Goal: Task Accomplishment & Management: Manage account settings

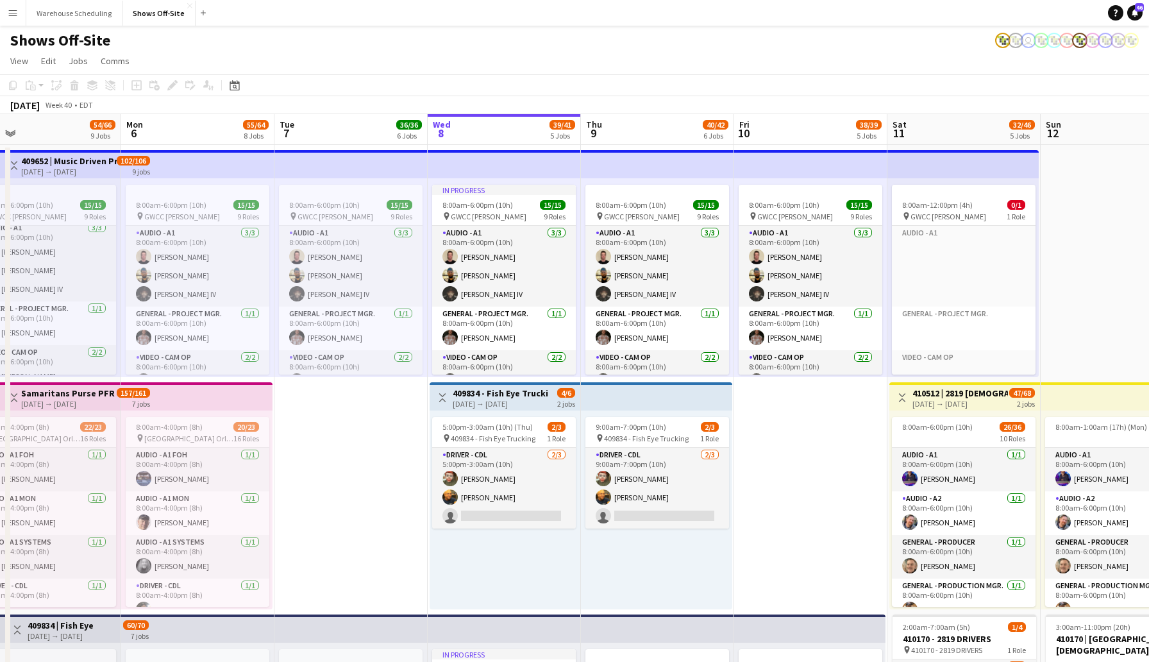
scroll to position [5, 0]
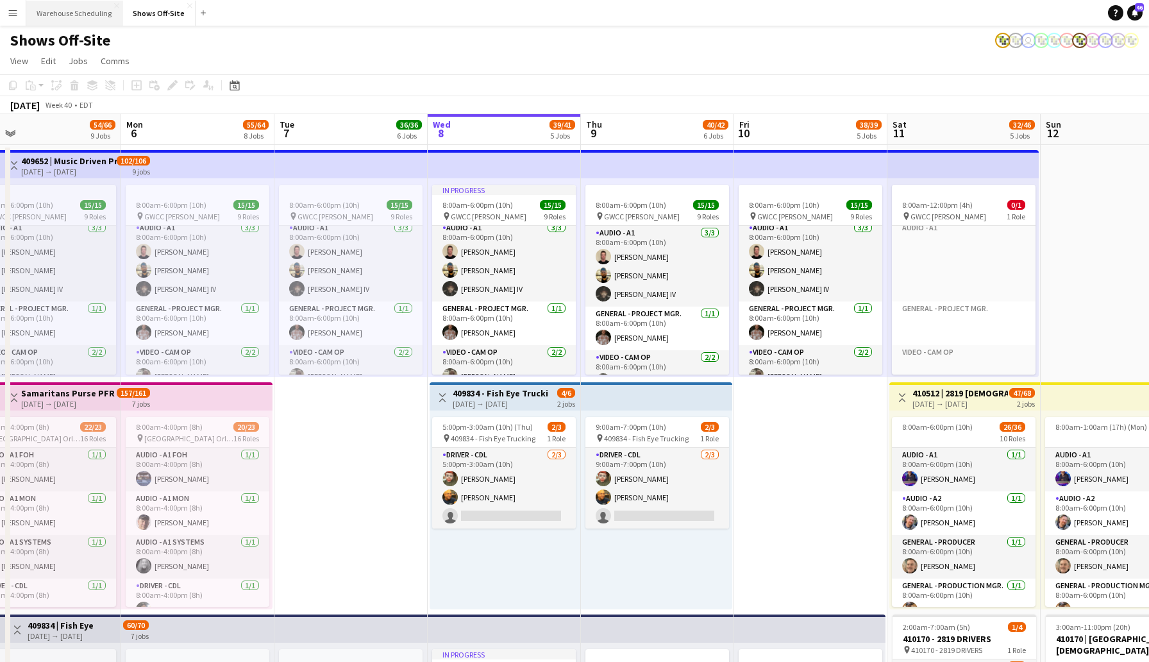
click at [83, 10] on button "Warehouse Scheduling Close" at bounding box center [74, 13] width 96 height 25
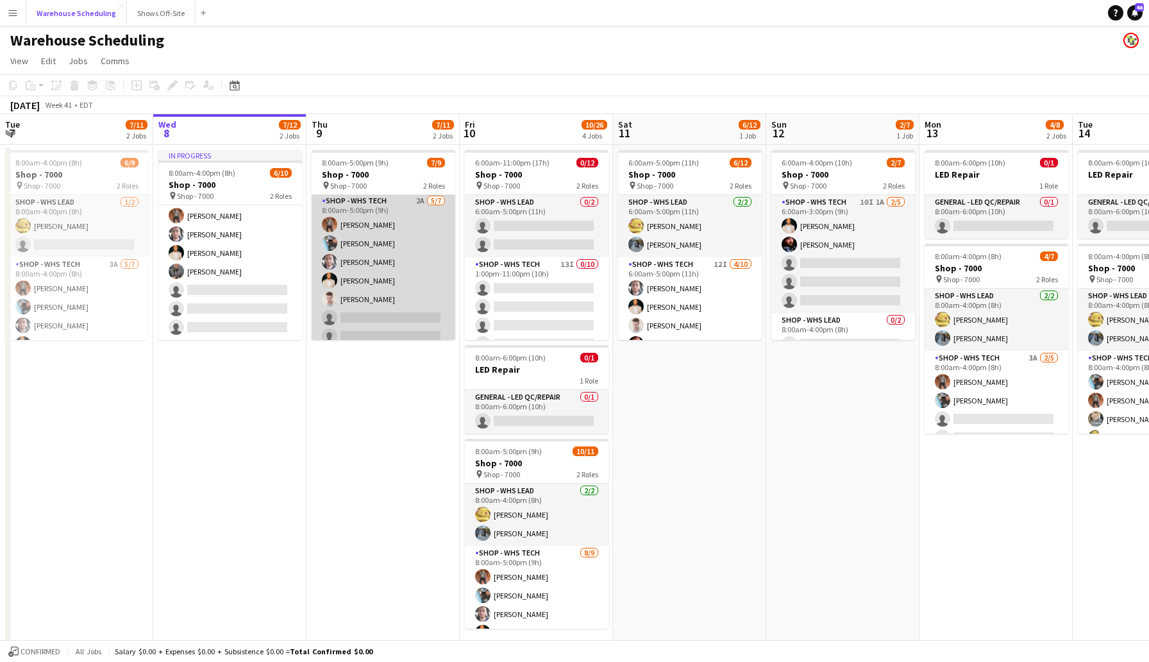
scroll to position [72, 0]
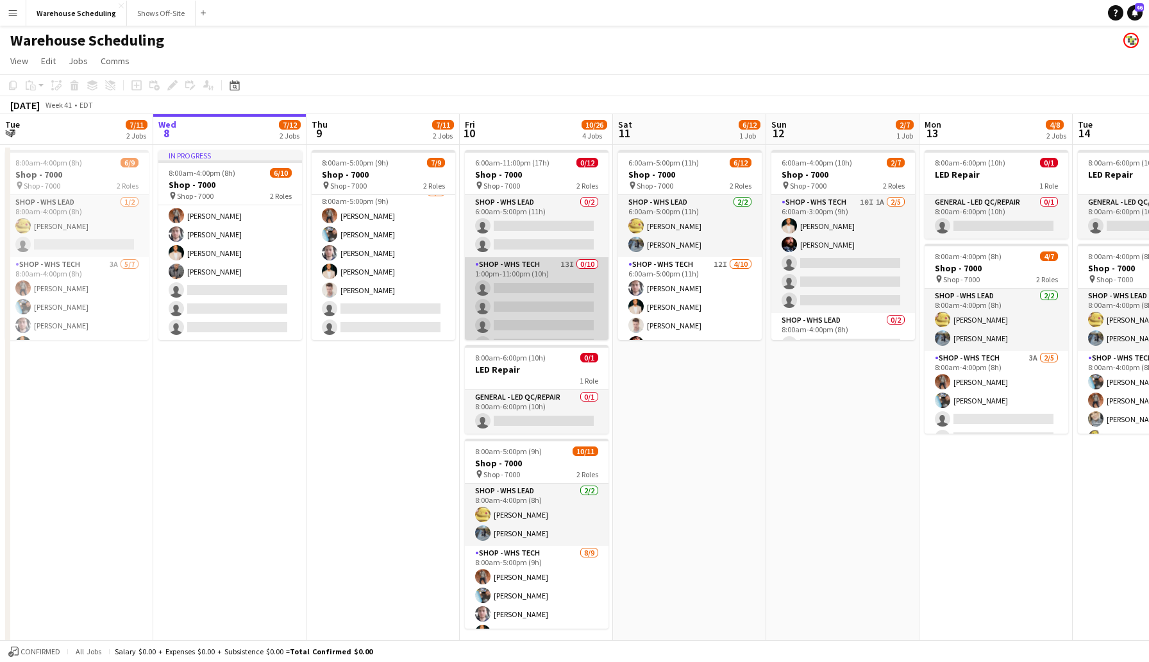
click at [523, 312] on app-card-role "Shop - WHS Tech 13I 0/10 1:00pm-11:00pm (10h) single-neutral-actions single-neu…" at bounding box center [537, 362] width 144 height 211
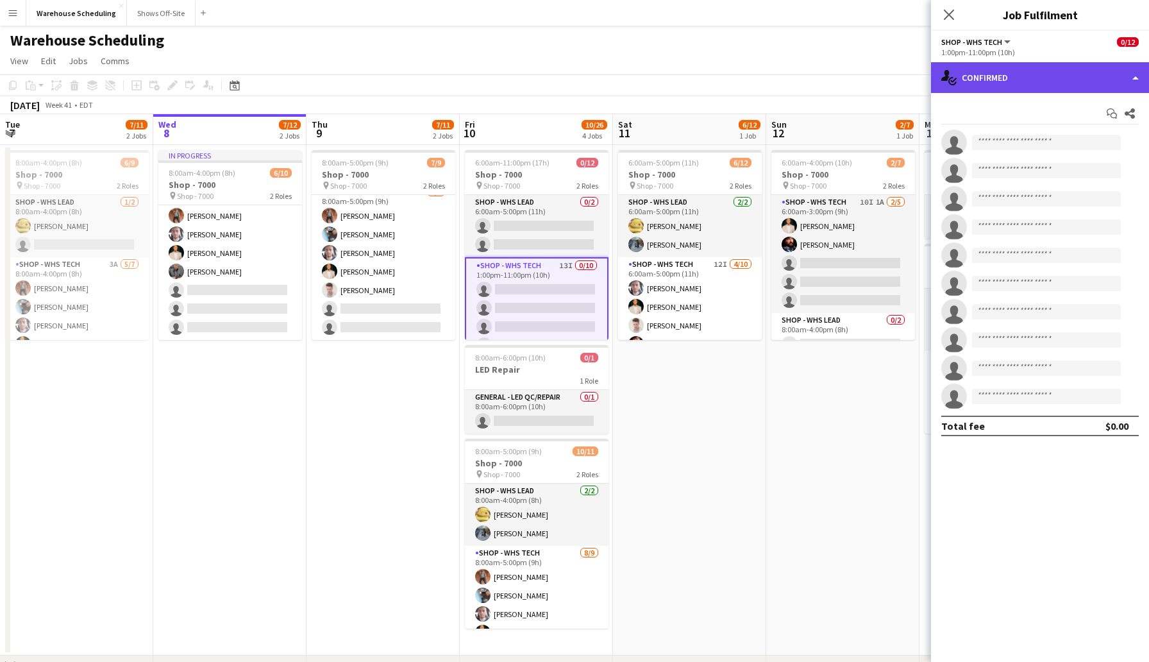
click at [987, 91] on div "single-neutral-actions-check-2 Confirmed" at bounding box center [1040, 77] width 218 height 31
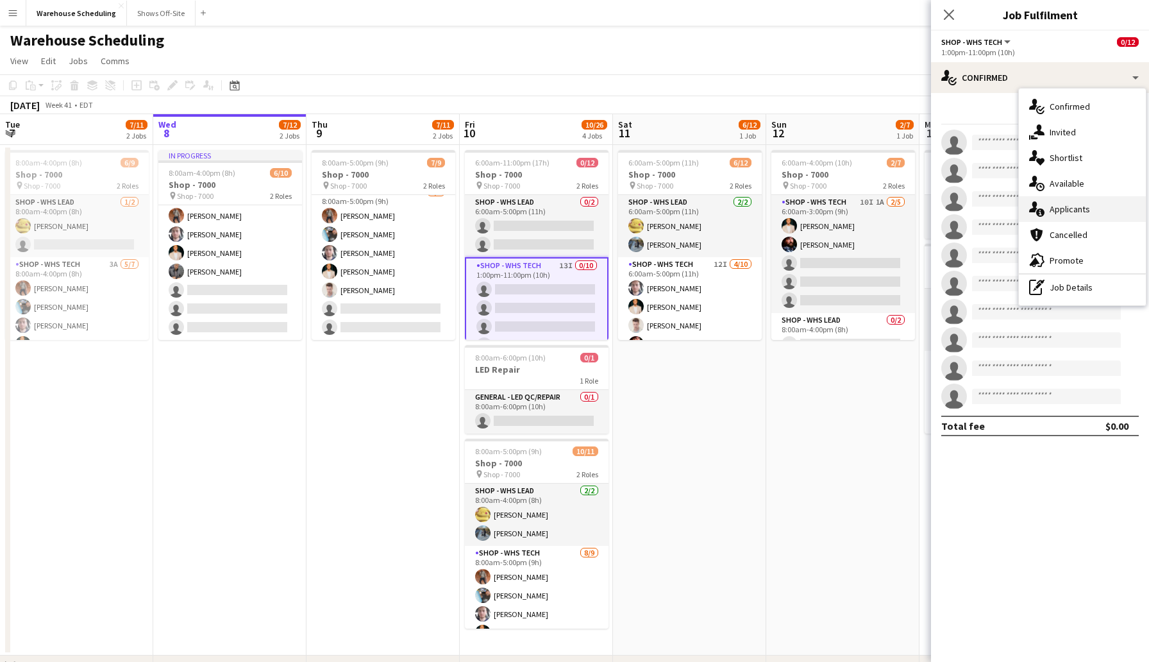
click at [1055, 217] on div "single-neutral-actions-information Applicants" at bounding box center [1082, 209] width 127 height 26
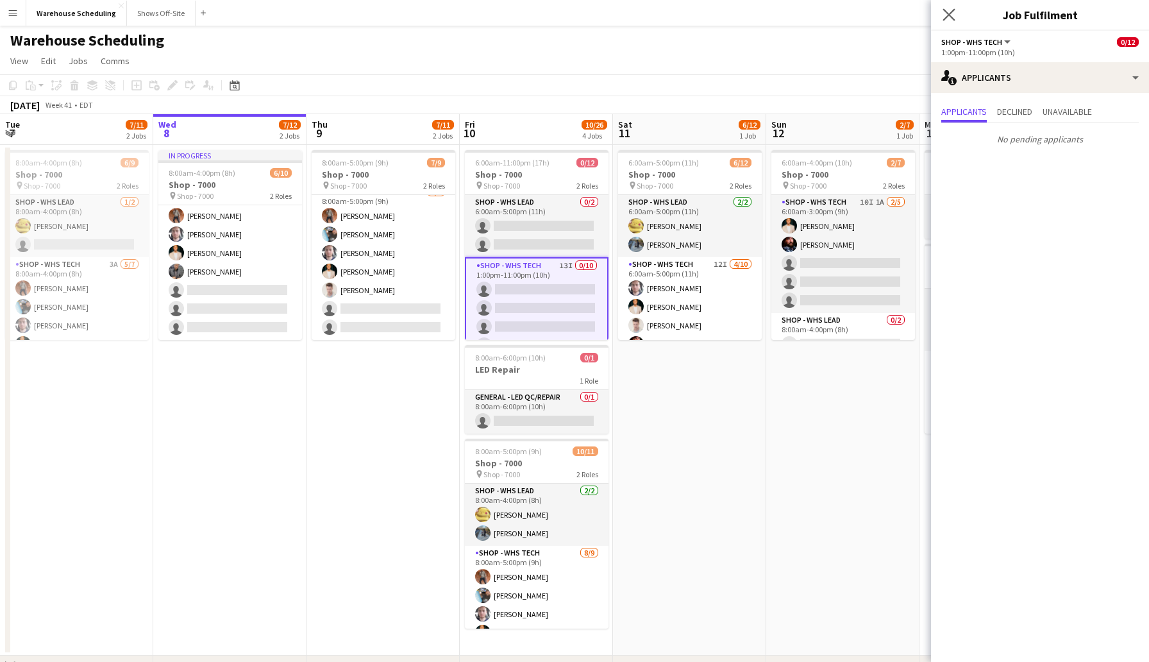
click at [946, 6] on app-icon "Close pop-in" at bounding box center [949, 15] width 19 height 19
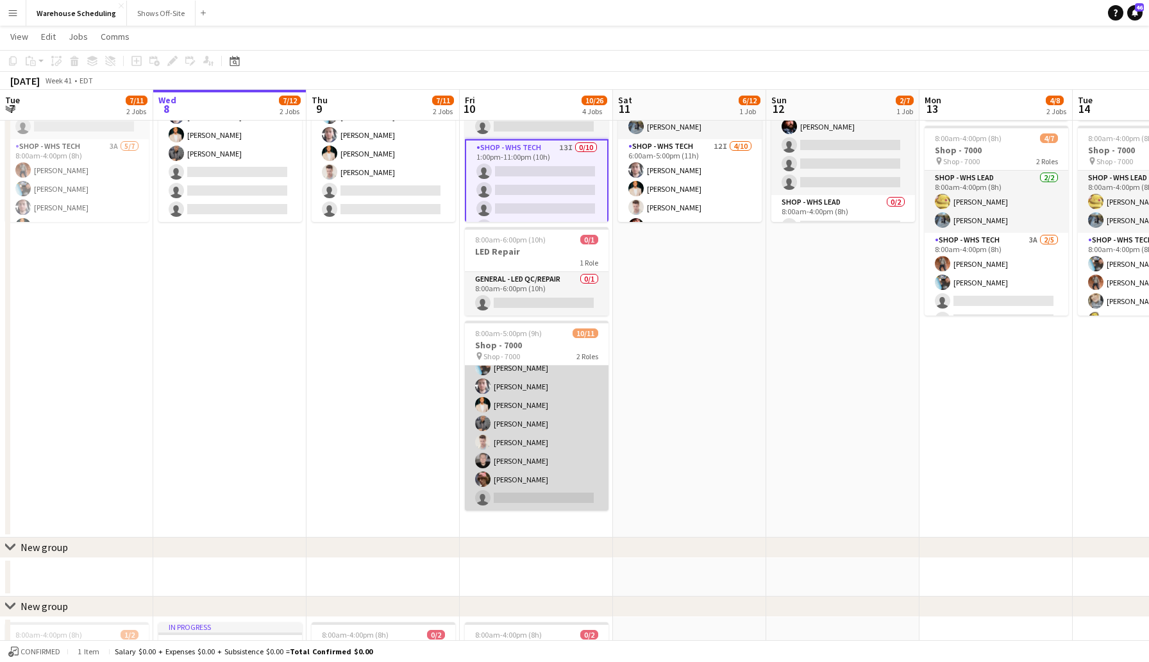
scroll to position [140, 0]
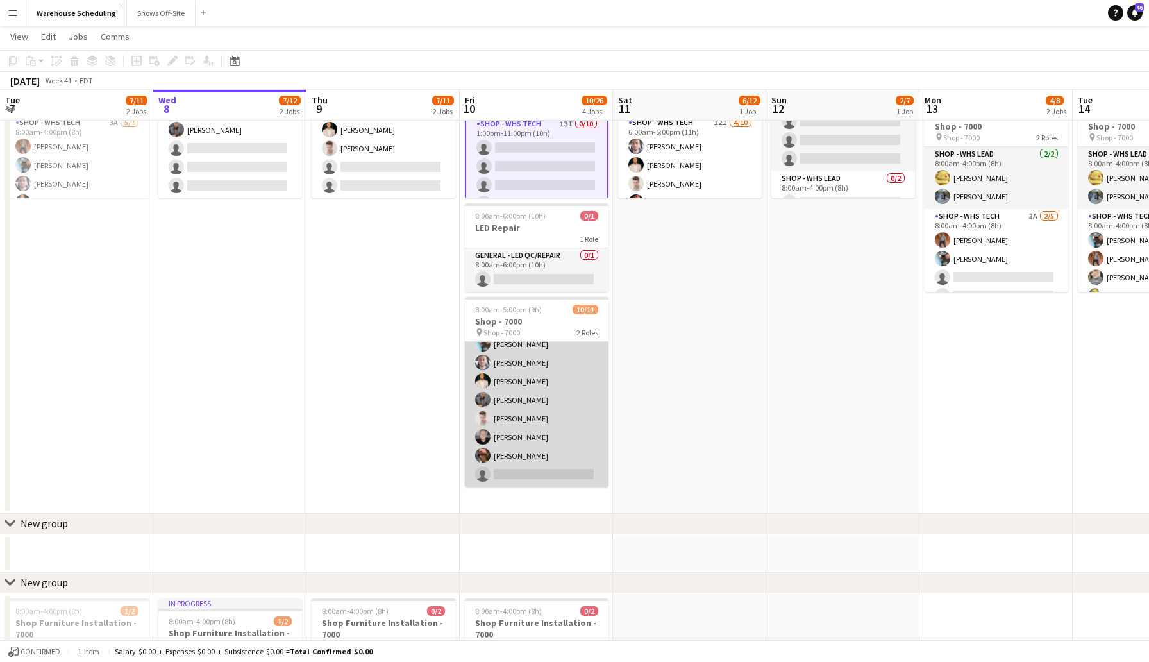
click at [532, 468] on app-card-role "Shop - WHS Tech [DATE] 8:00am-5:00pm (9h) [PERSON_NAME] [PERSON_NAME] [PERSON_N…" at bounding box center [537, 390] width 144 height 192
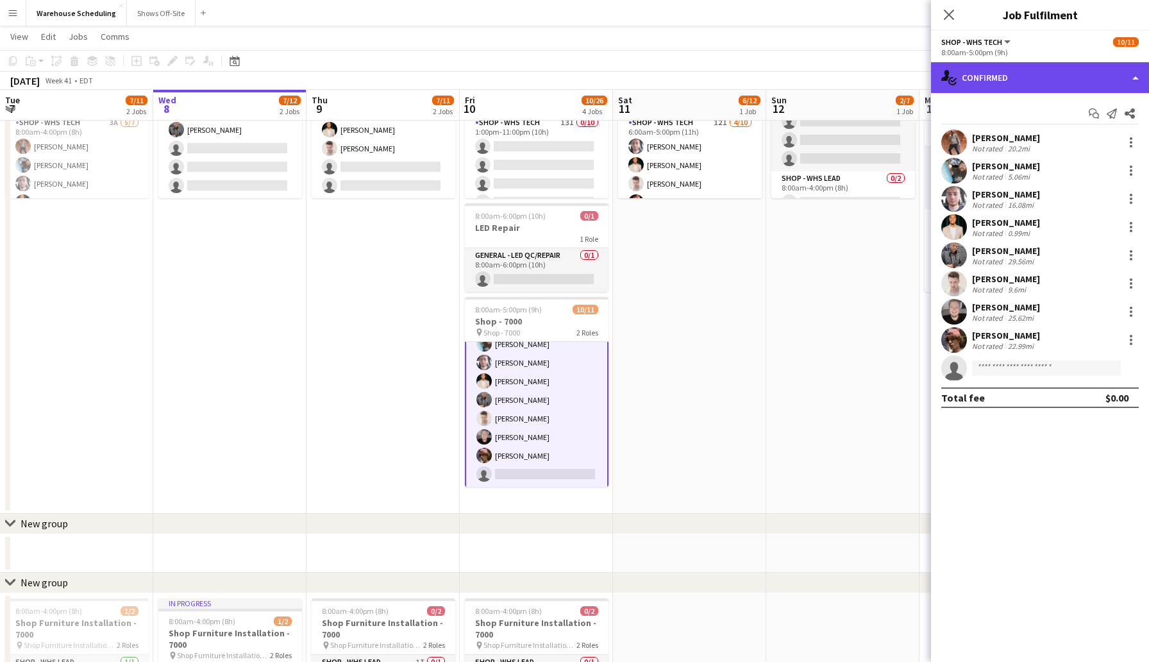
click at [989, 77] on div "single-neutral-actions-check-2 Confirmed" at bounding box center [1040, 77] width 218 height 31
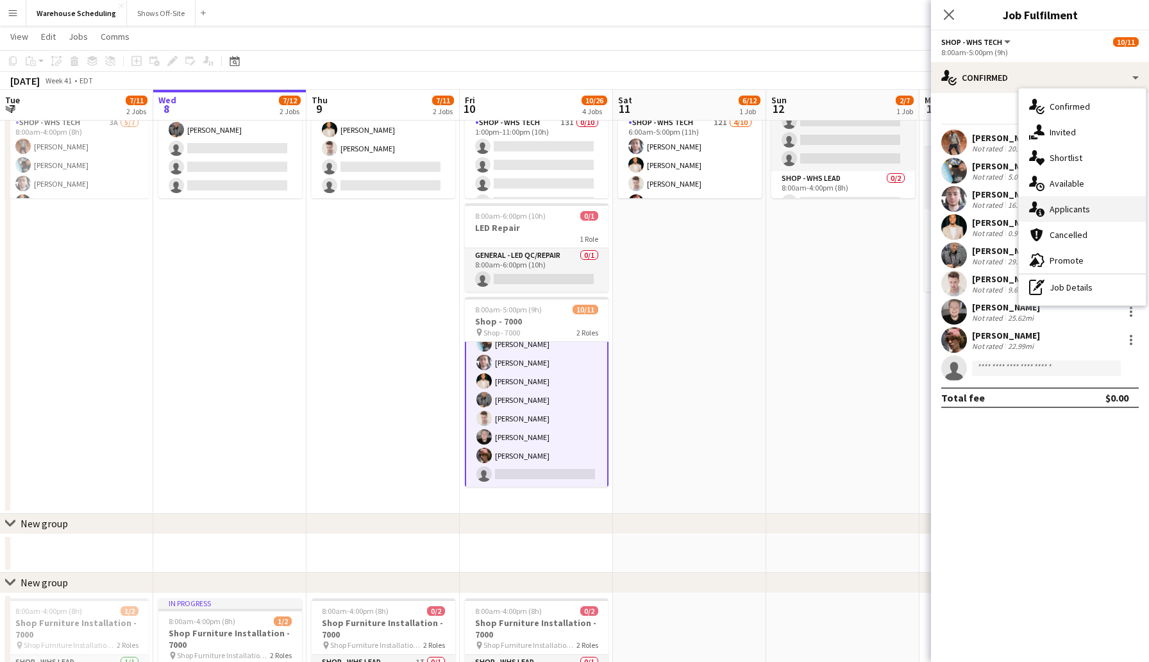
click at [1068, 200] on div "single-neutral-actions-information Applicants" at bounding box center [1082, 209] width 127 height 26
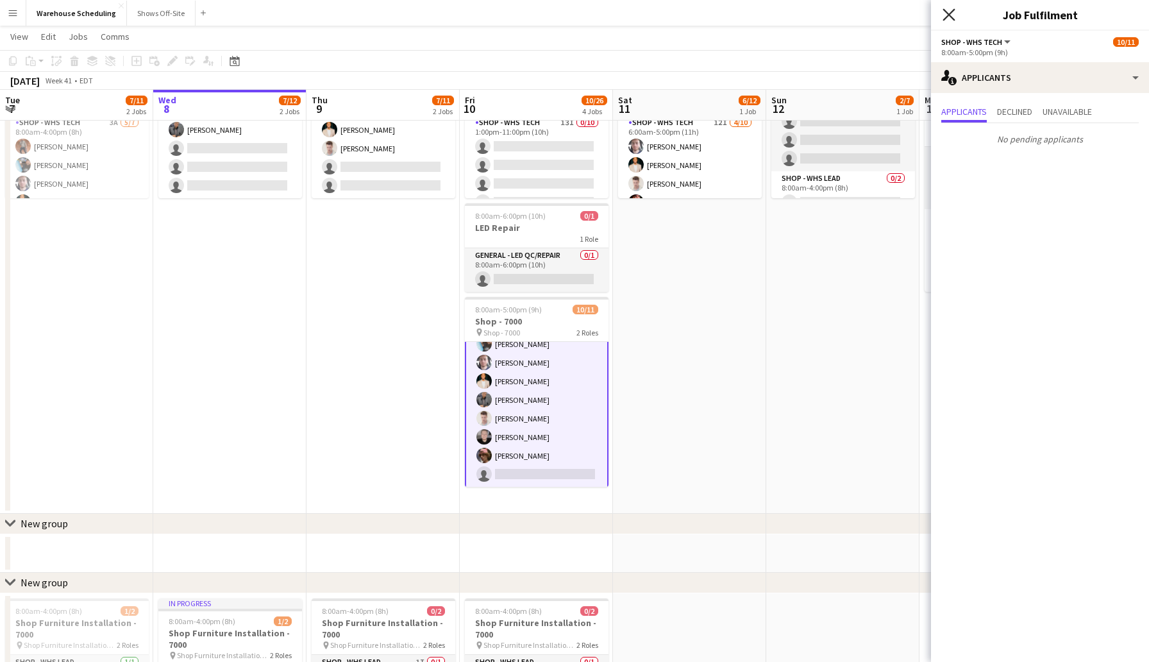
click at [951, 19] on icon "Close pop-in" at bounding box center [948, 14] width 12 height 12
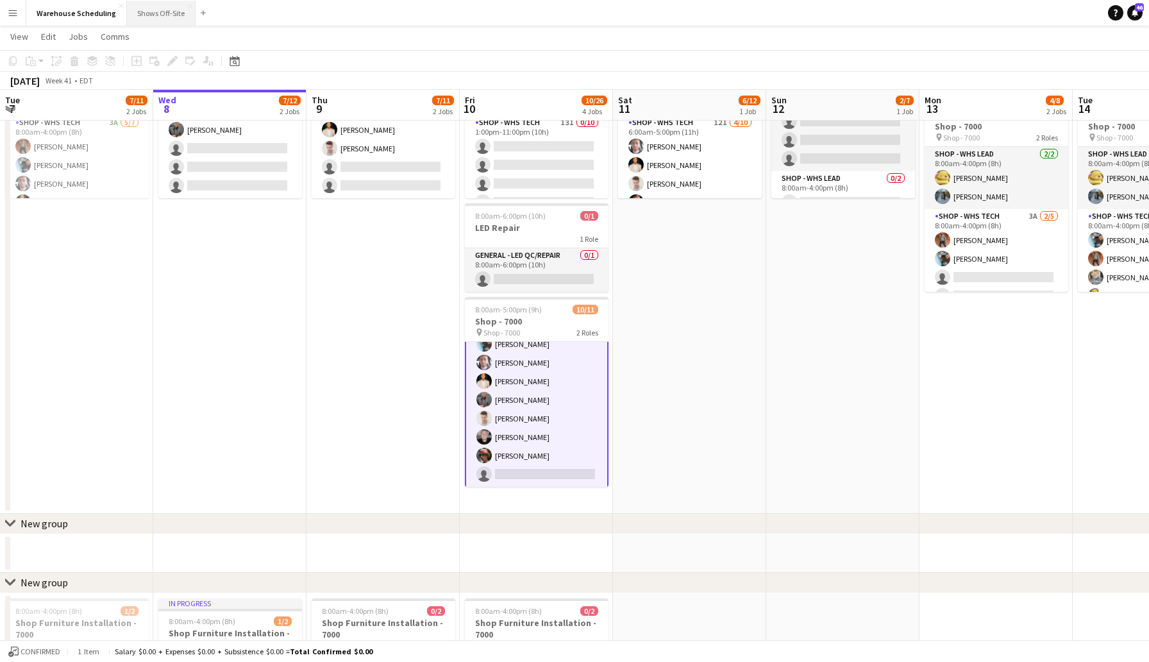
click at [137, 13] on button "Shows Off-Site Close" at bounding box center [161, 13] width 69 height 25
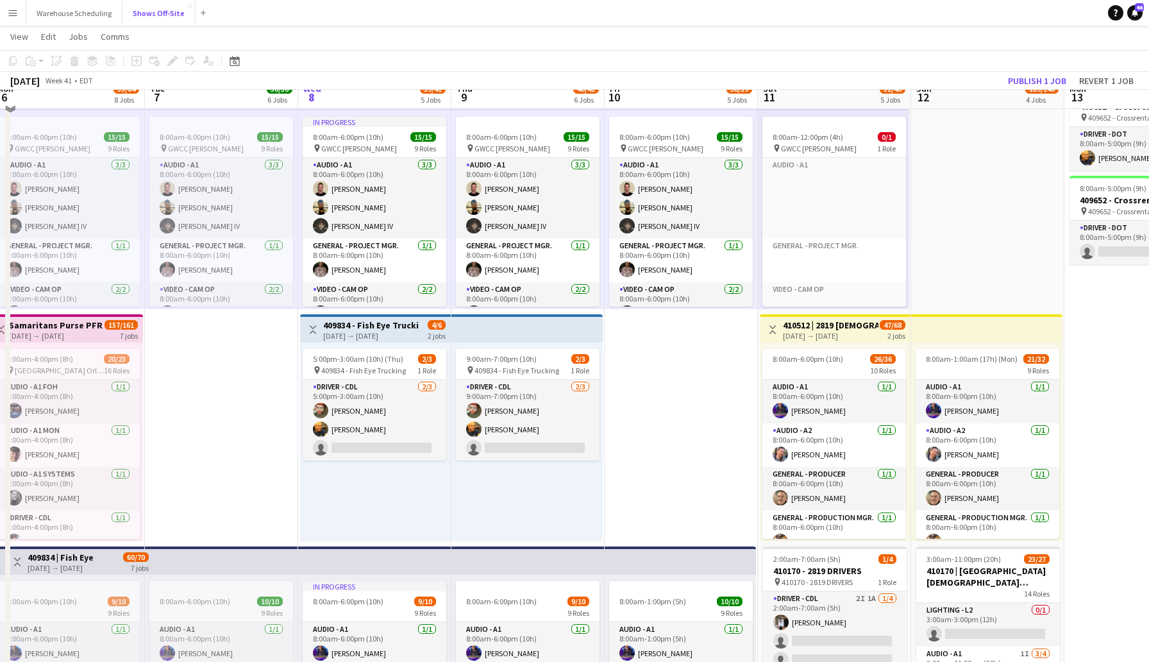
scroll to position [51, 0]
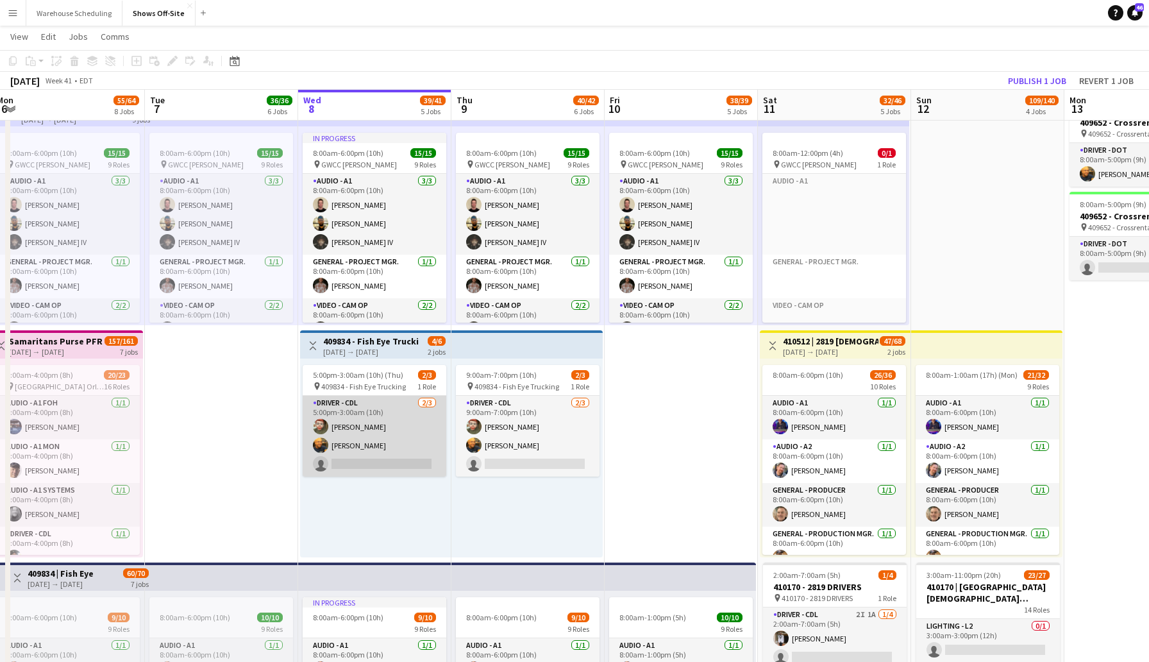
click at [368, 466] on app-card-role "Driver - CDL [DATE] 5:00pm-3:00am (10h) [PERSON_NAME] [PERSON_NAME] single-neut…" at bounding box center [375, 436] width 144 height 81
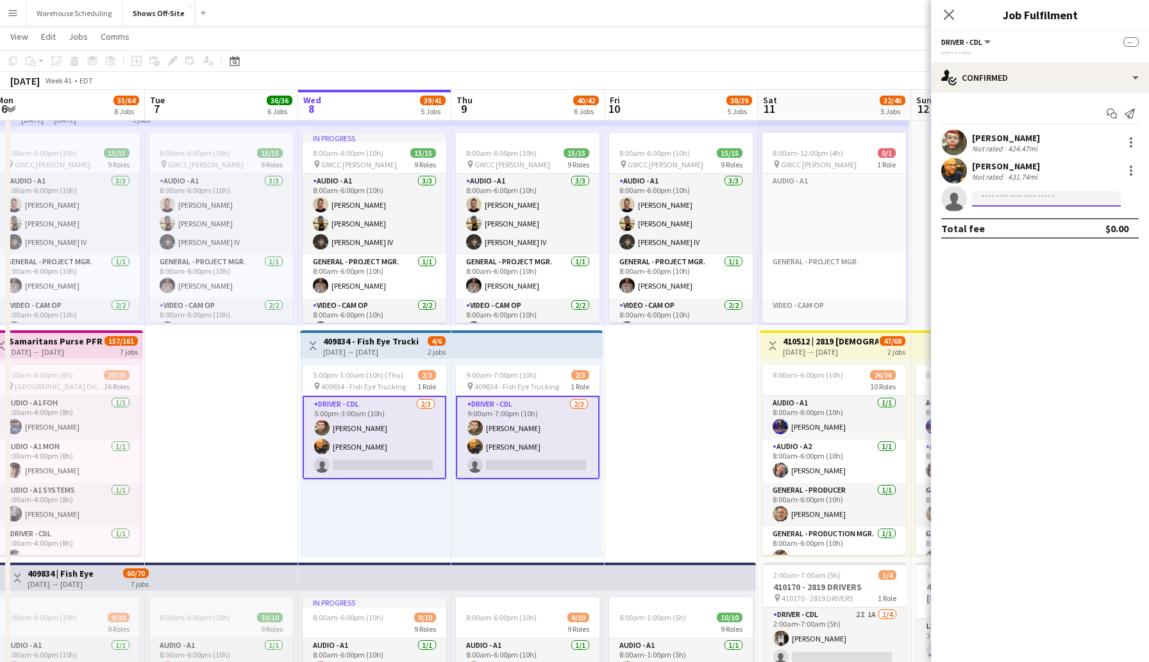
click at [1000, 200] on input at bounding box center [1046, 198] width 149 height 15
type input "****"
click at [1016, 226] on span "[EMAIL_ADDRESS][DOMAIN_NAME]" at bounding box center [1046, 227] width 128 height 10
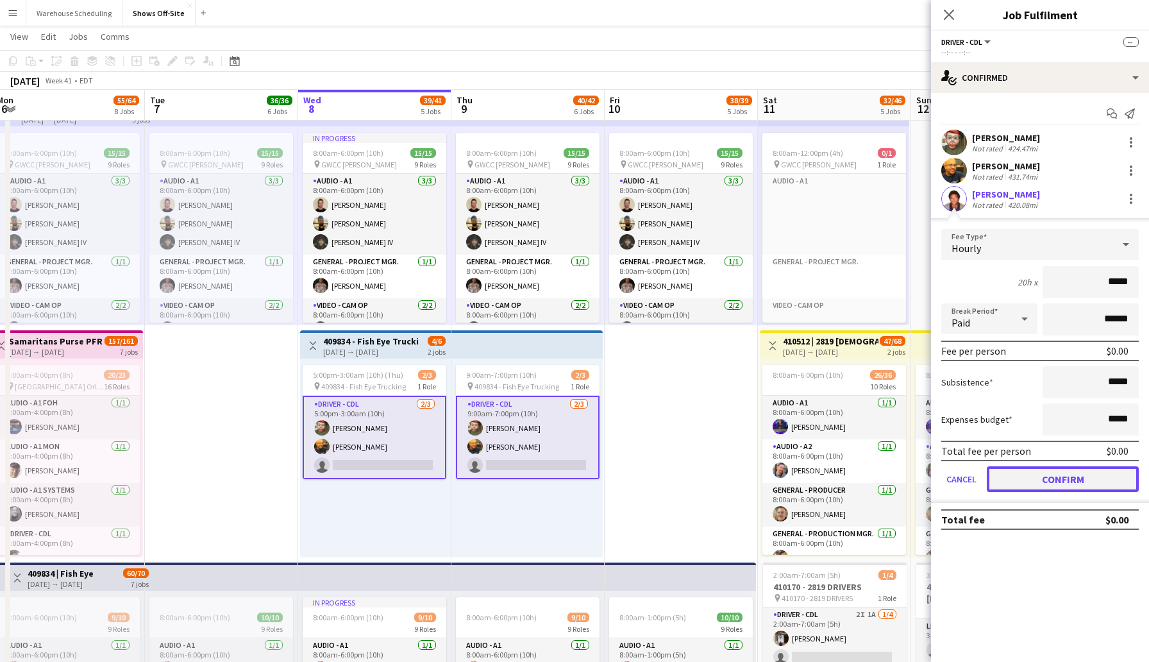
click at [1054, 474] on button "Confirm" at bounding box center [1063, 479] width 152 height 26
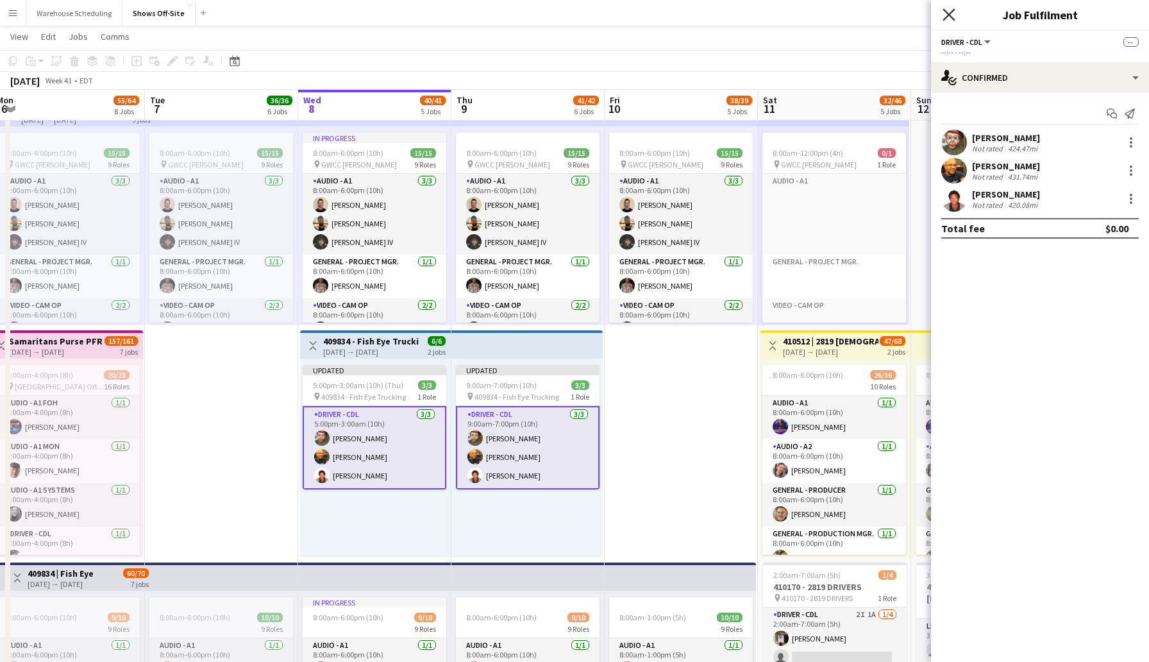
click at [948, 10] on icon "Close pop-in" at bounding box center [948, 14] width 12 height 12
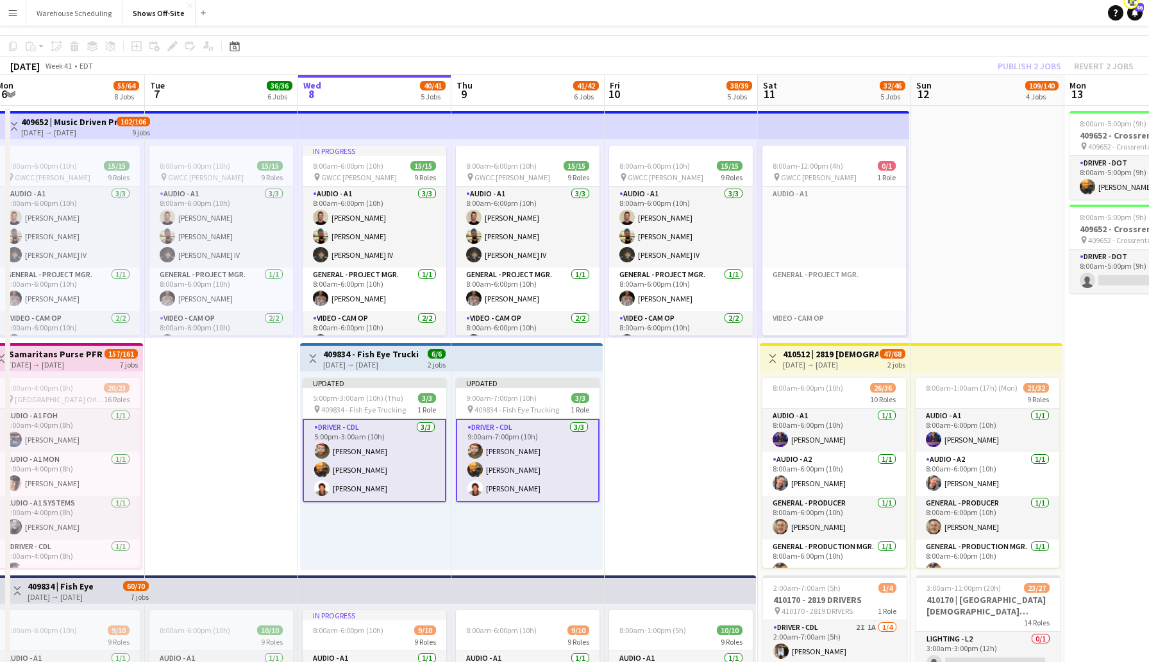
scroll to position [0, 0]
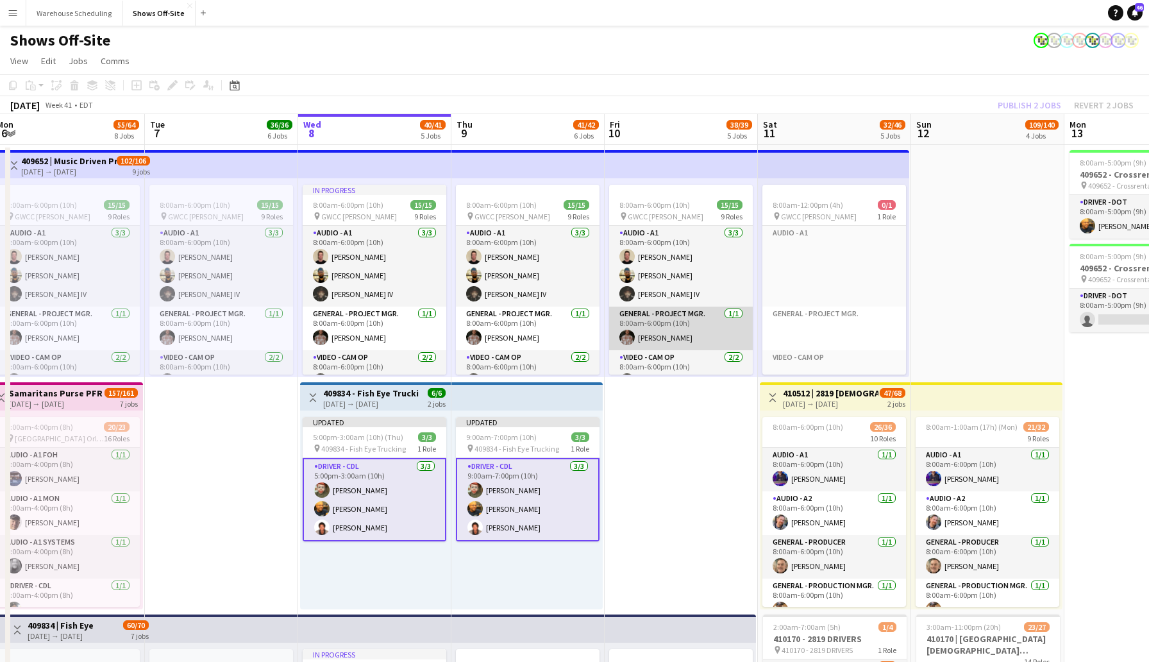
click at [648, 343] on app-card-role "General - Project Mgr. [DATE] 8:00am-6:00pm (10h) [PERSON_NAME]" at bounding box center [681, 328] width 144 height 44
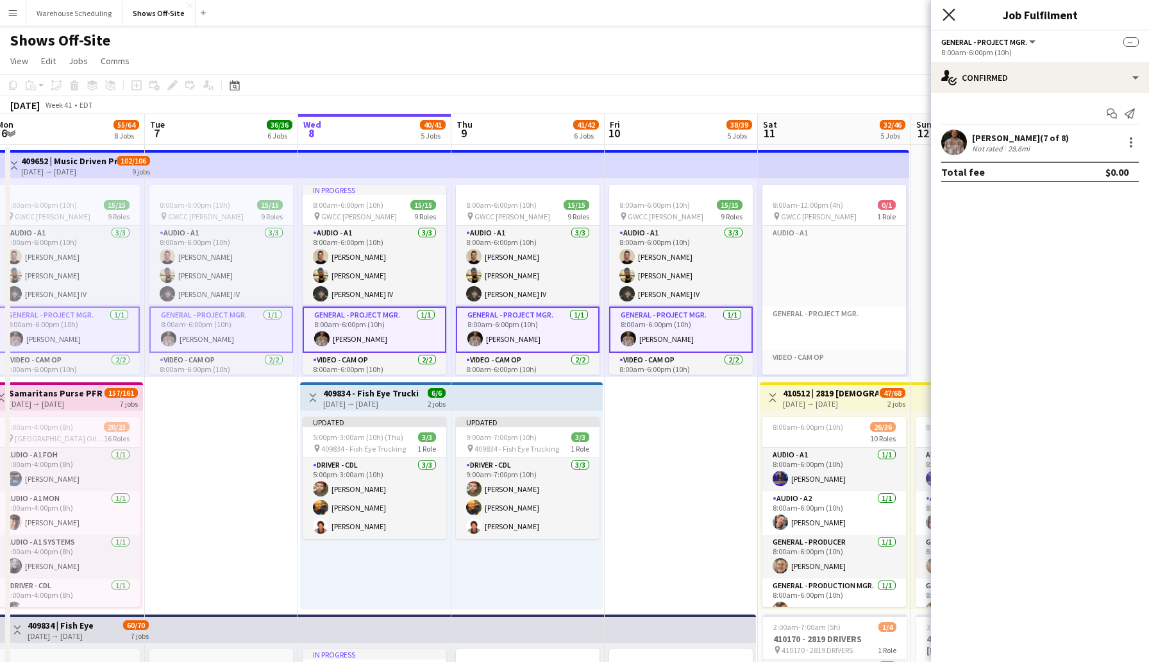
click at [951, 14] on icon "Close pop-in" at bounding box center [948, 14] width 12 height 12
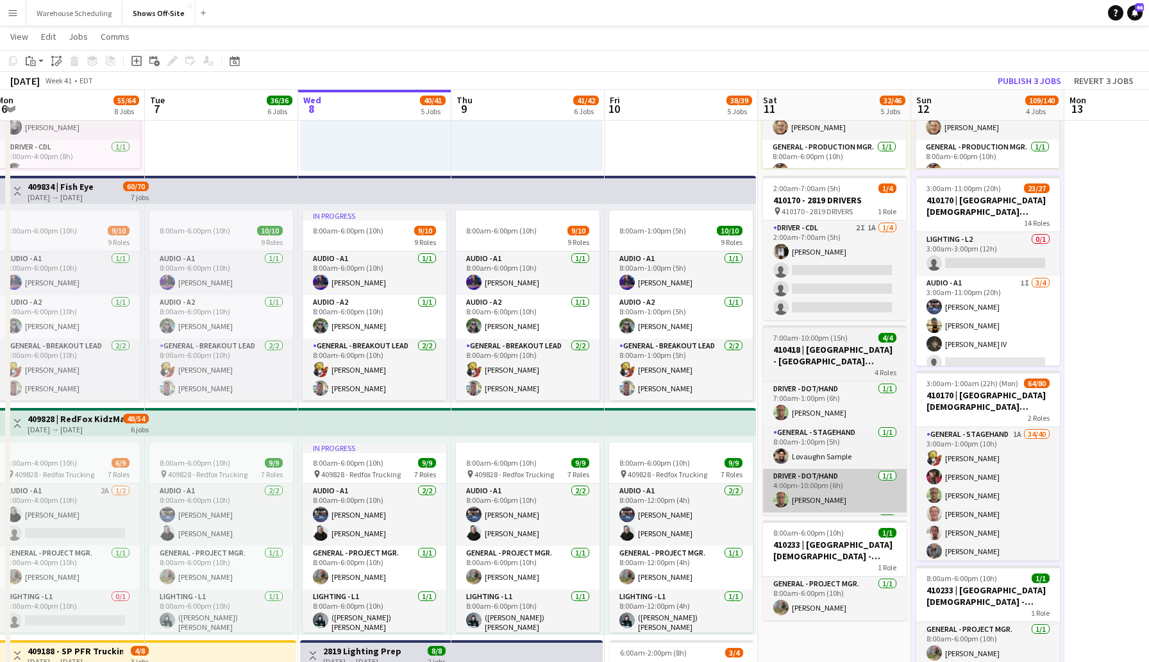
scroll to position [425, 0]
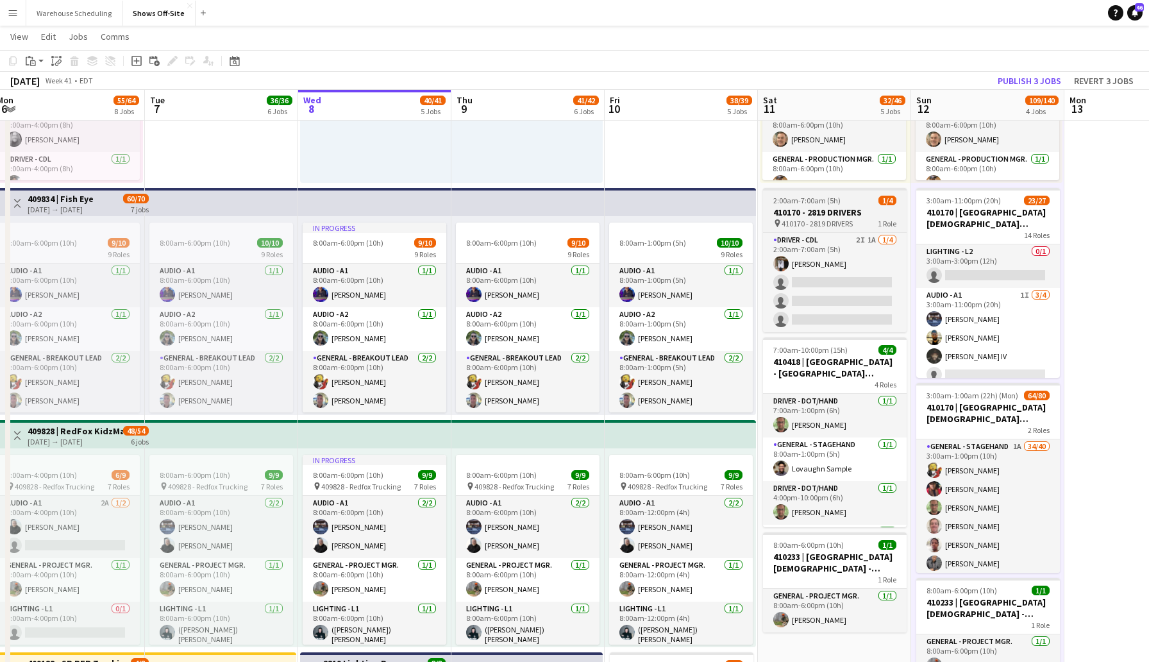
click at [825, 224] on span "410170 - 2819 DRIVERS" at bounding box center [817, 224] width 71 height 10
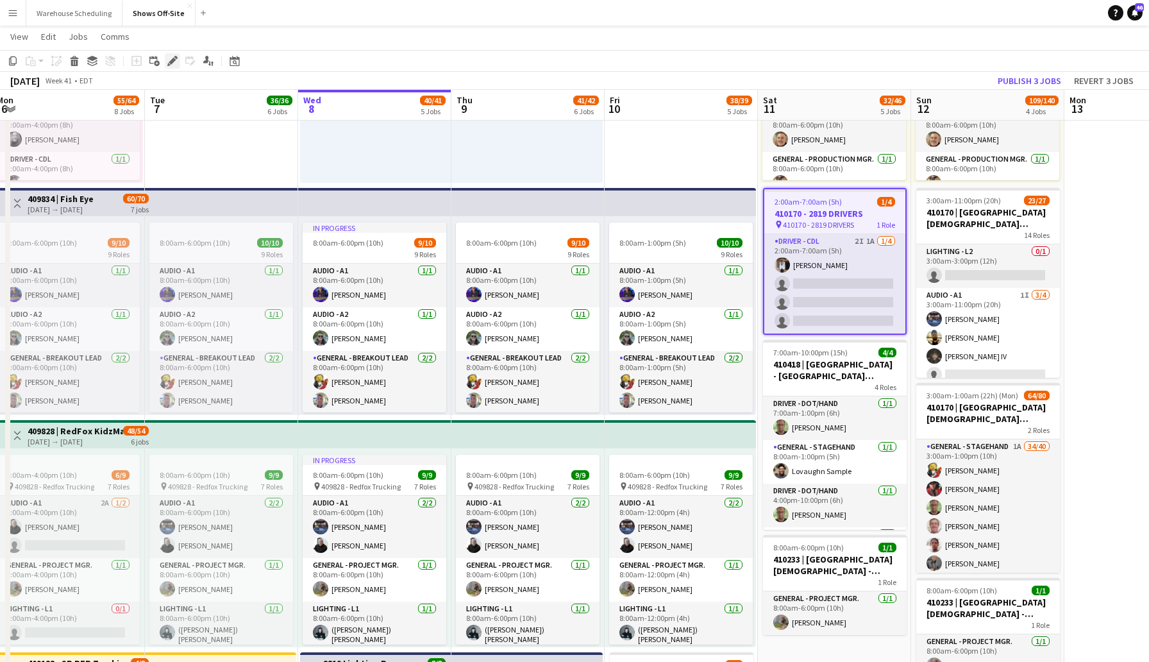
click at [171, 58] on icon "Edit" at bounding box center [172, 61] width 10 height 10
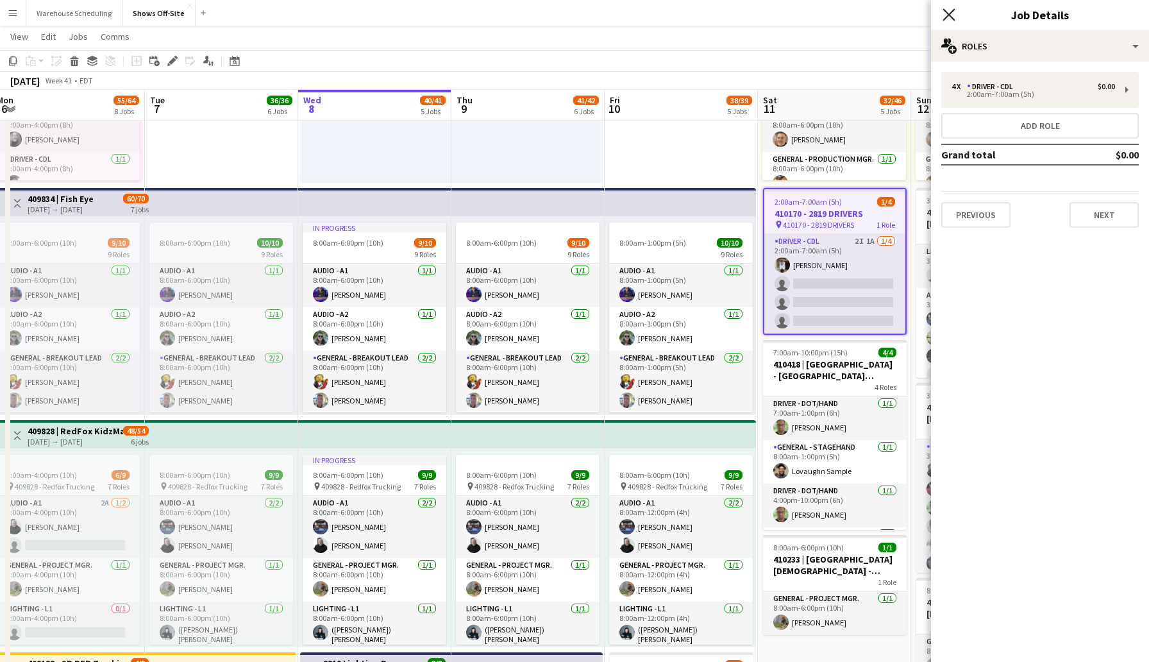
click at [948, 19] on icon "Close pop-in" at bounding box center [948, 14] width 12 height 12
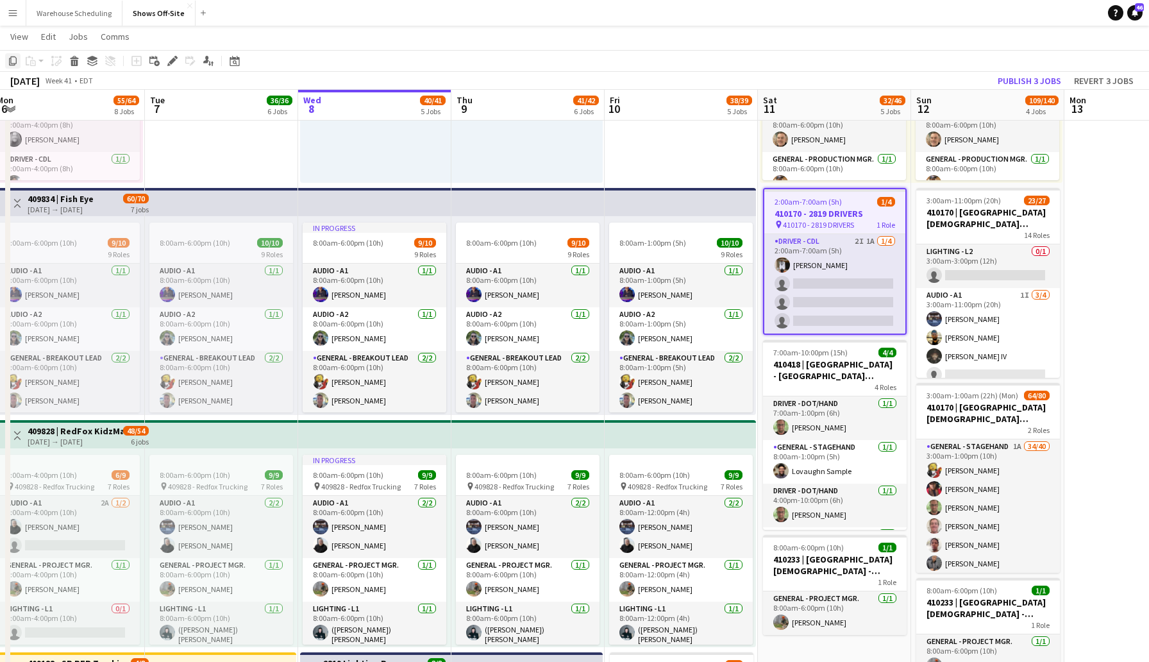
click at [9, 64] on icon at bounding box center [13, 60] width 8 height 9
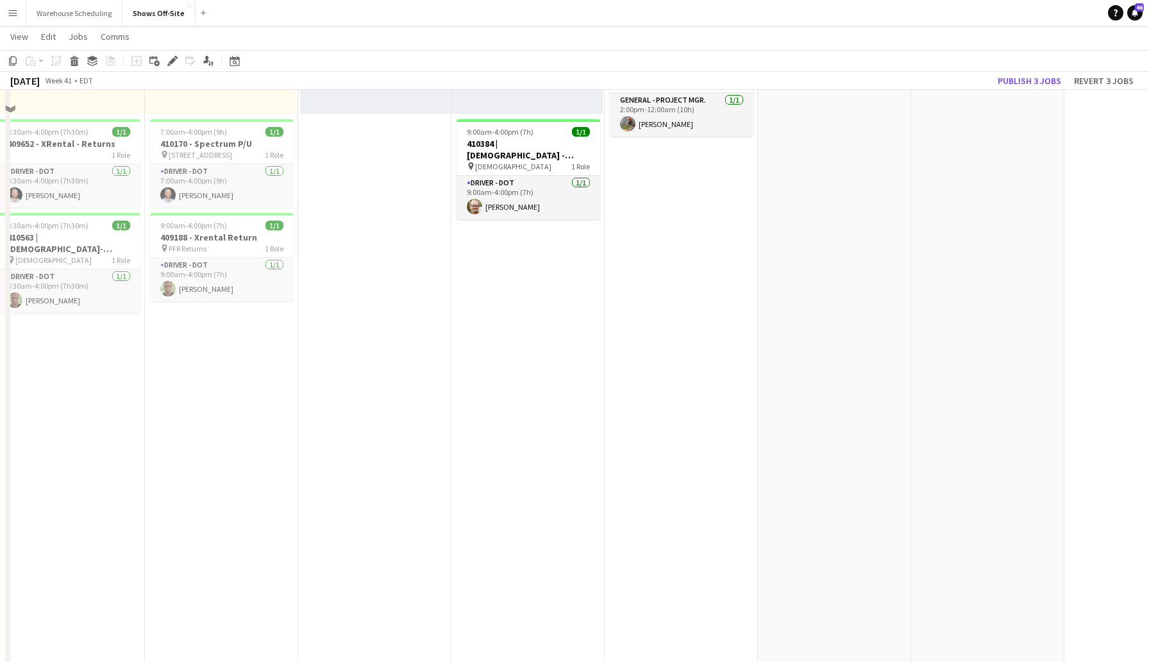
scroll to position [816, 0]
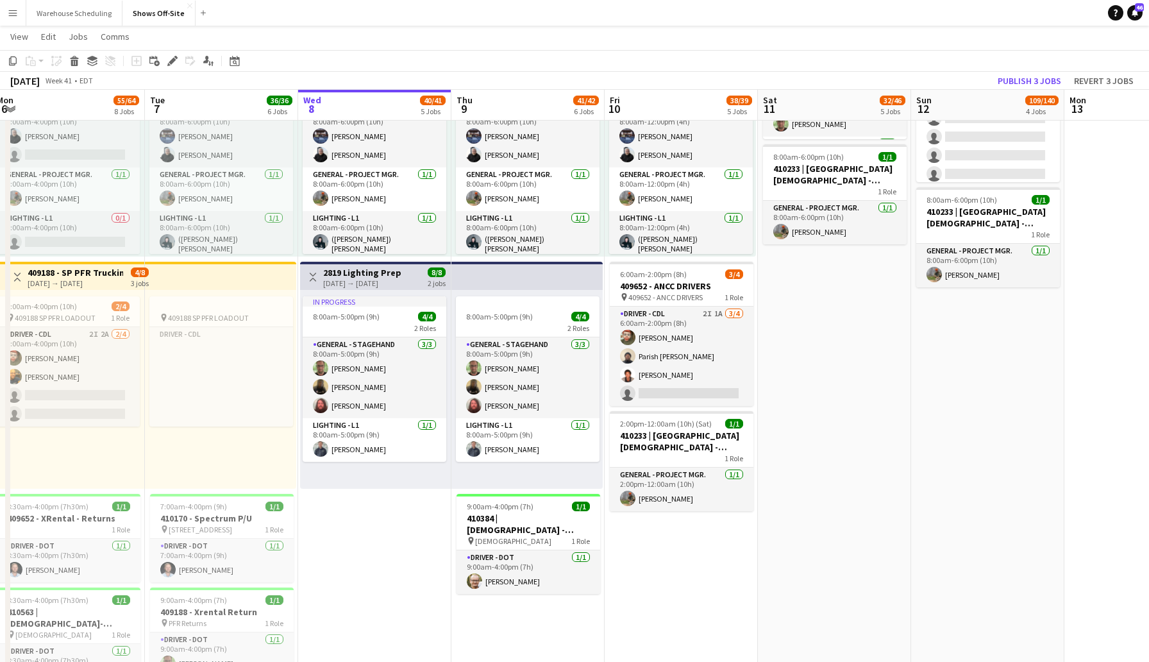
click at [992, 392] on app-date-cell "8:00am-1:00am (17h) (Mon) 21/32 9 Roles Audio - A1 [DATE] 8:00am-6:00pm (10h) […" at bounding box center [987, 218] width 153 height 1781
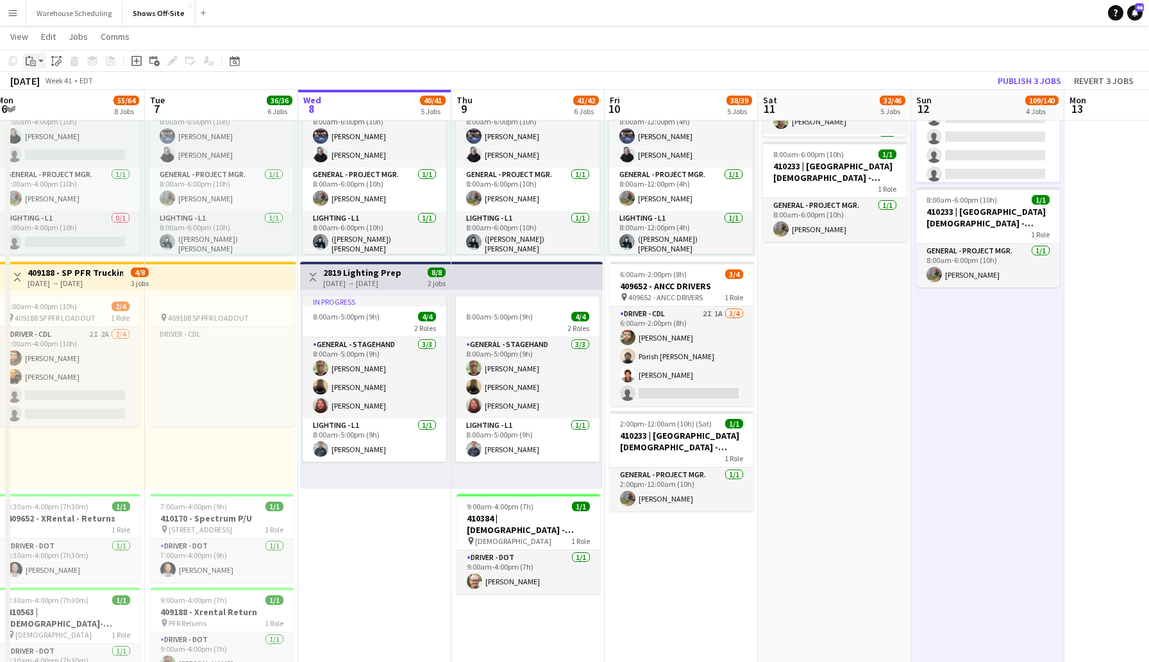
click at [33, 63] on icon at bounding box center [33, 63] width 3 height 1
click at [54, 81] on link "Paste Command V" at bounding box center [84, 86] width 101 height 12
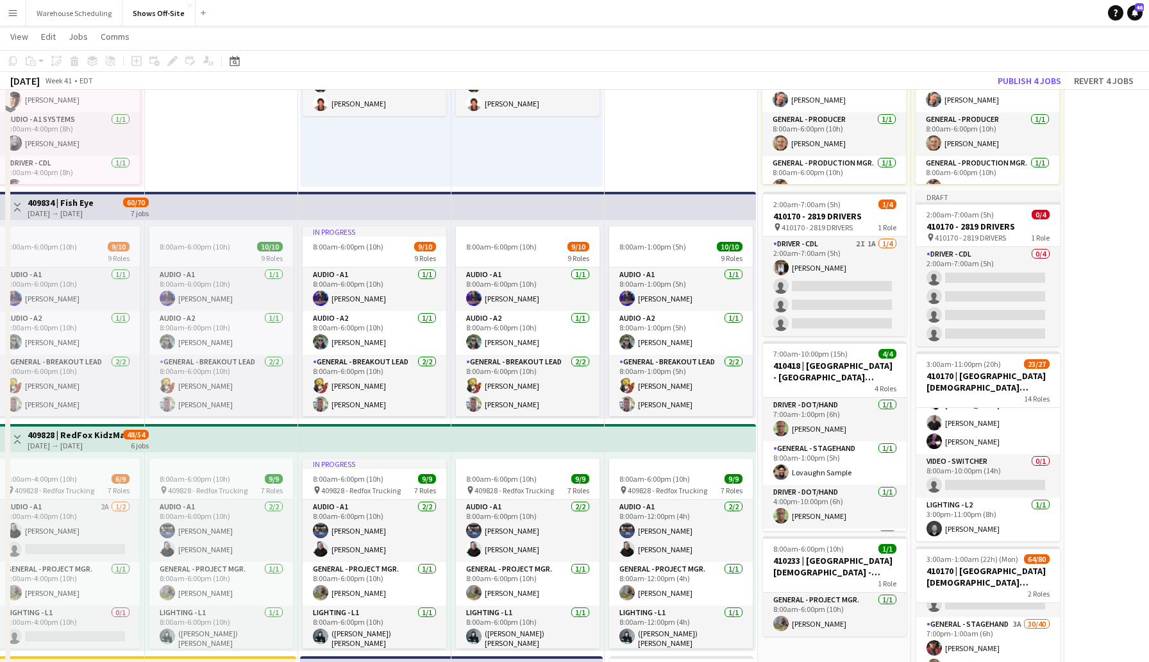
scroll to position [369, 0]
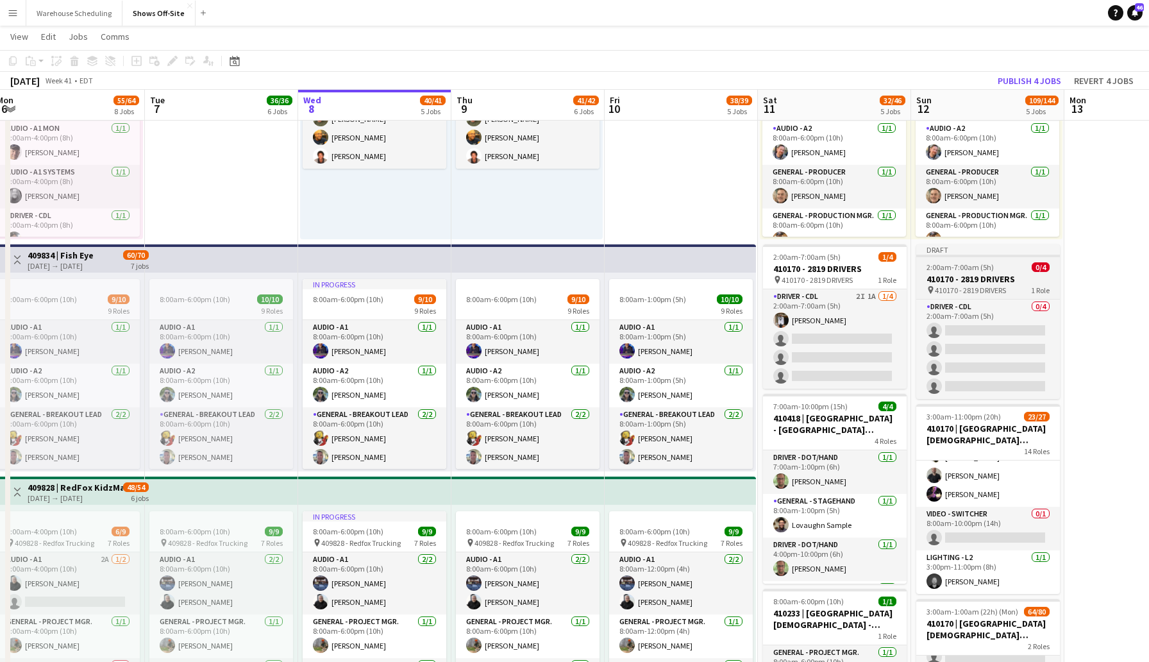
click at [988, 279] on h3 "410170 - 2819 DRIVERS" at bounding box center [988, 279] width 144 height 12
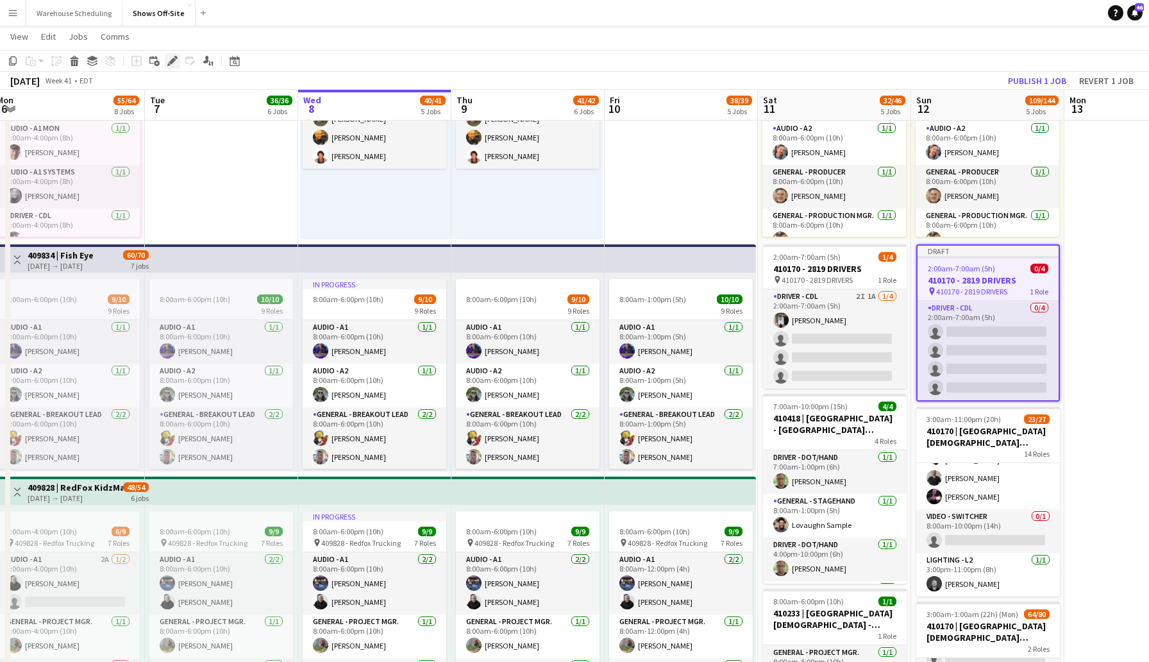
click at [176, 63] on icon "Edit" at bounding box center [172, 61] width 10 height 10
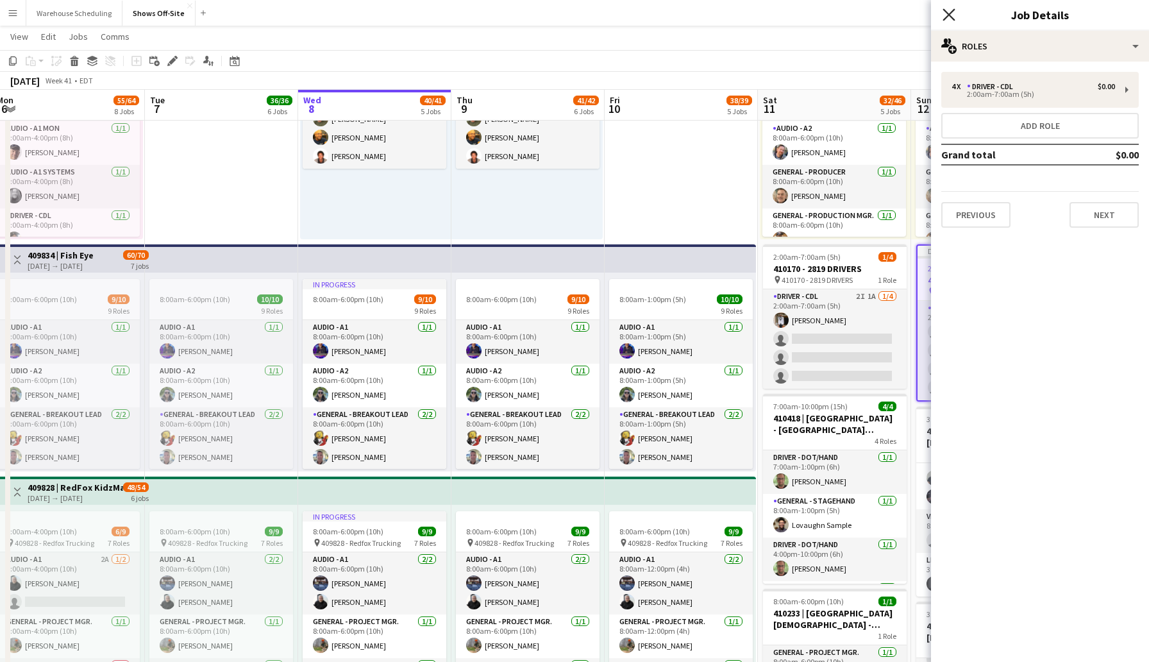
click at [947, 11] on icon "Close pop-in" at bounding box center [948, 14] width 12 height 12
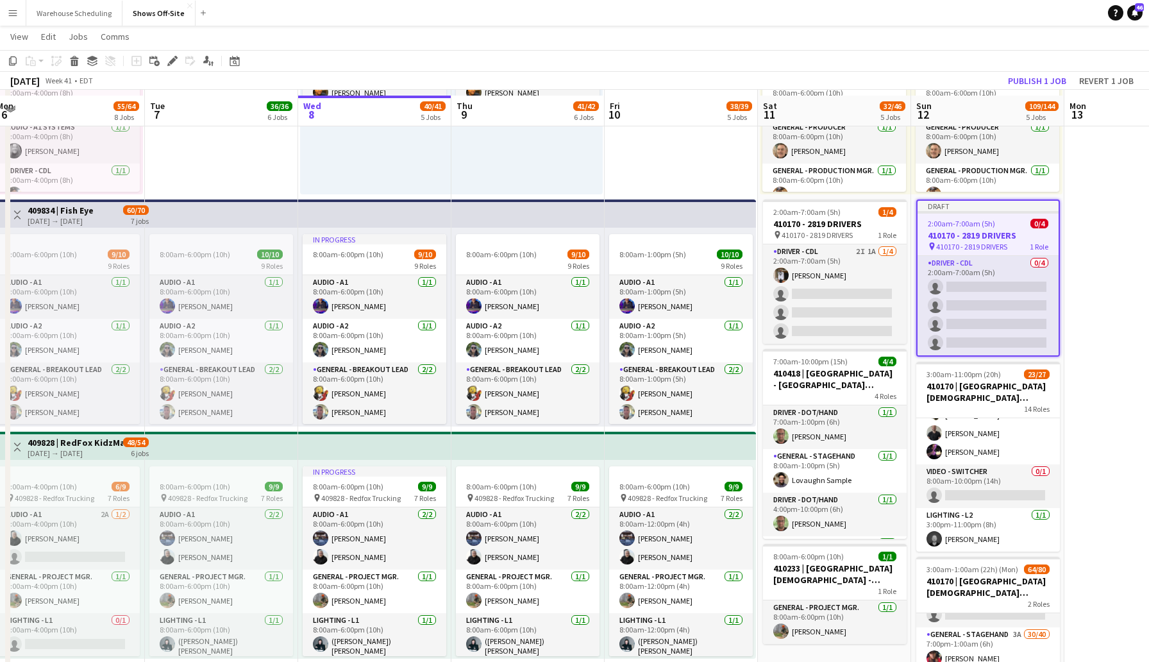
scroll to position [419, 0]
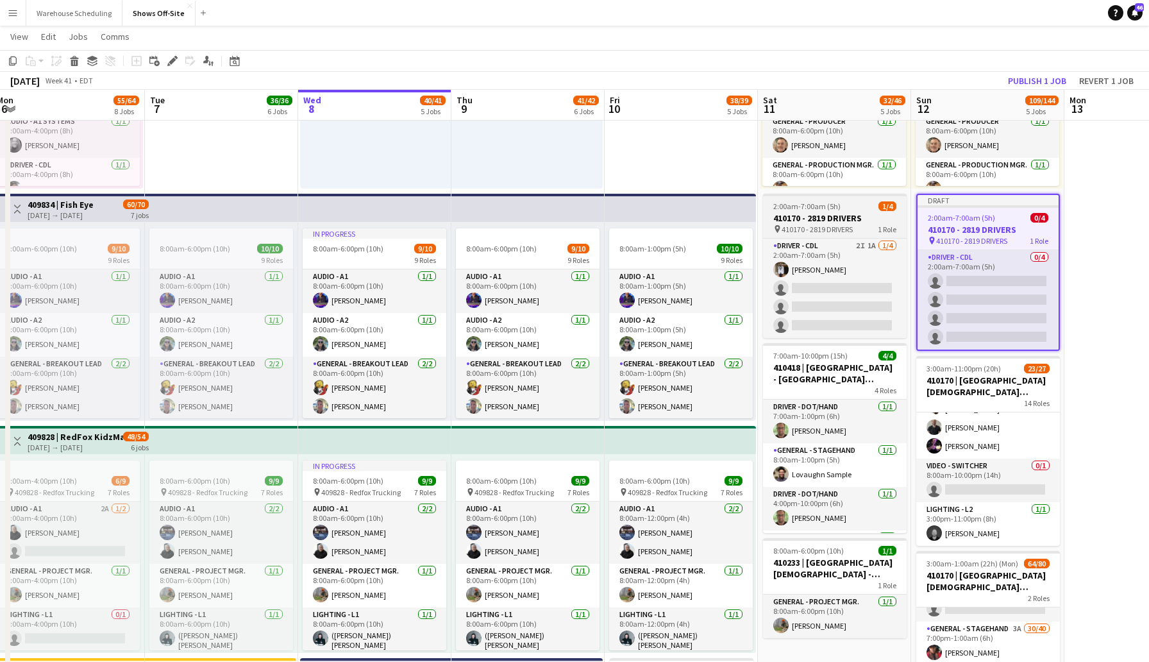
click at [815, 216] on h3 "410170 - 2819 DRIVERS" at bounding box center [835, 218] width 144 height 12
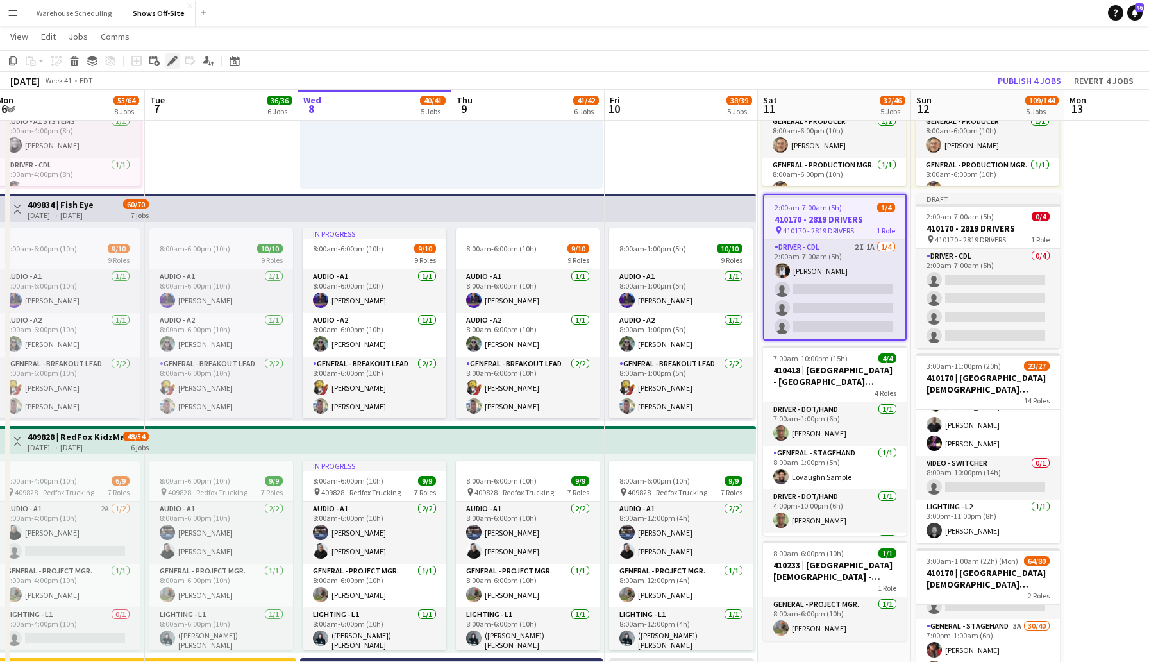
click at [172, 62] on icon at bounding box center [172, 61] width 7 height 7
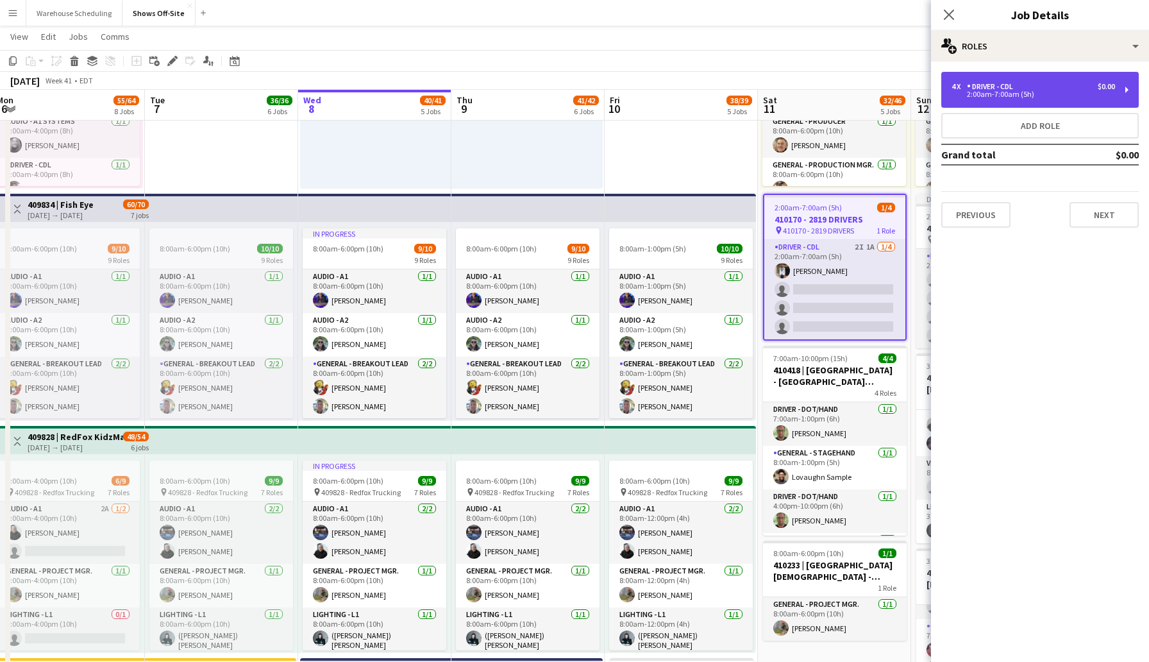
click at [1018, 90] on div "Driver - CDL" at bounding box center [992, 86] width 51 height 9
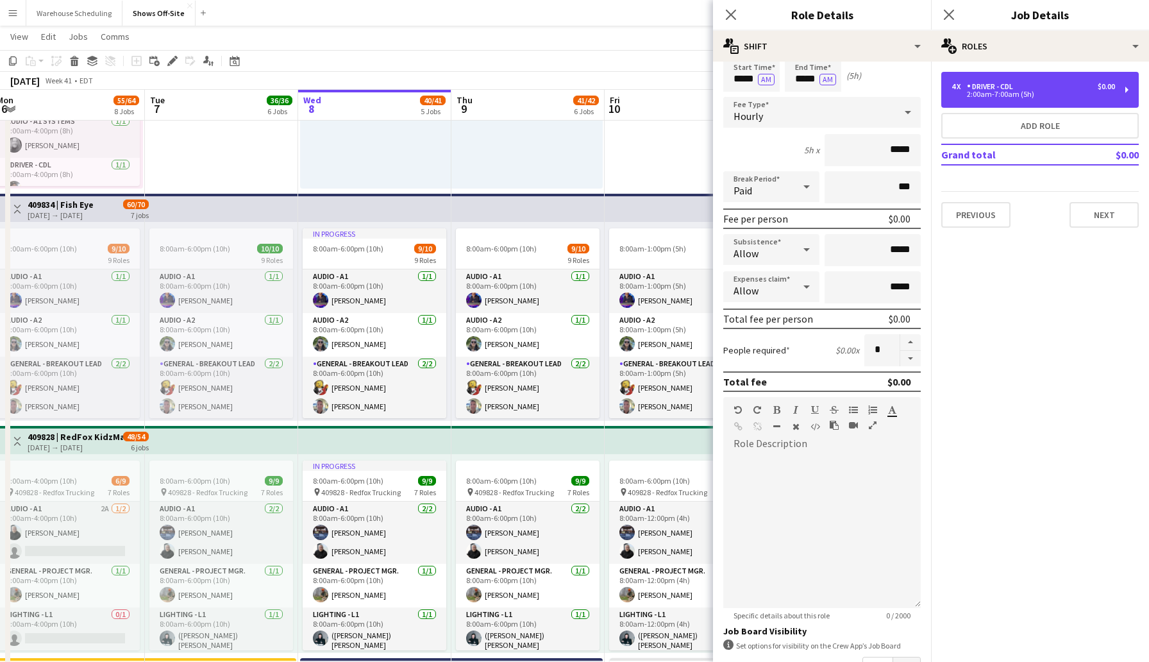
scroll to position [52, 0]
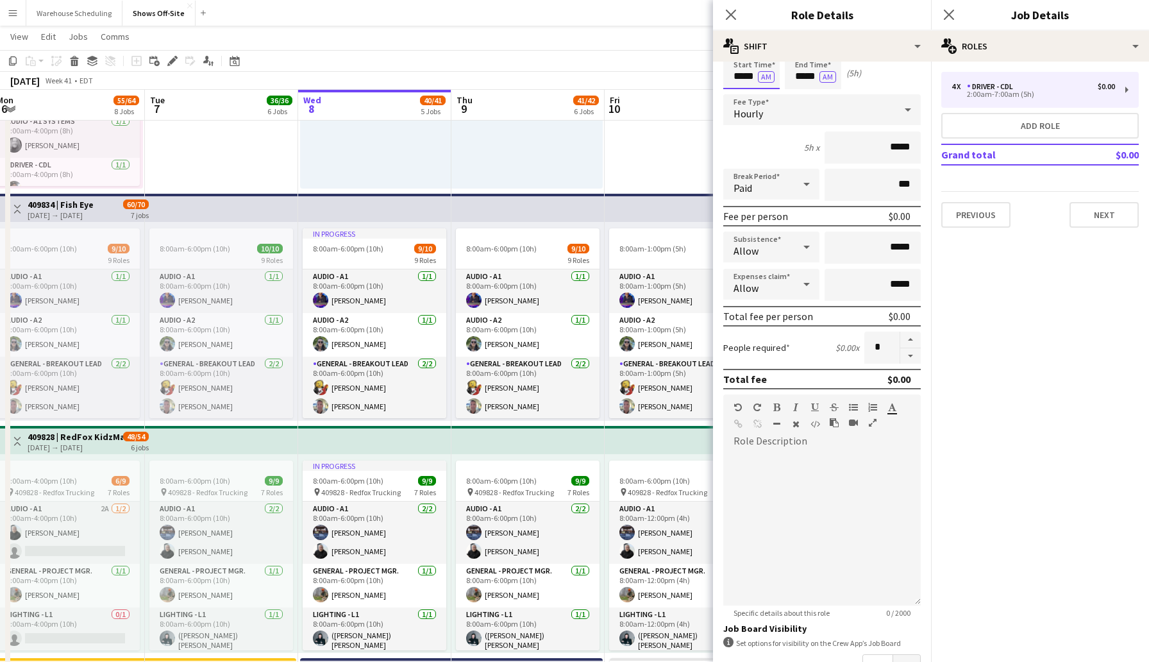
click at [747, 68] on input "*****" at bounding box center [751, 73] width 56 height 32
click at [742, 92] on div at bounding box center [739, 95] width 26 height 13
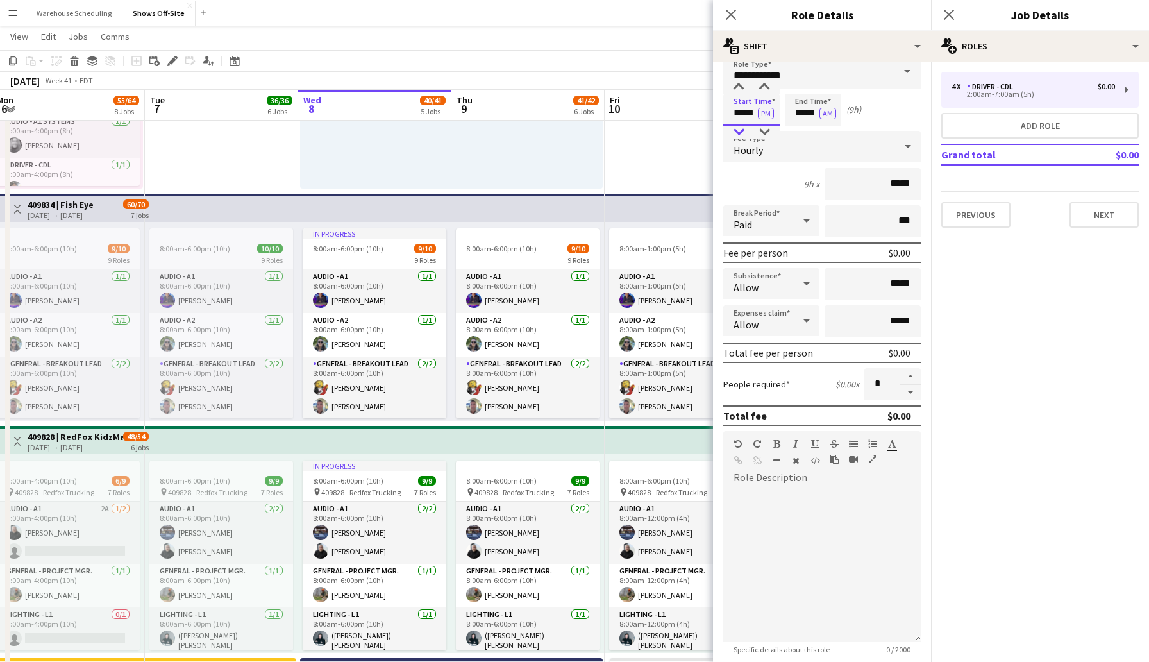
scroll to position [0, 0]
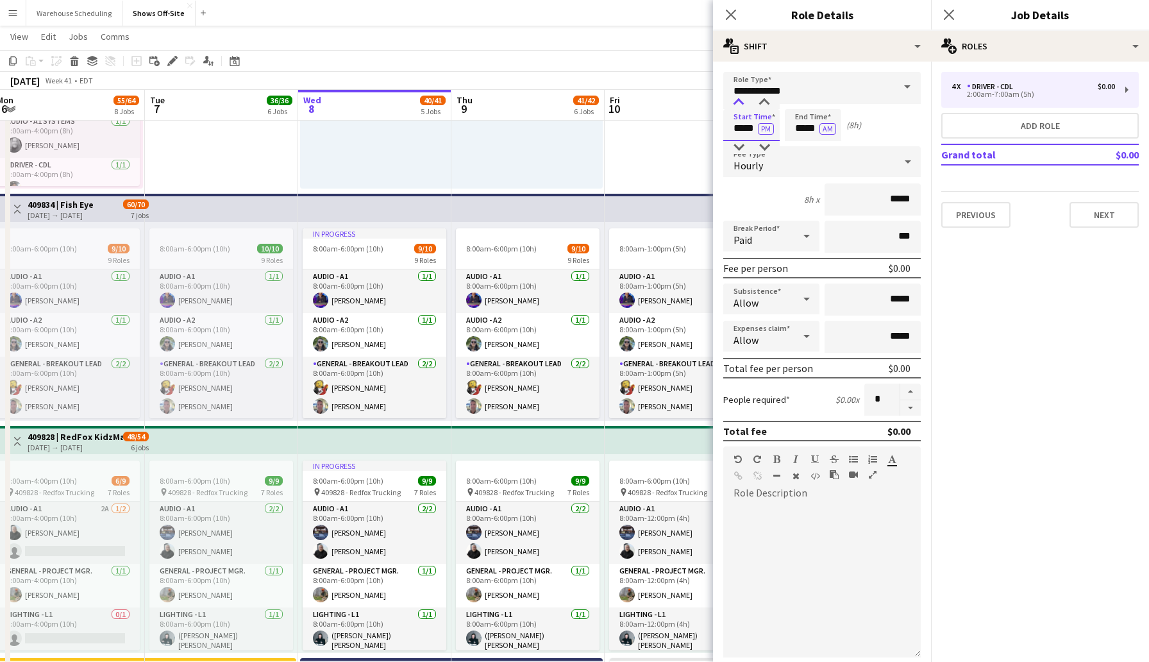
click at [740, 102] on div at bounding box center [739, 102] width 26 height 13
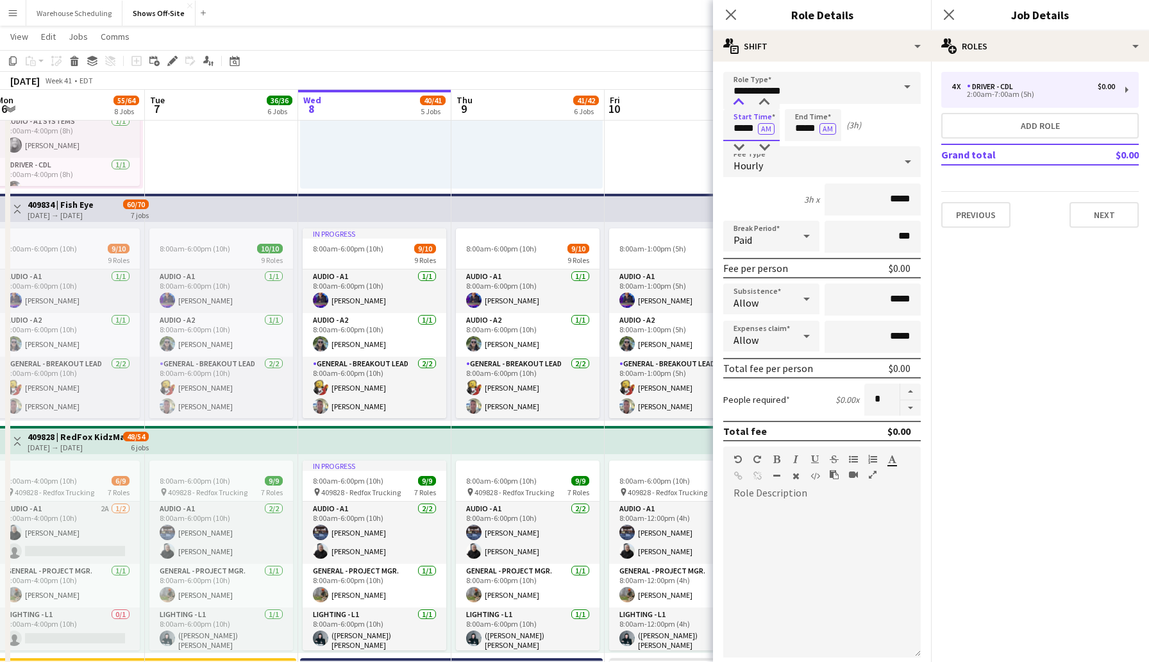
click at [740, 102] on div at bounding box center [739, 102] width 26 height 13
click at [742, 143] on div at bounding box center [739, 147] width 26 height 13
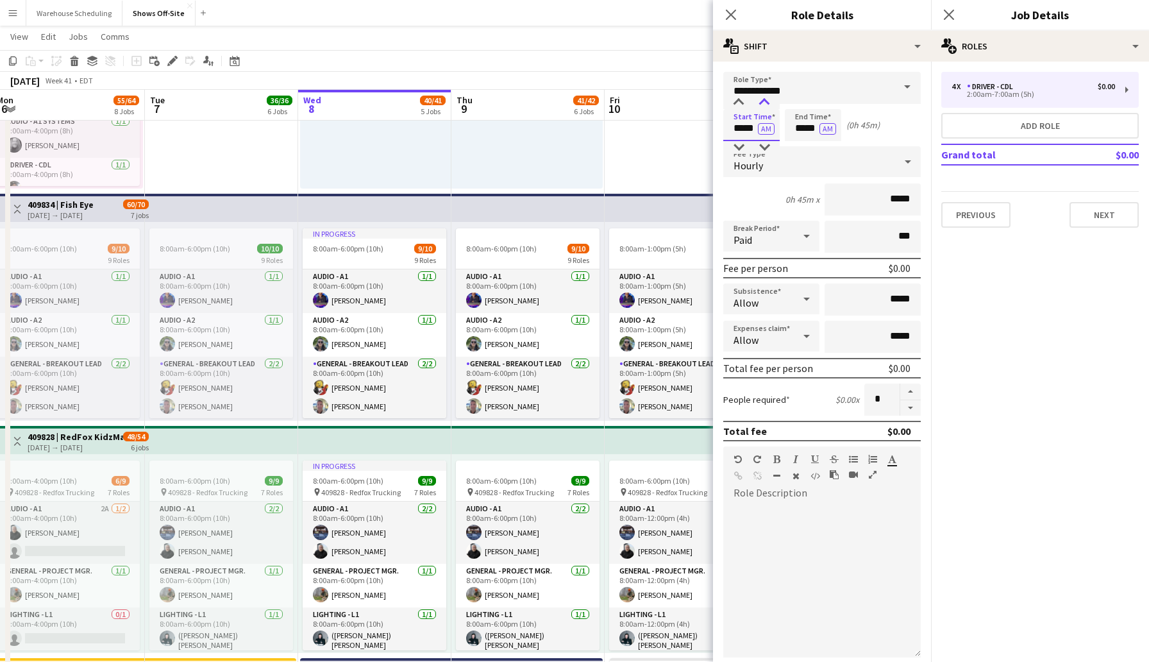
click at [765, 99] on div at bounding box center [764, 102] width 26 height 13
type input "*****"
click at [765, 99] on div at bounding box center [764, 102] width 26 height 13
click at [803, 129] on input "*****" at bounding box center [813, 125] width 56 height 32
click at [799, 99] on div at bounding box center [800, 102] width 26 height 13
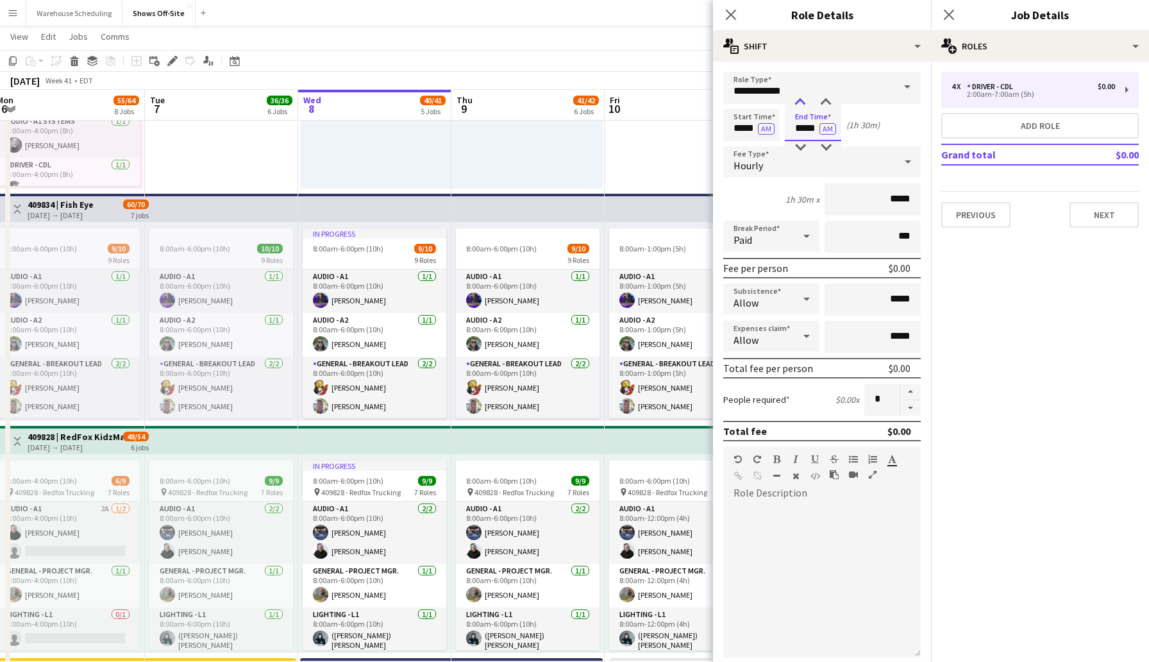
click at [799, 99] on div at bounding box center [800, 102] width 26 height 13
click at [825, 97] on div at bounding box center [826, 102] width 26 height 13
type input "*****"
click at [825, 97] on div at bounding box center [826, 102] width 26 height 13
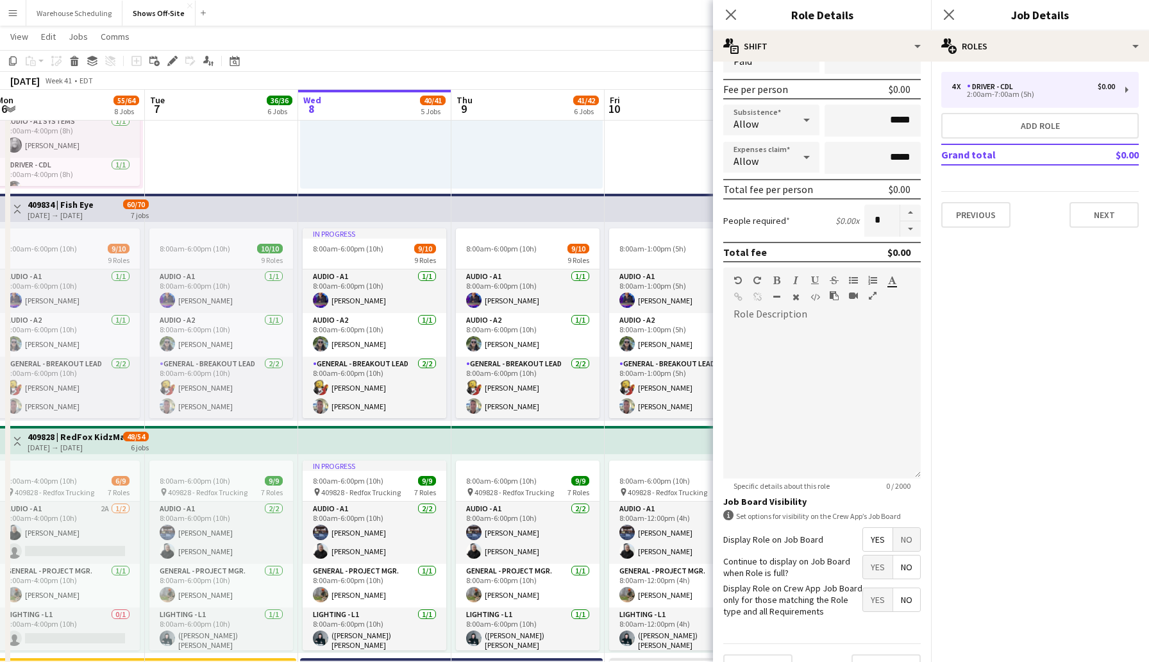
scroll to position [206, 0]
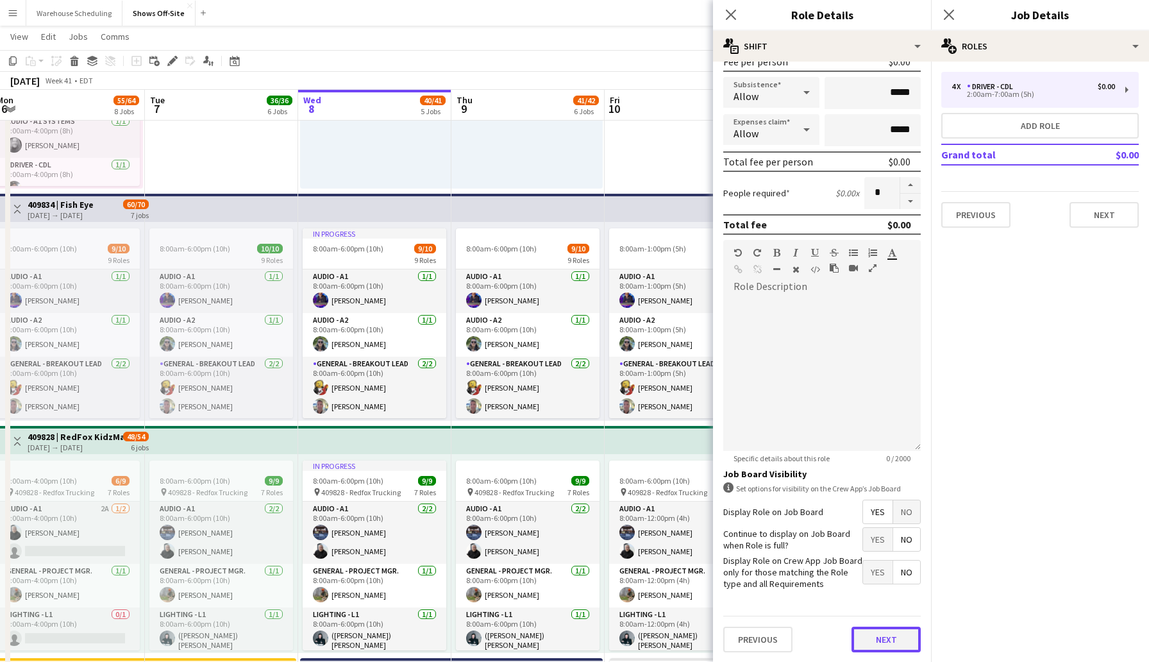
click at [896, 640] on button "Next" at bounding box center [885, 639] width 69 height 26
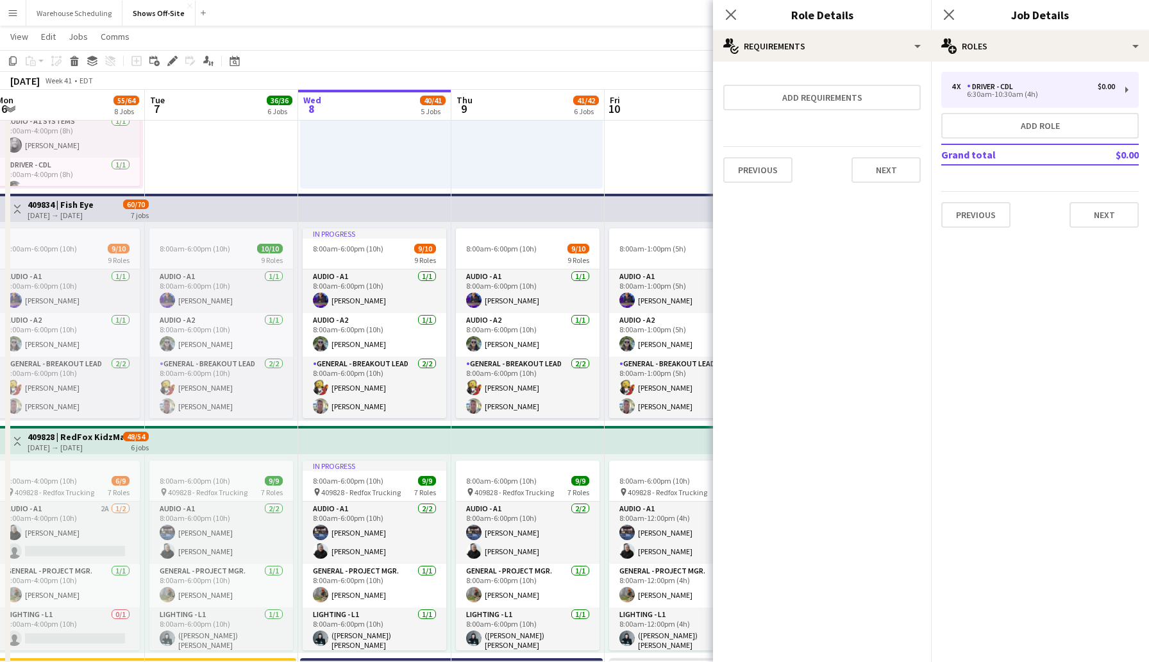
scroll to position [0, 0]
click at [869, 178] on button "Next" at bounding box center [885, 170] width 69 height 26
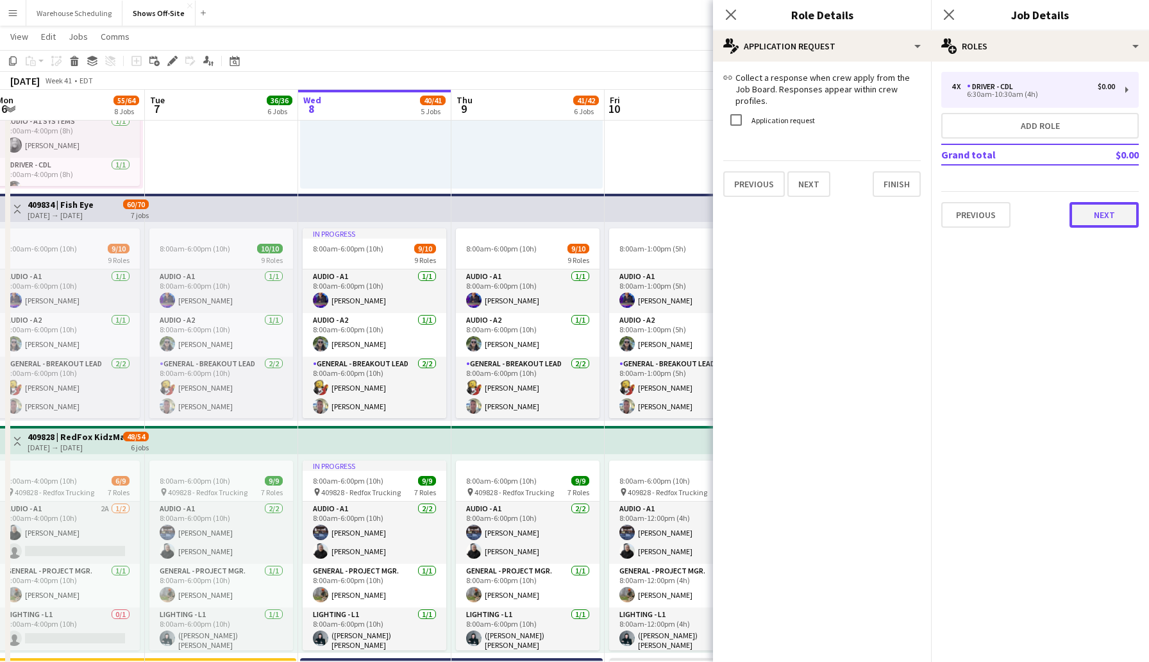
click at [1100, 220] on button "Next" at bounding box center [1103, 215] width 69 height 26
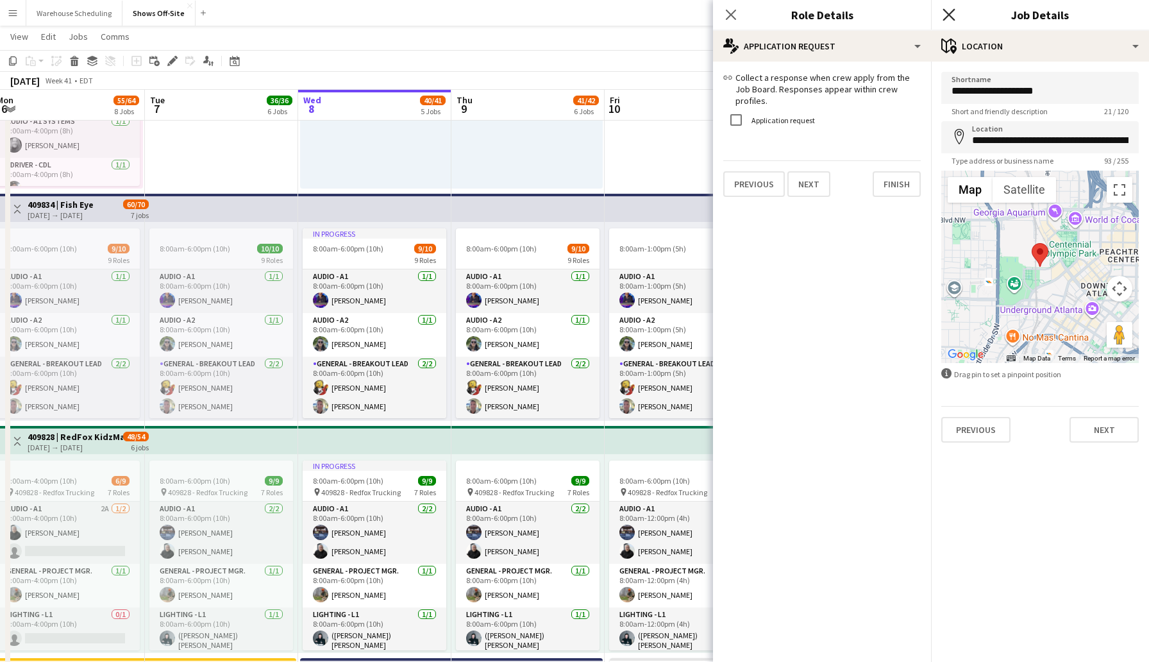
click at [948, 12] on icon "Close pop-in" at bounding box center [948, 14] width 12 height 12
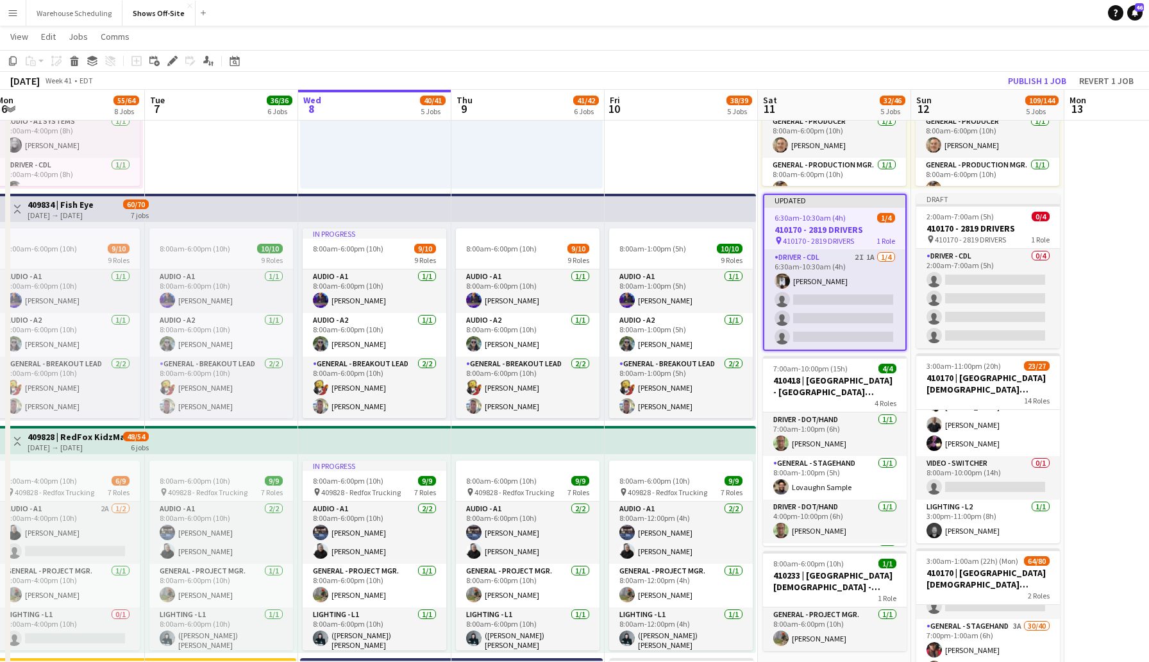
click at [918, 55] on app-toolbar "Copy Paste Paste Command V Paste with crew Command Shift V Paste linked Job [GE…" at bounding box center [574, 61] width 1149 height 22
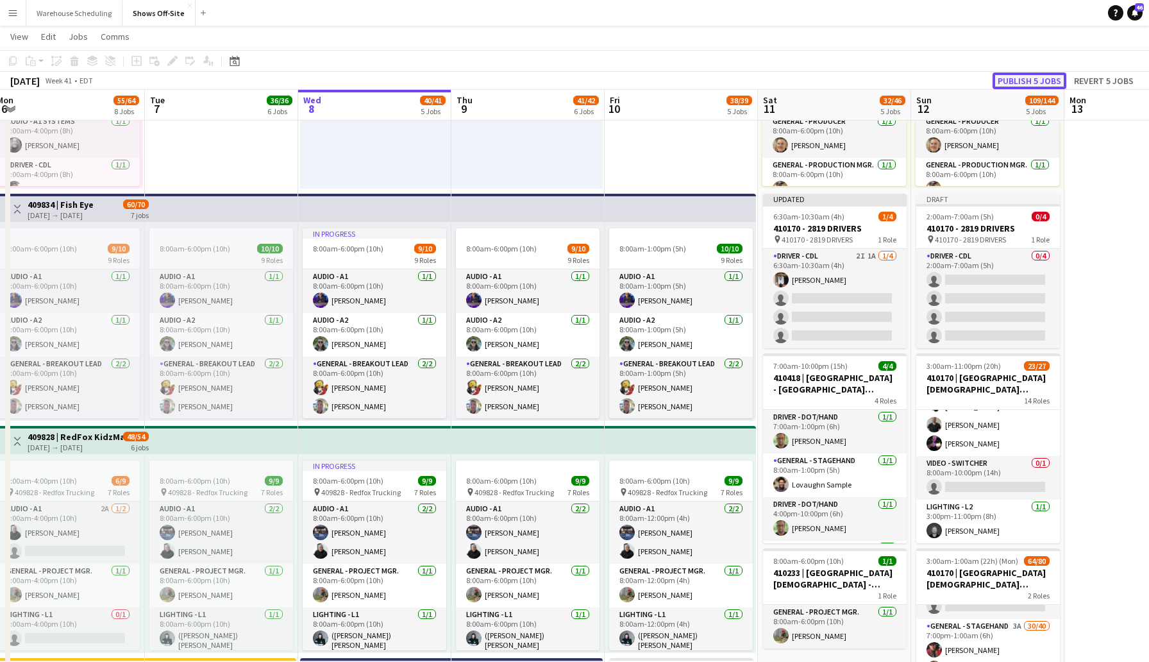
click at [1028, 84] on button "Publish 5 jobs" at bounding box center [1029, 80] width 74 height 17
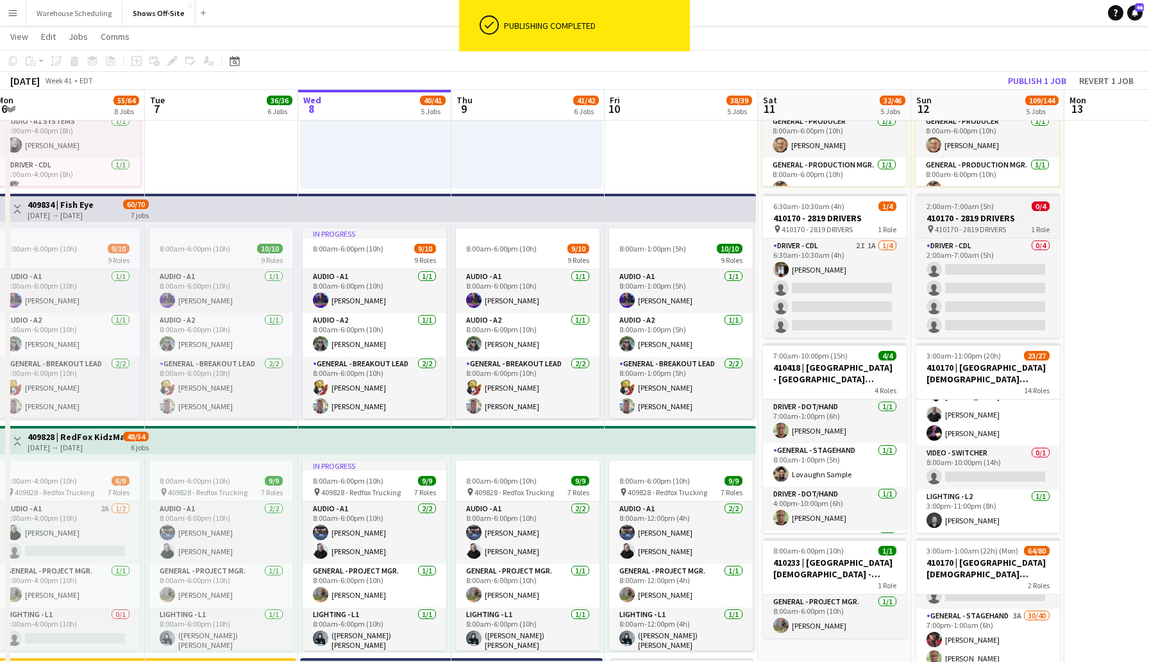
click at [979, 219] on h3 "410170 - 2819 DRIVERS" at bounding box center [988, 218] width 144 height 12
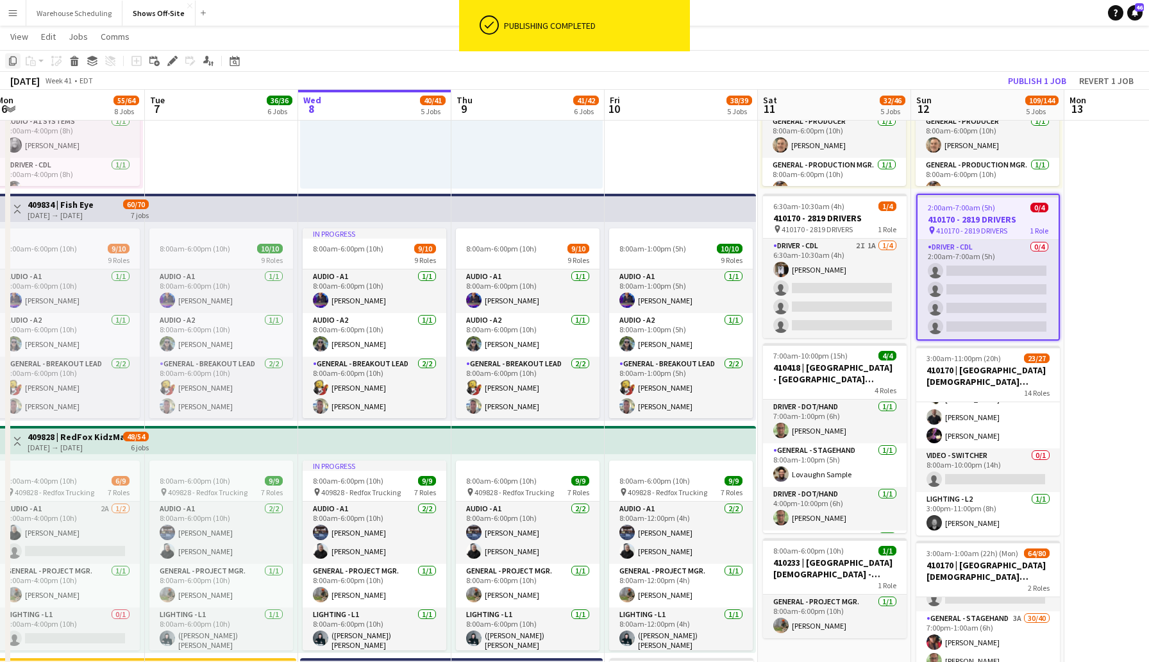
click at [8, 60] on icon "Copy" at bounding box center [13, 61] width 10 height 10
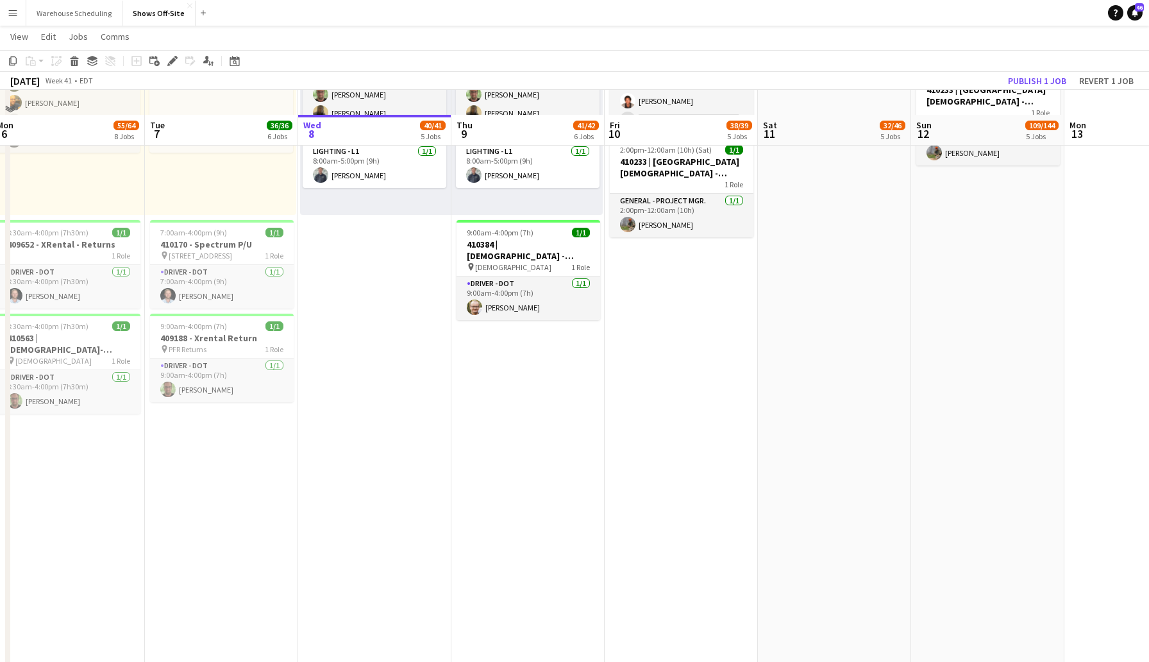
scroll to position [1126, 0]
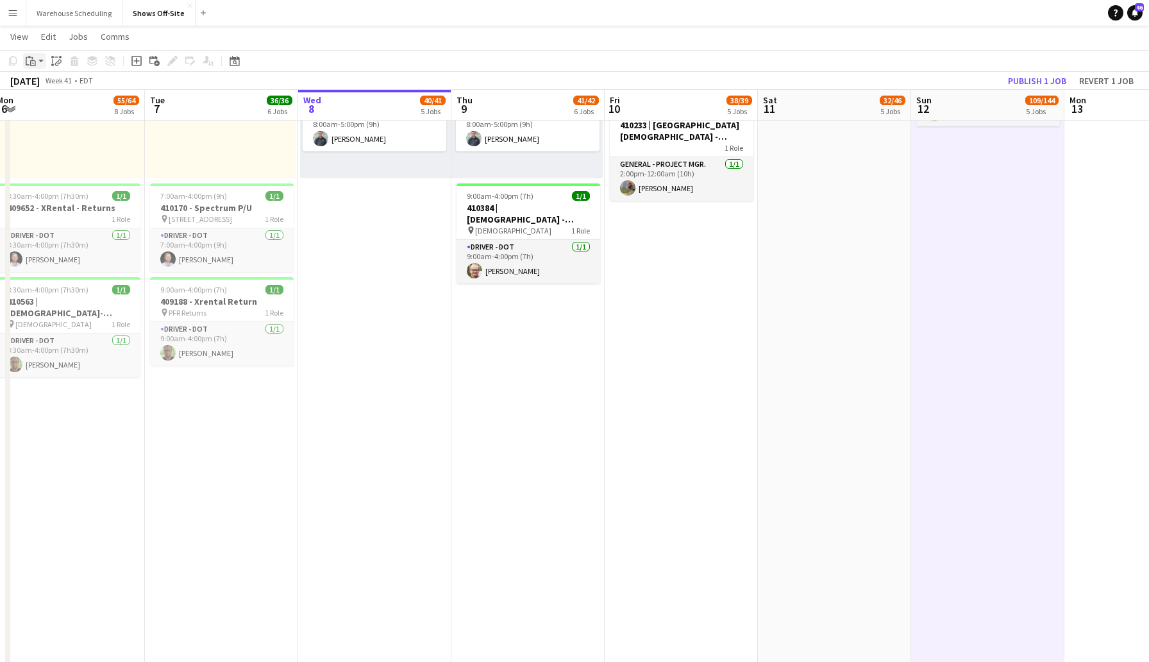
click at [33, 56] on icon "Paste" at bounding box center [31, 61] width 10 height 10
click at [49, 86] on link "Paste Command V" at bounding box center [84, 86] width 101 height 12
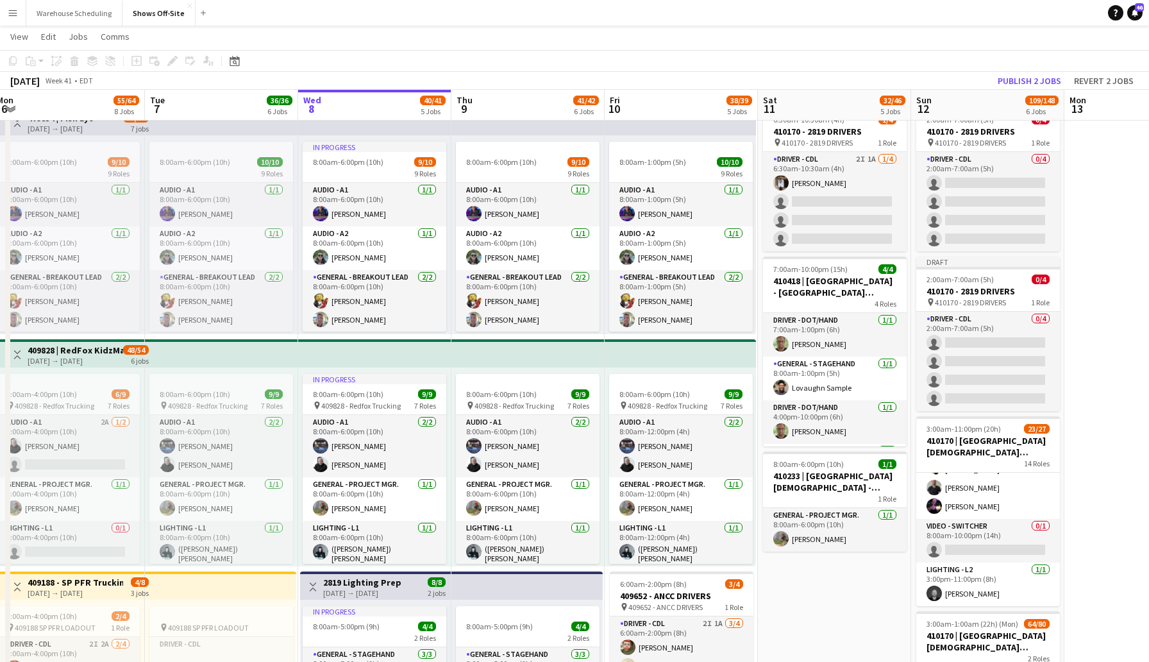
scroll to position [502, 0]
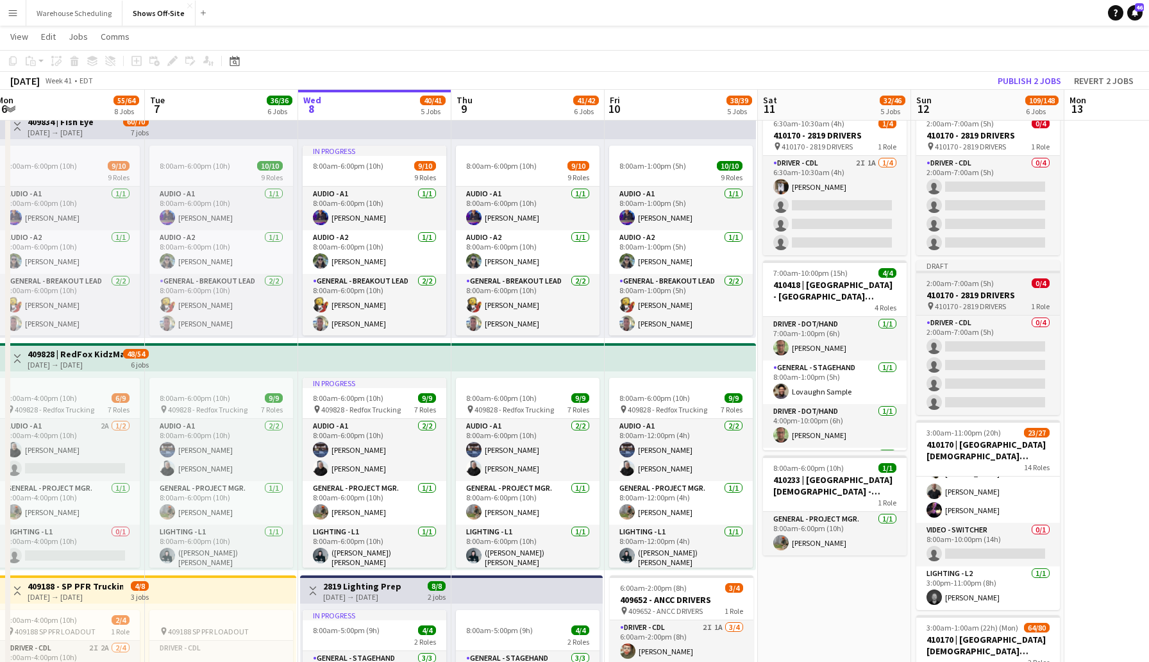
click at [984, 305] on span "410170 - 2819 DRIVERS" at bounding box center [970, 306] width 71 height 10
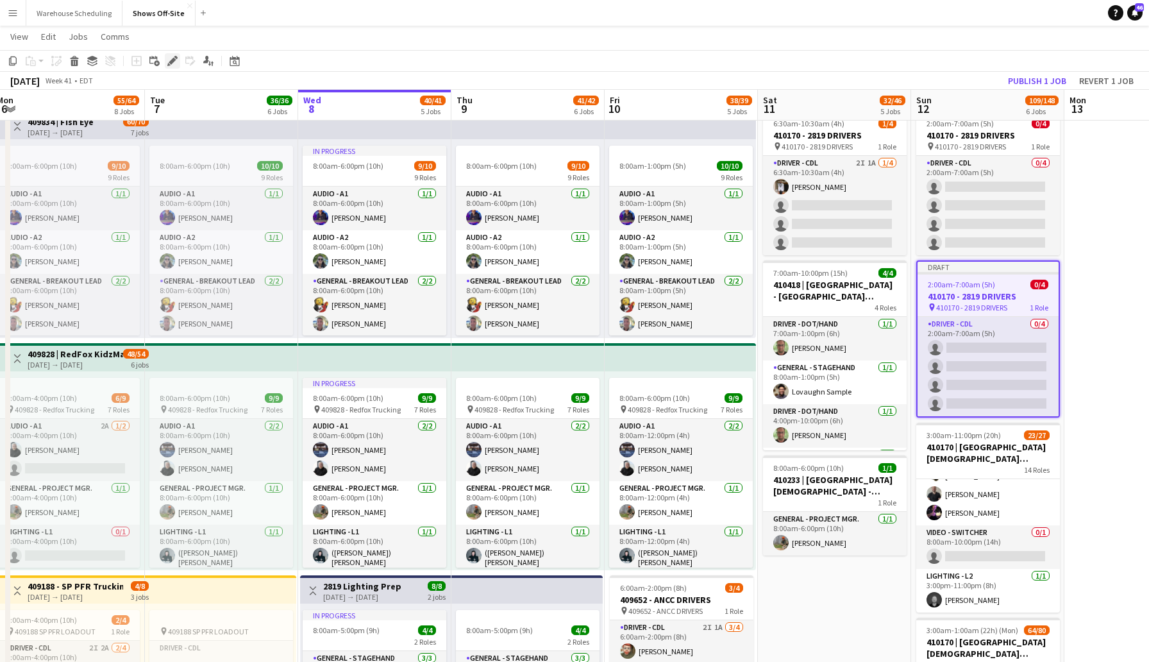
click at [172, 62] on icon at bounding box center [172, 61] width 7 height 7
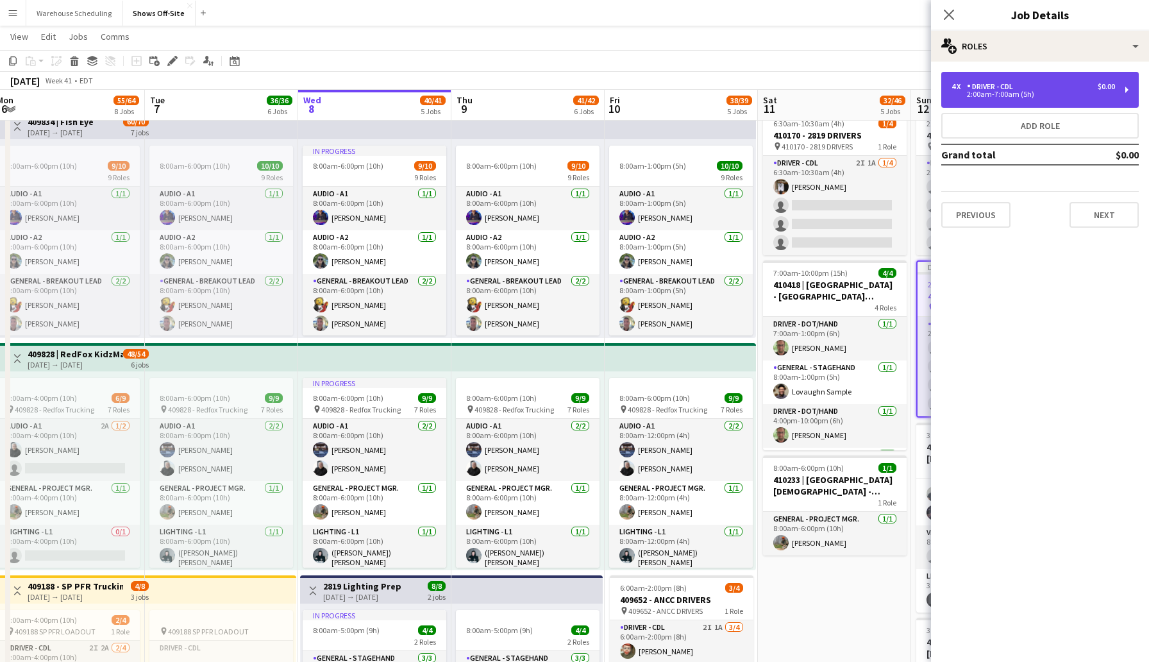
click at [1055, 94] on div "2:00am-7:00am (5h)" at bounding box center [1032, 94] width 163 height 6
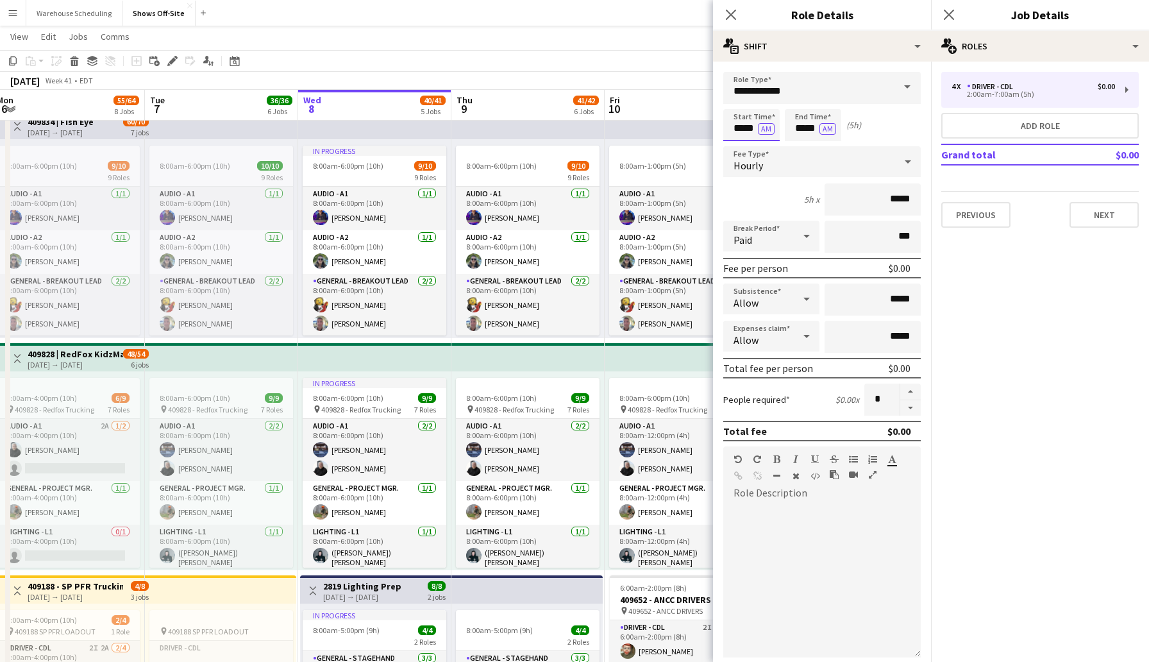
click at [738, 125] on input "*****" at bounding box center [751, 125] width 56 height 32
click at [736, 150] on div at bounding box center [739, 147] width 26 height 13
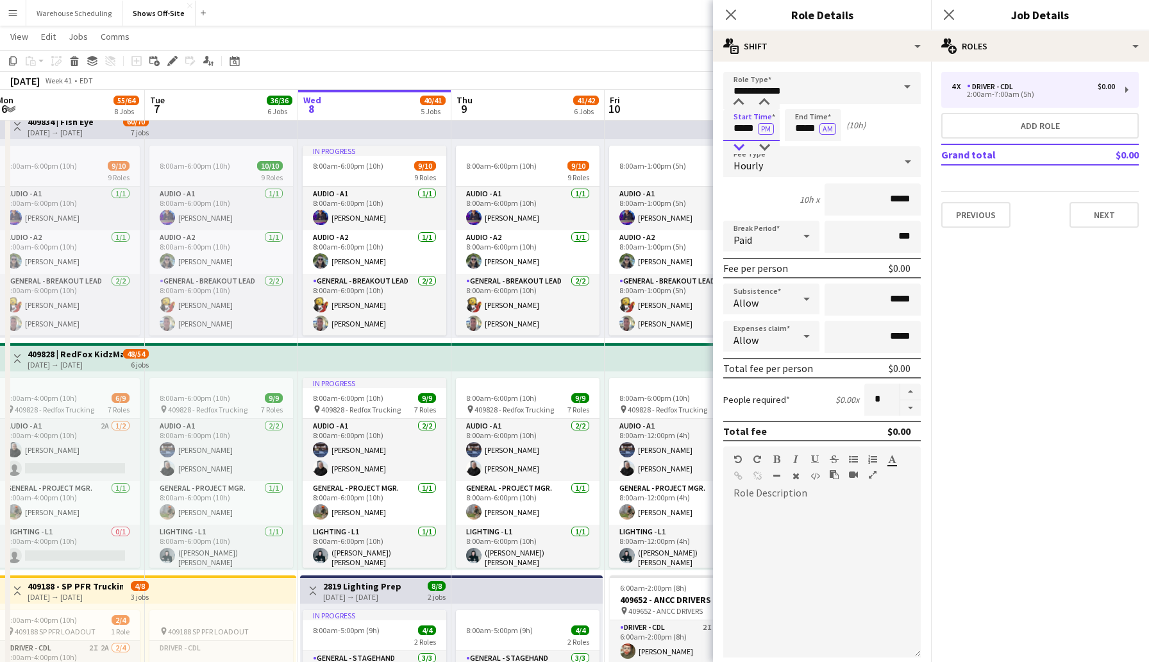
click at [736, 150] on div at bounding box center [739, 147] width 26 height 13
type input "*****"
click at [736, 150] on div at bounding box center [739, 147] width 26 height 13
click at [789, 128] on input "*****" at bounding box center [813, 125] width 56 height 32
click at [800, 146] on div at bounding box center [800, 147] width 26 height 13
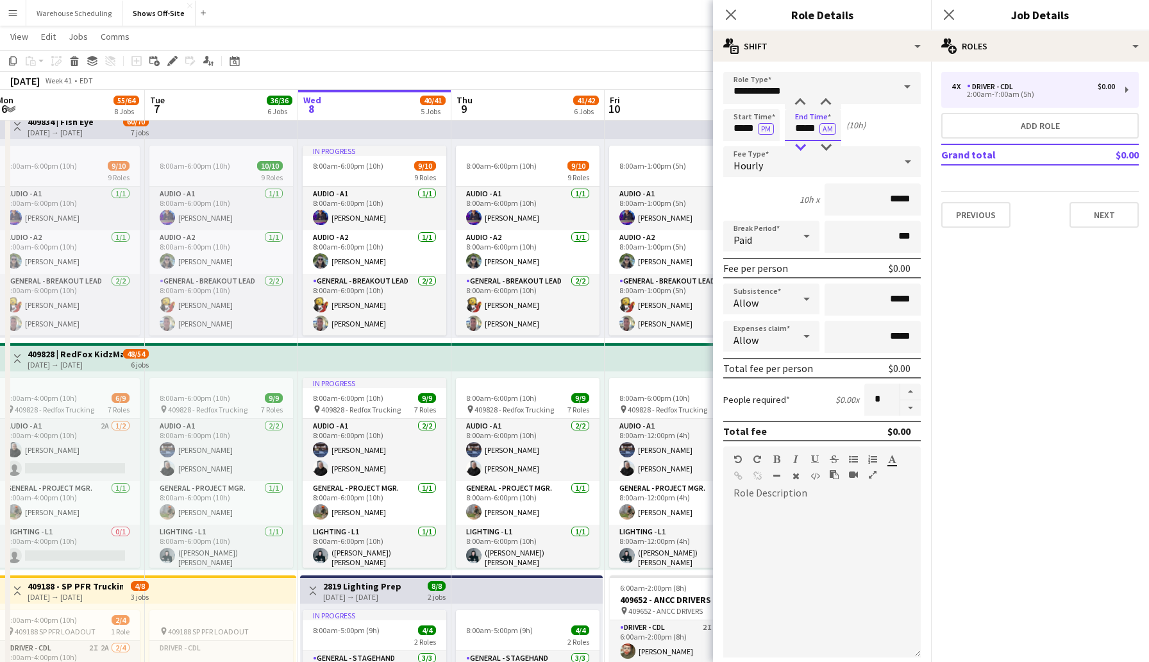
click at [800, 146] on div at bounding box center [800, 147] width 26 height 13
click at [801, 146] on div at bounding box center [800, 147] width 26 height 13
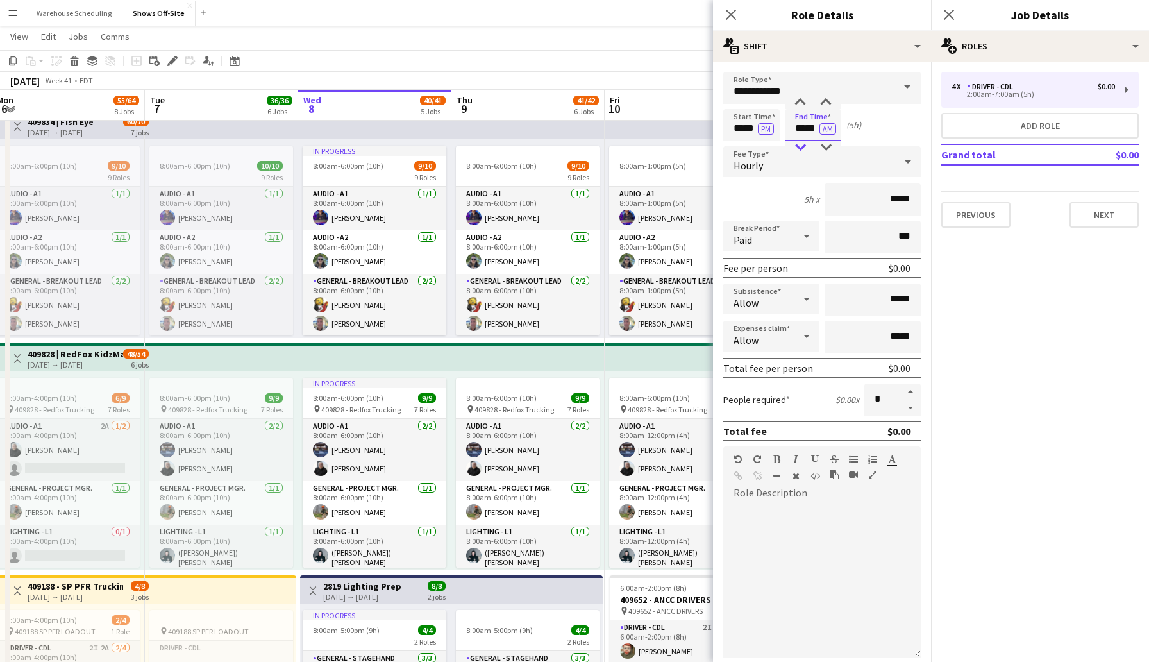
click at [801, 146] on div at bounding box center [800, 147] width 26 height 13
click at [799, 143] on div at bounding box center [800, 147] width 26 height 13
click at [830, 107] on div at bounding box center [826, 102] width 26 height 13
type input "*****"
click at [830, 105] on div at bounding box center [826, 102] width 26 height 13
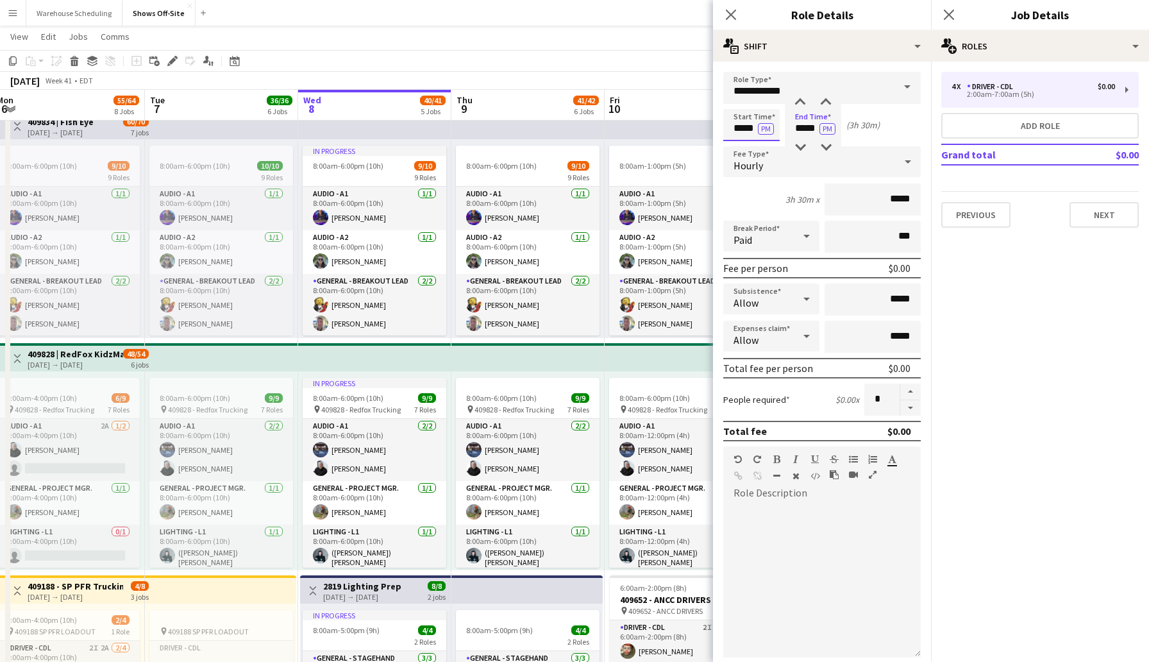
click at [746, 136] on input "*****" at bounding box center [751, 125] width 56 height 32
click at [766, 144] on div at bounding box center [764, 147] width 26 height 13
click at [760, 145] on div at bounding box center [764, 147] width 26 height 13
type input "*****"
click at [742, 145] on div at bounding box center [739, 147] width 26 height 13
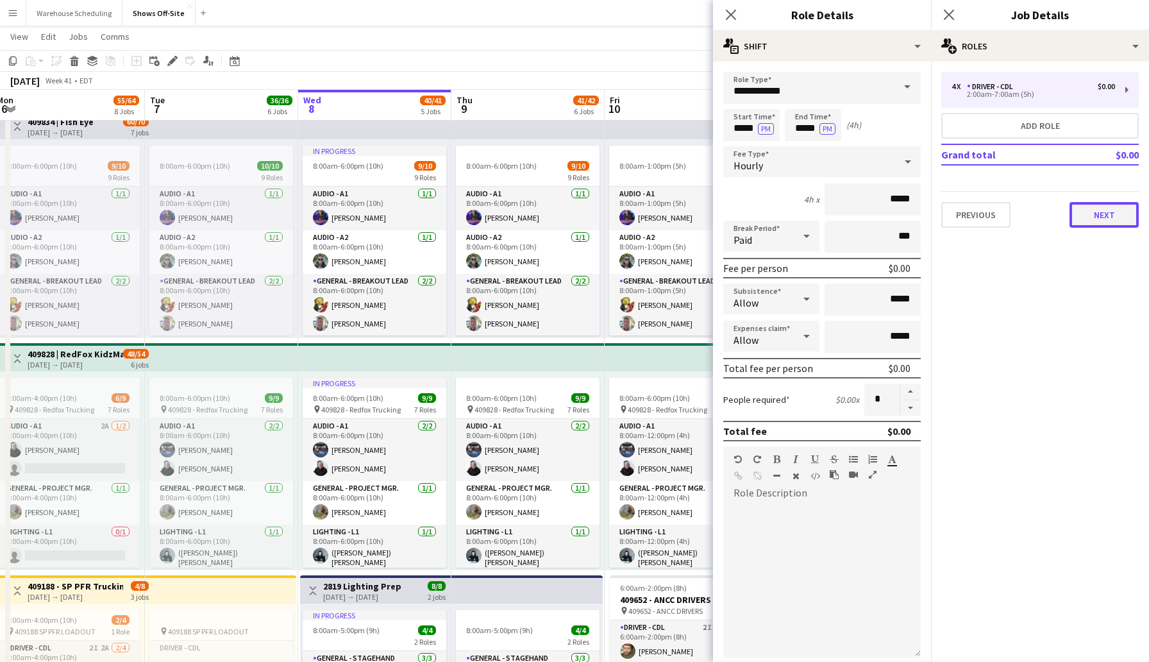
click at [1097, 212] on button "Next" at bounding box center [1103, 215] width 69 height 26
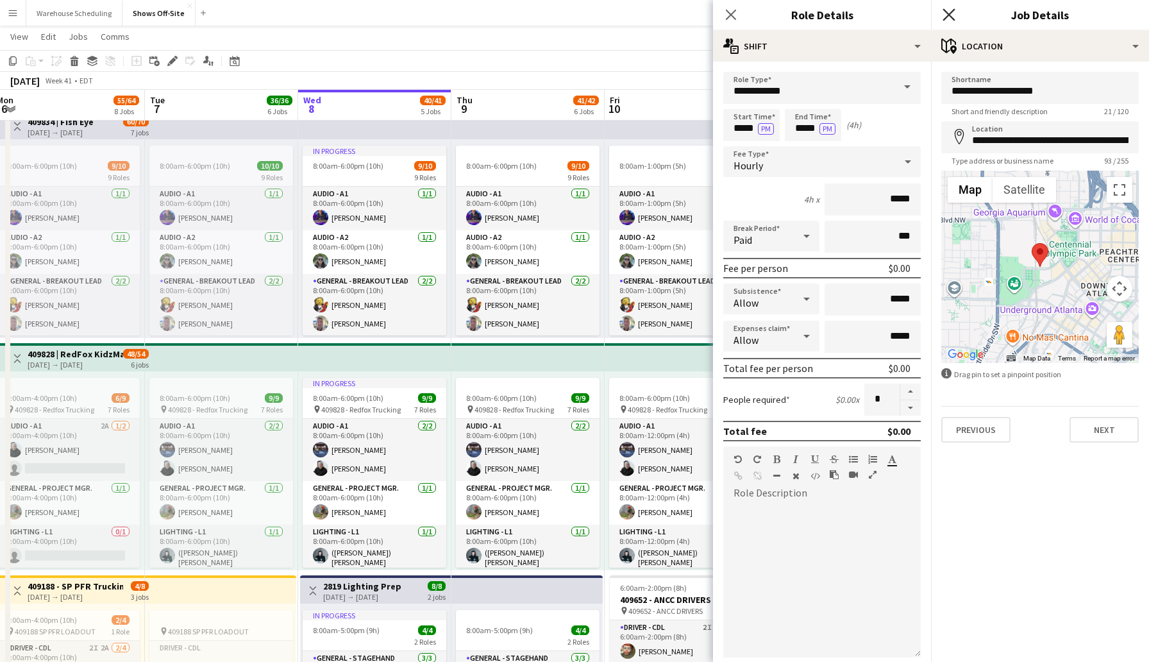
click at [950, 15] on icon "Close pop-in" at bounding box center [948, 14] width 12 height 12
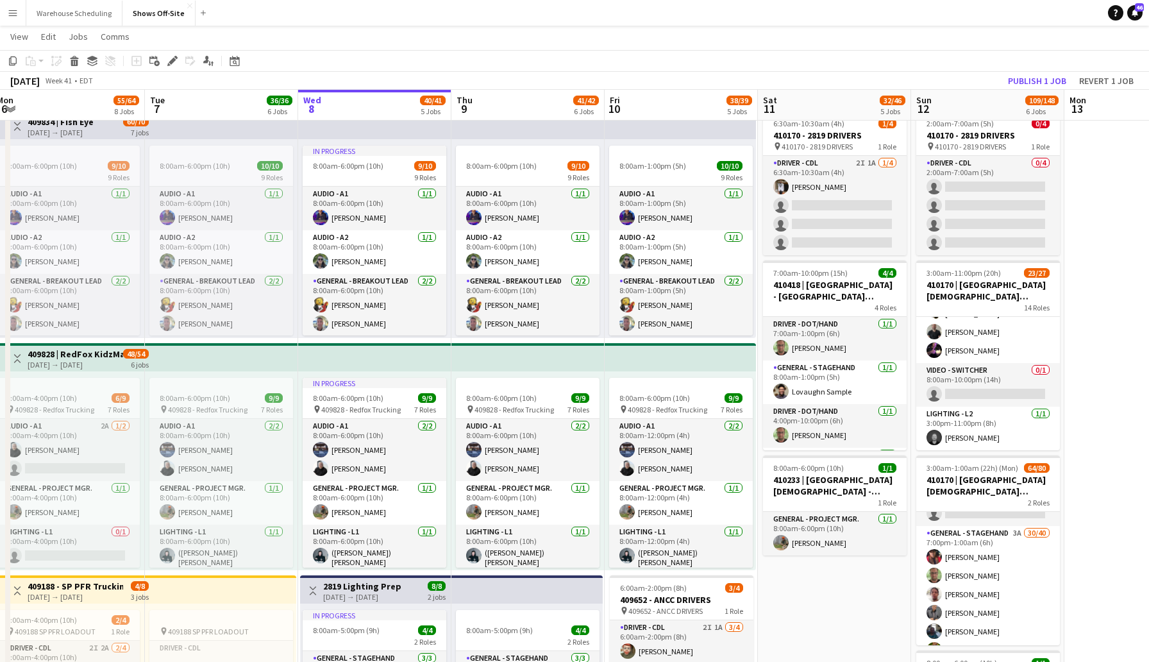
click at [1005, 63] on app-toolbar "Copy Paste Paste Command V Paste with crew Command Shift V Paste linked Job [GE…" at bounding box center [574, 61] width 1149 height 22
click at [1034, 80] on button "Publish 2 jobs" at bounding box center [1029, 80] width 74 height 17
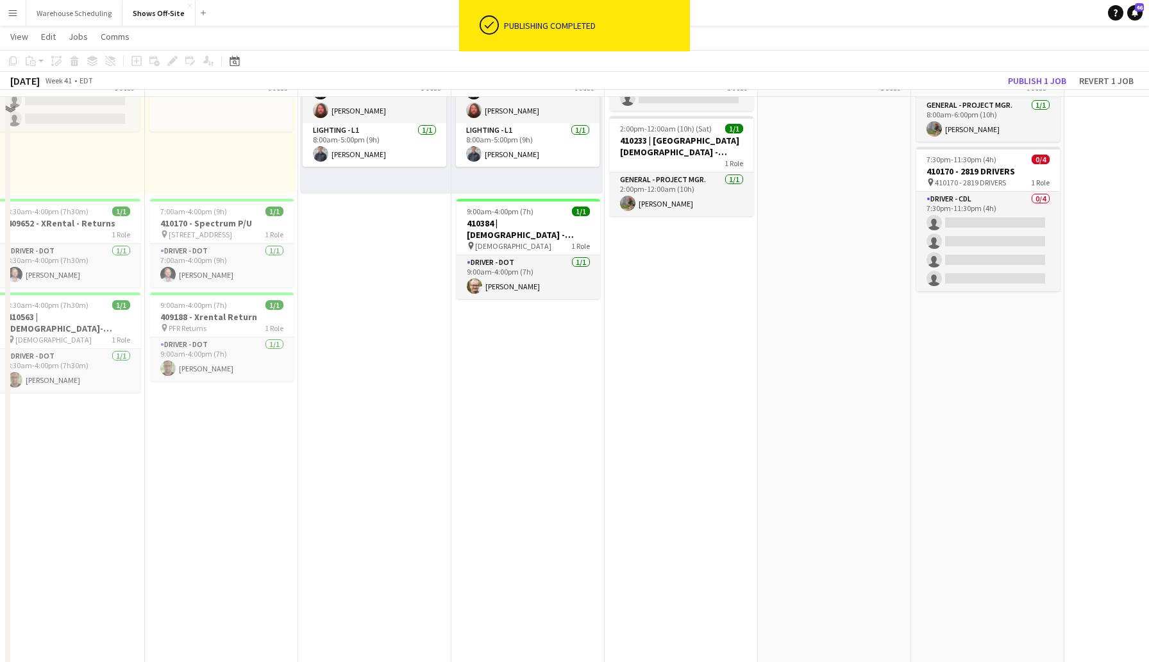
scroll to position [1076, 0]
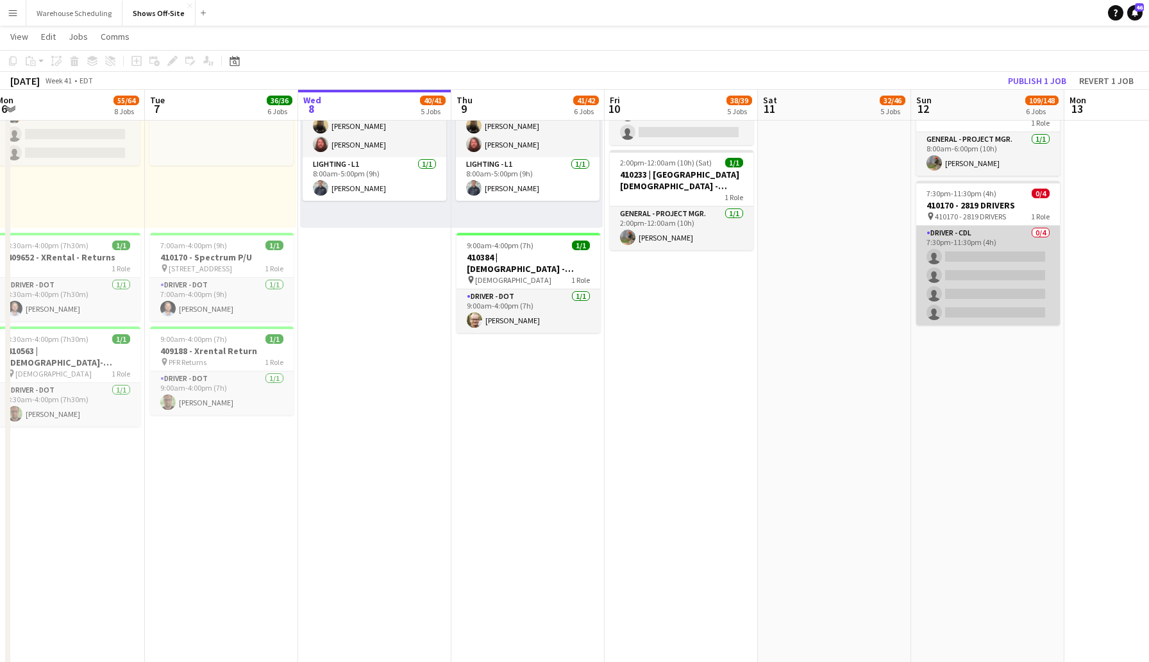
click at [984, 265] on app-card-role "Driver - CDL 0/4 7:30pm-11:30pm (4h) single-neutral-actions single-neutral-acti…" at bounding box center [988, 275] width 144 height 99
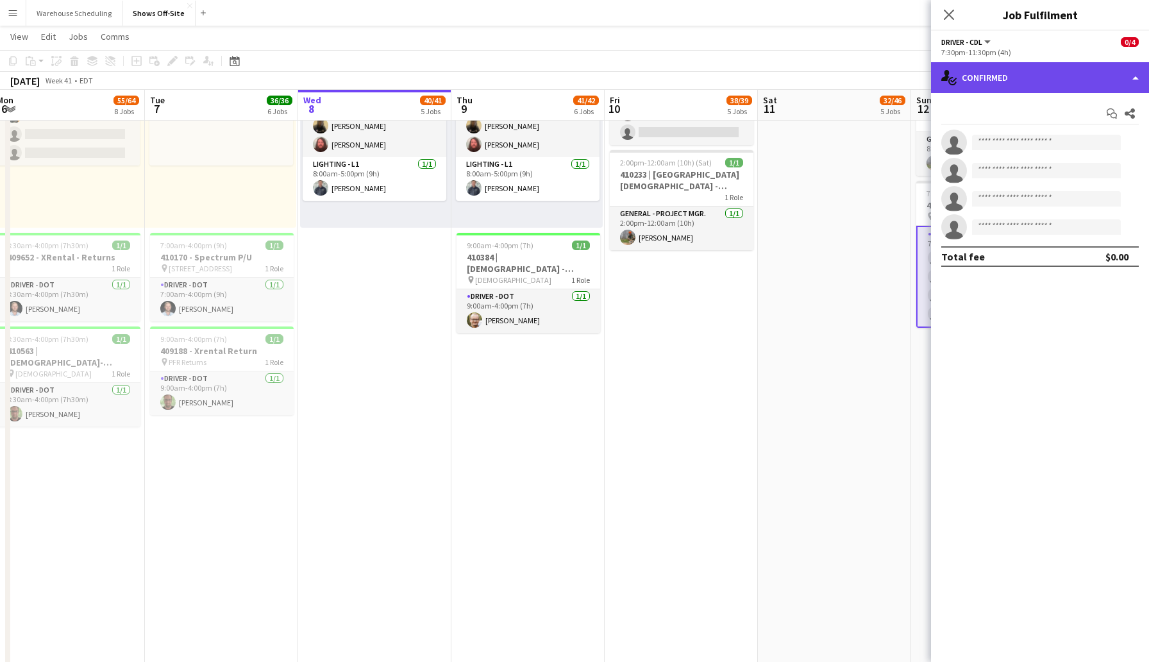
click at [997, 62] on div "single-neutral-actions-check-2 Confirmed" at bounding box center [1040, 77] width 218 height 31
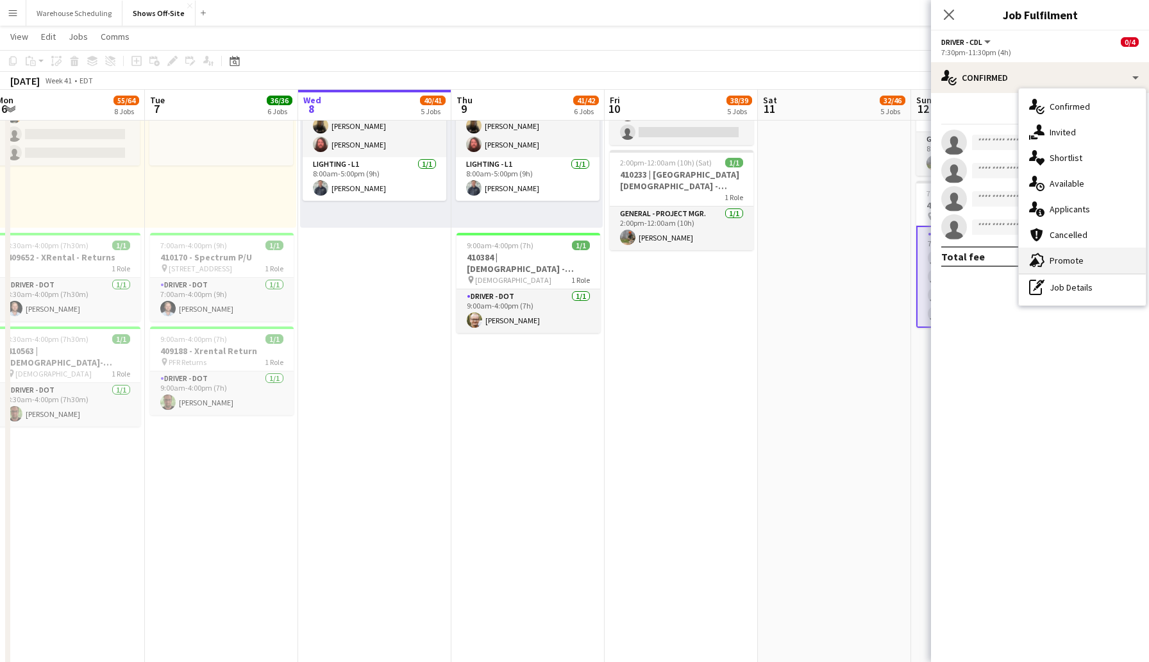
click at [1072, 265] on span "Promote" at bounding box center [1067, 261] width 34 height 12
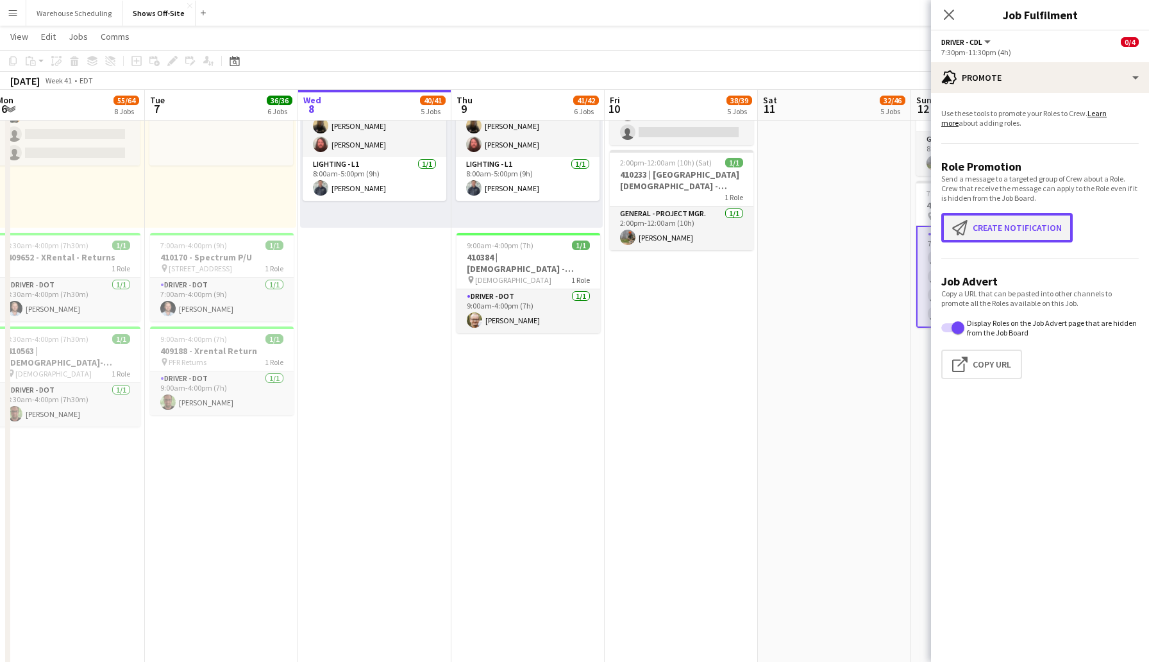
click at [1010, 232] on button "Create notification Create notification" at bounding box center [1006, 227] width 131 height 29
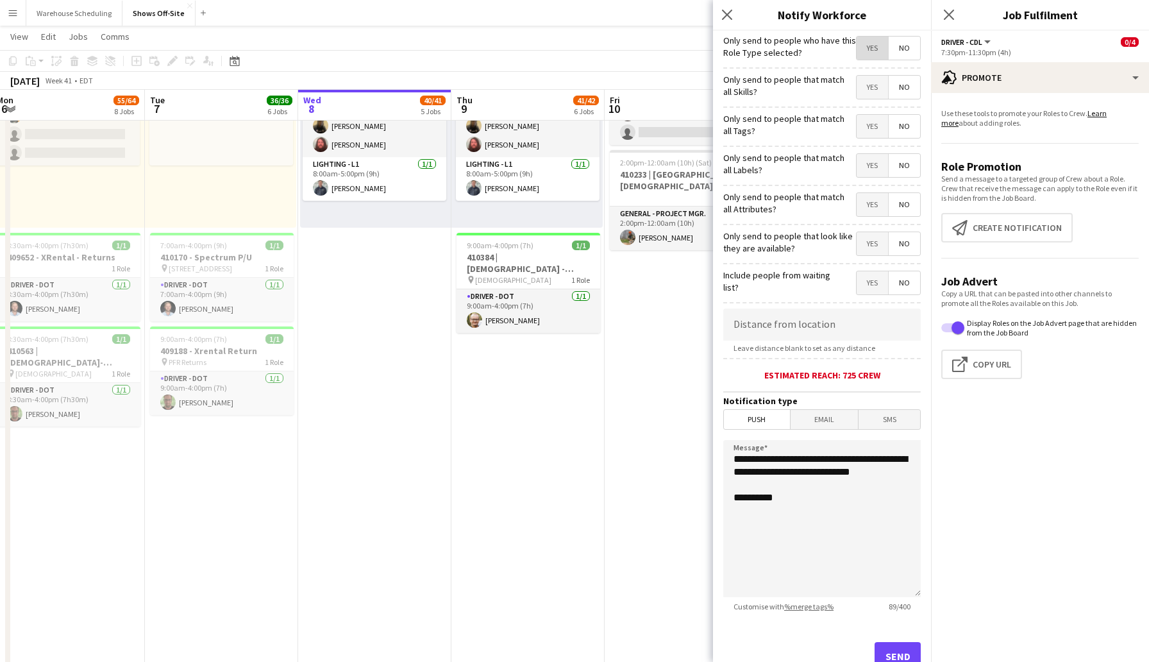
click at [867, 49] on span "Yes" at bounding box center [872, 48] width 31 height 23
click at [902, 657] on button "Send" at bounding box center [898, 656] width 46 height 28
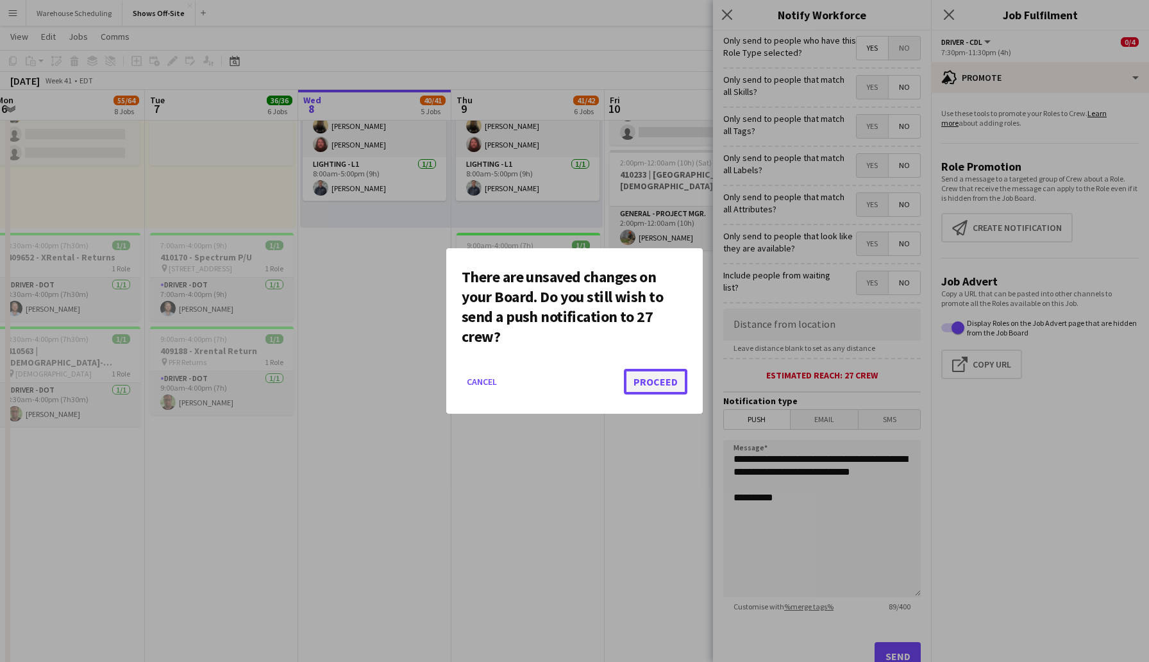
click at [628, 376] on button "Proceed" at bounding box center [655, 382] width 63 height 26
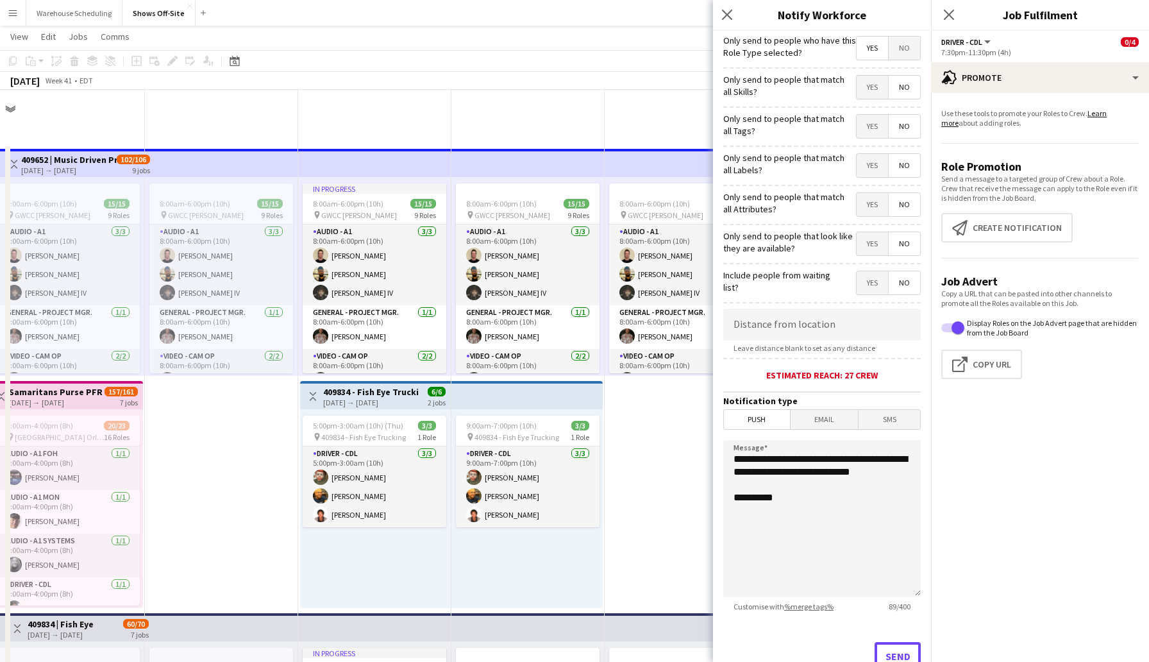
scroll to position [11, 0]
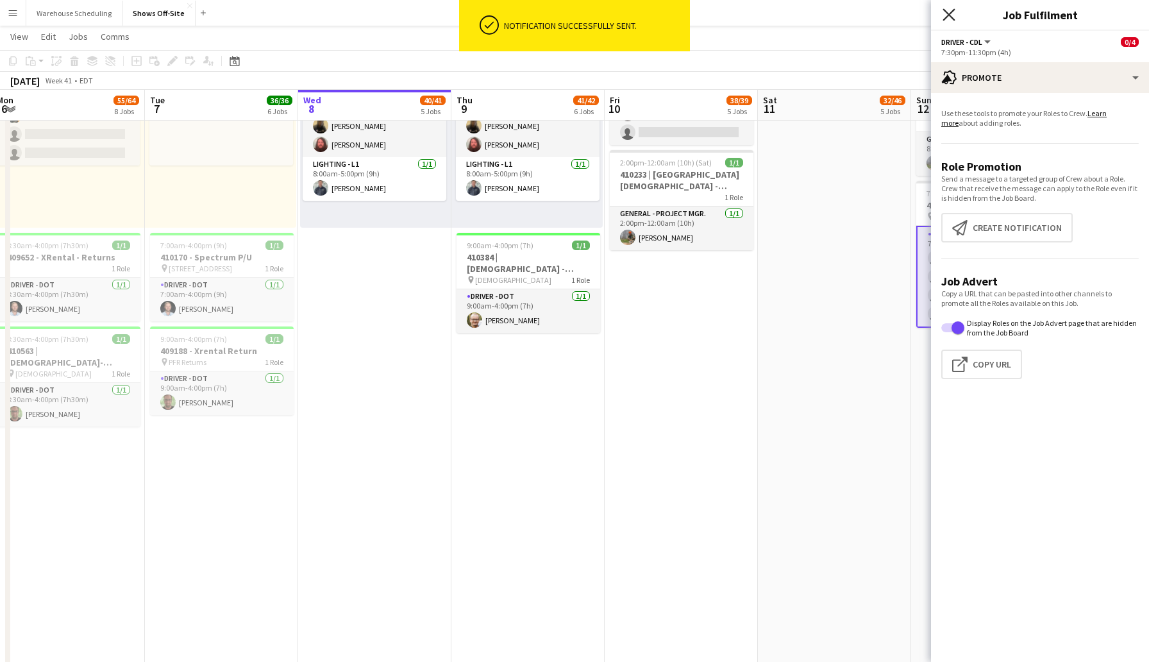
click at [950, 13] on icon at bounding box center [948, 14] width 12 height 12
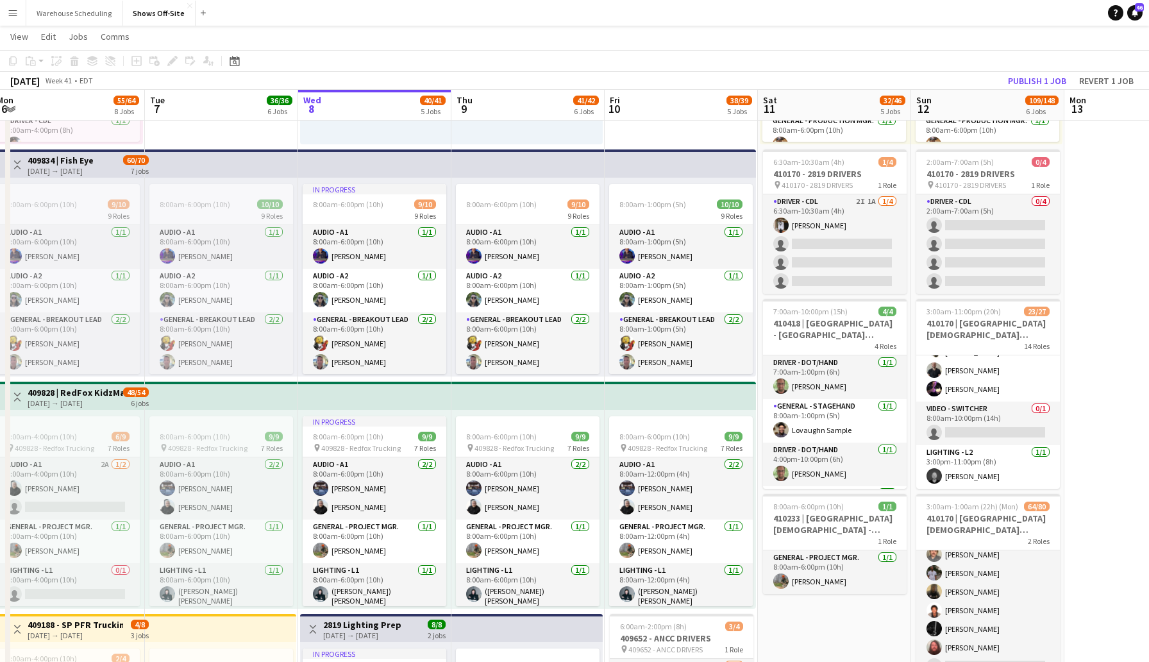
scroll to position [458, 0]
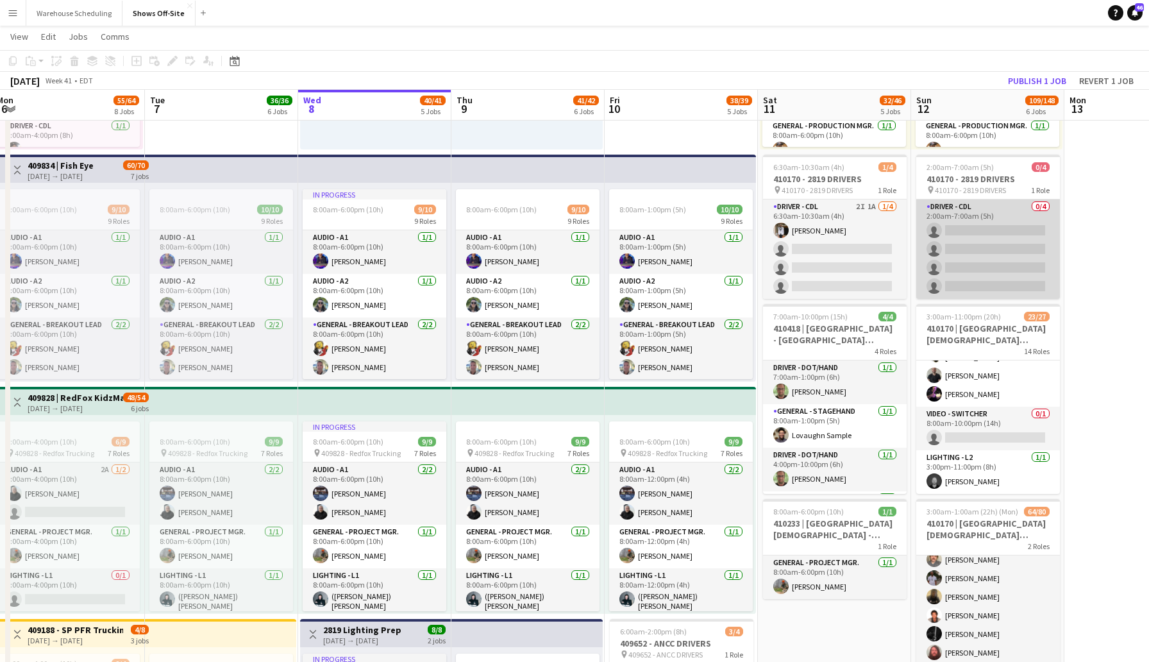
click at [991, 240] on app-card-role "Driver - CDL 0/4 2:00am-7:00am (5h) single-neutral-actions single-neutral-actio…" at bounding box center [988, 248] width 144 height 99
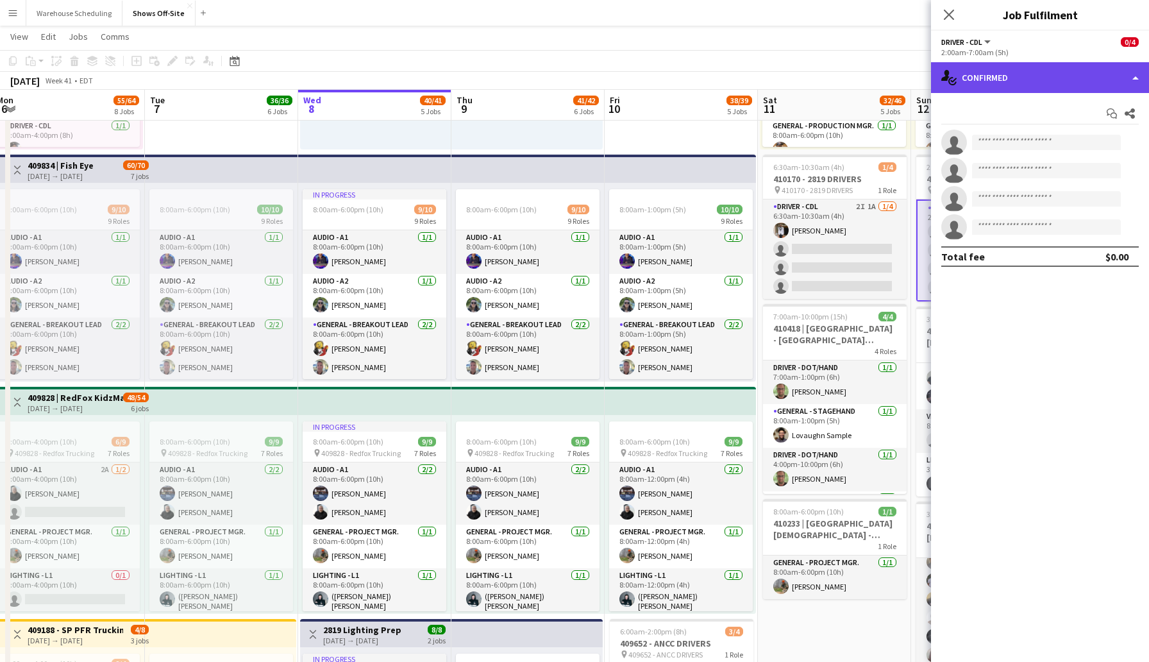
click at [985, 78] on div "single-neutral-actions-check-2 Confirmed" at bounding box center [1040, 77] width 218 height 31
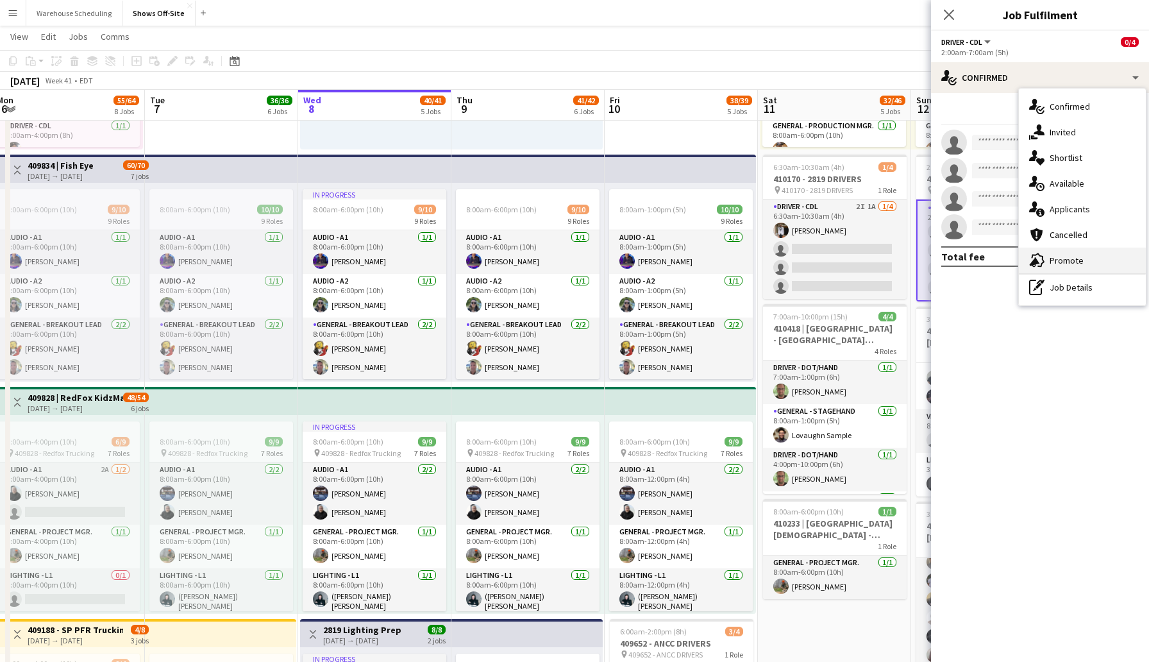
click at [1071, 267] on div "advertising-megaphone Promote" at bounding box center [1082, 260] width 127 height 26
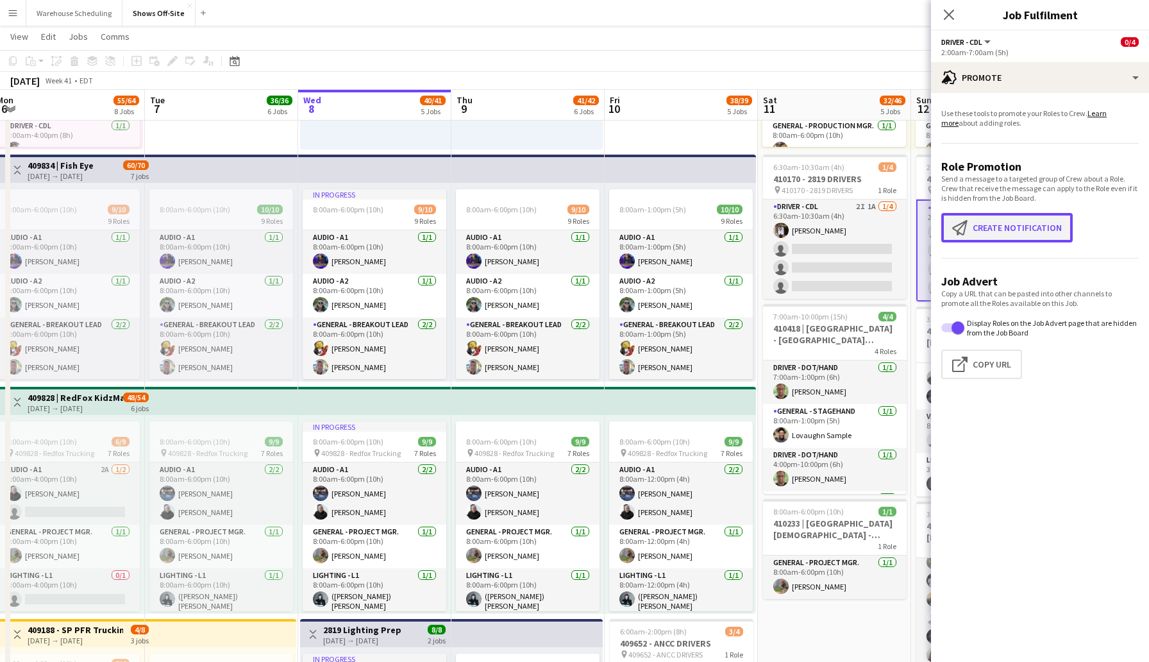
click at [1012, 217] on button "Create notification Create notification" at bounding box center [1006, 227] width 131 height 29
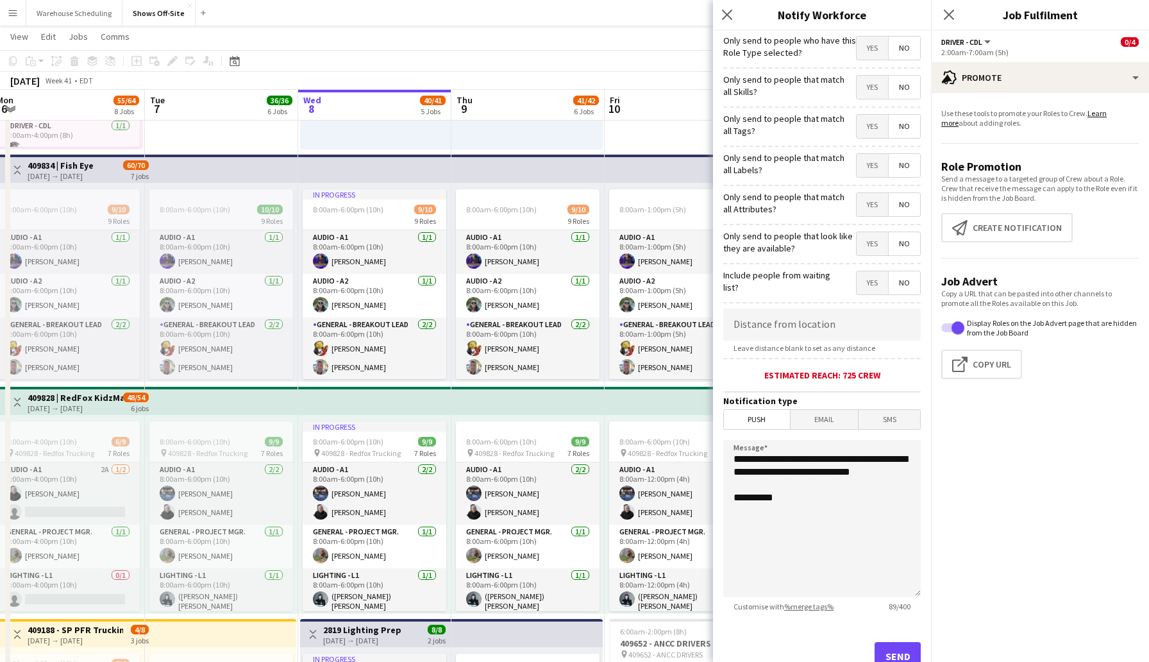
click at [866, 50] on span "Yes" at bounding box center [872, 48] width 31 height 23
click at [891, 658] on button "Send" at bounding box center [898, 656] width 46 height 28
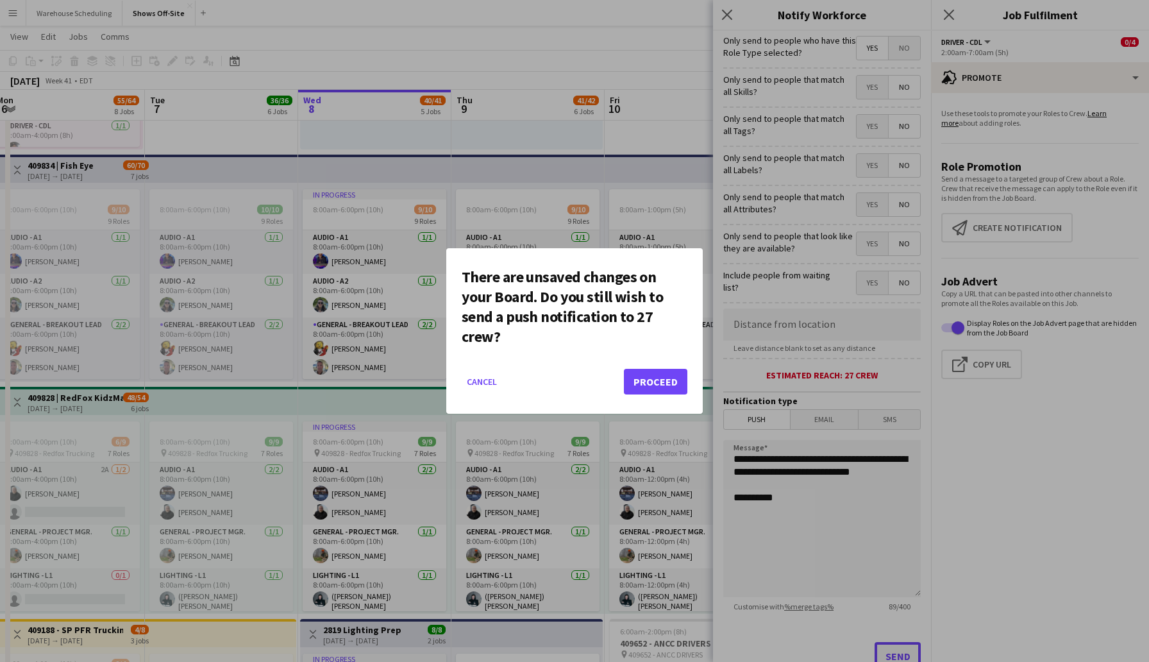
scroll to position [0, 0]
click at [669, 384] on button "Proceed" at bounding box center [655, 382] width 63 height 26
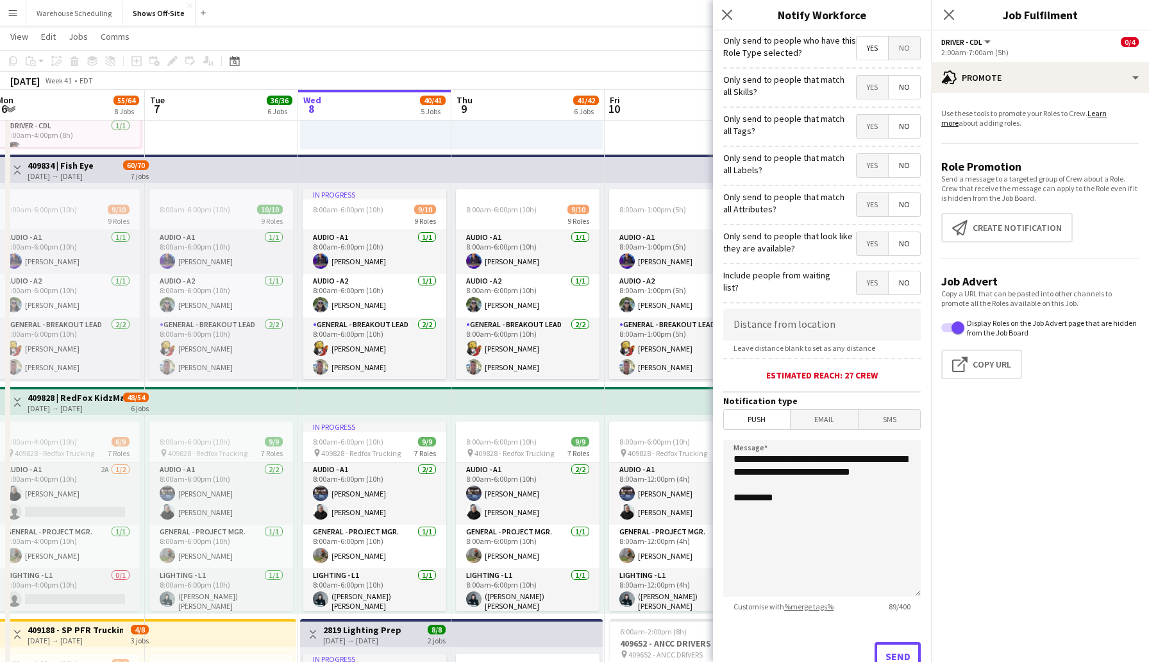
scroll to position [11, 0]
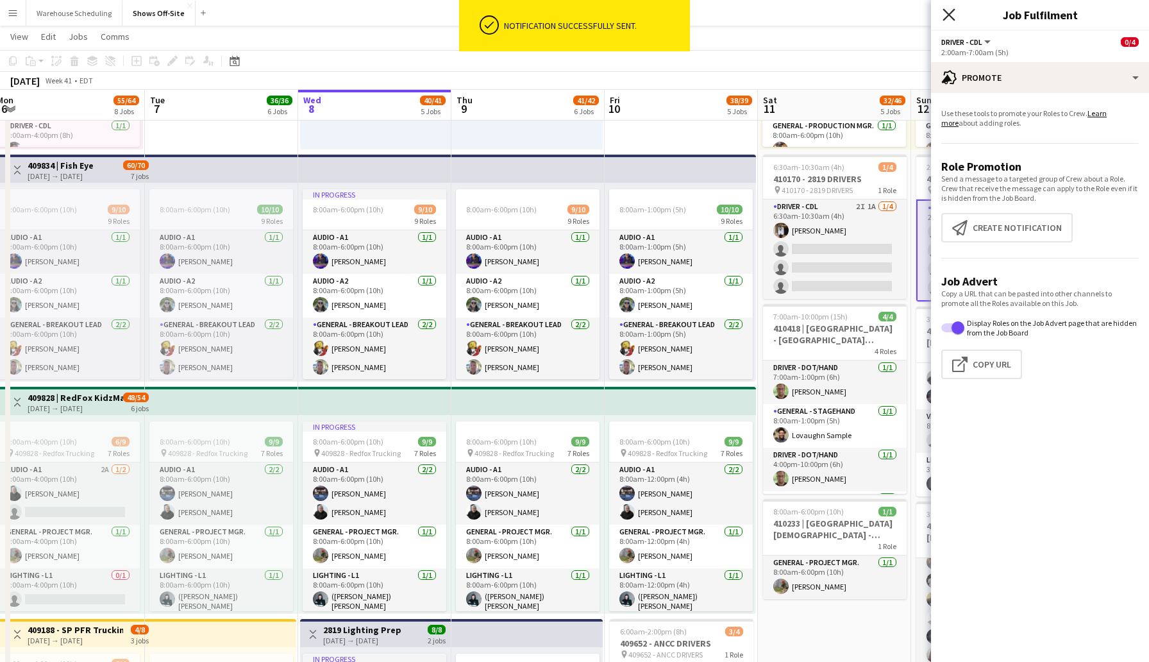
click at [951, 10] on icon "Close pop-in" at bounding box center [948, 14] width 12 height 12
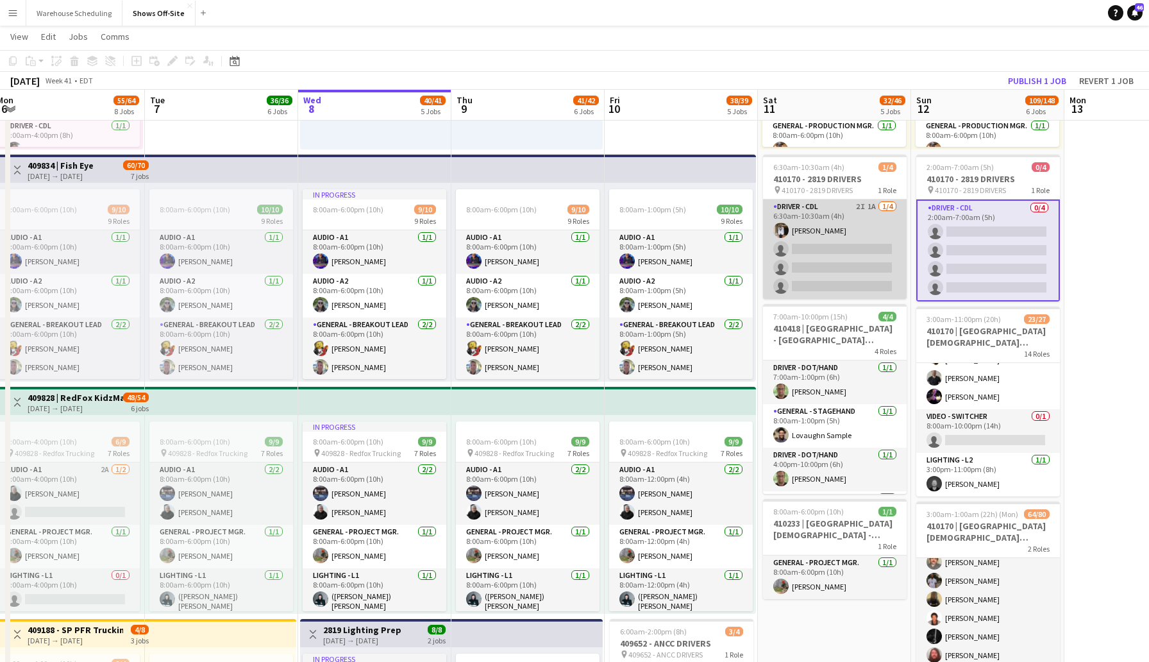
click at [798, 246] on app-card-role "Driver - CDL 2I 1A [DATE] 6:30am-10:30am (4h) [PERSON_NAME] single-neutral-acti…" at bounding box center [835, 248] width 144 height 99
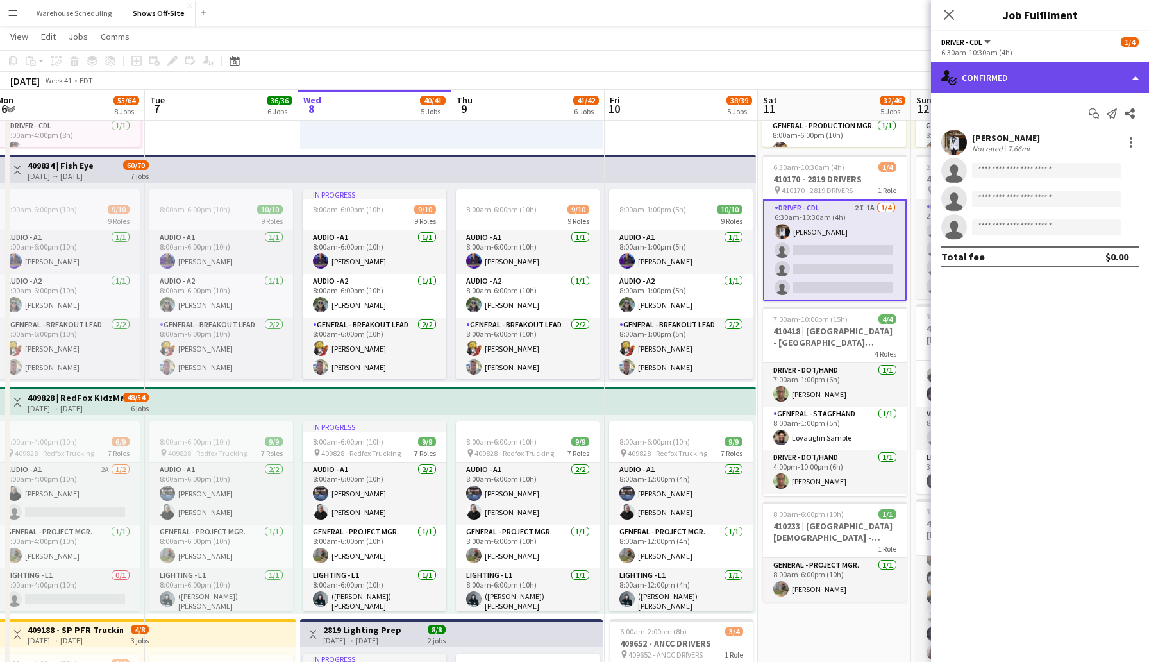
click at [1039, 86] on div "single-neutral-actions-check-2 Confirmed" at bounding box center [1040, 77] width 218 height 31
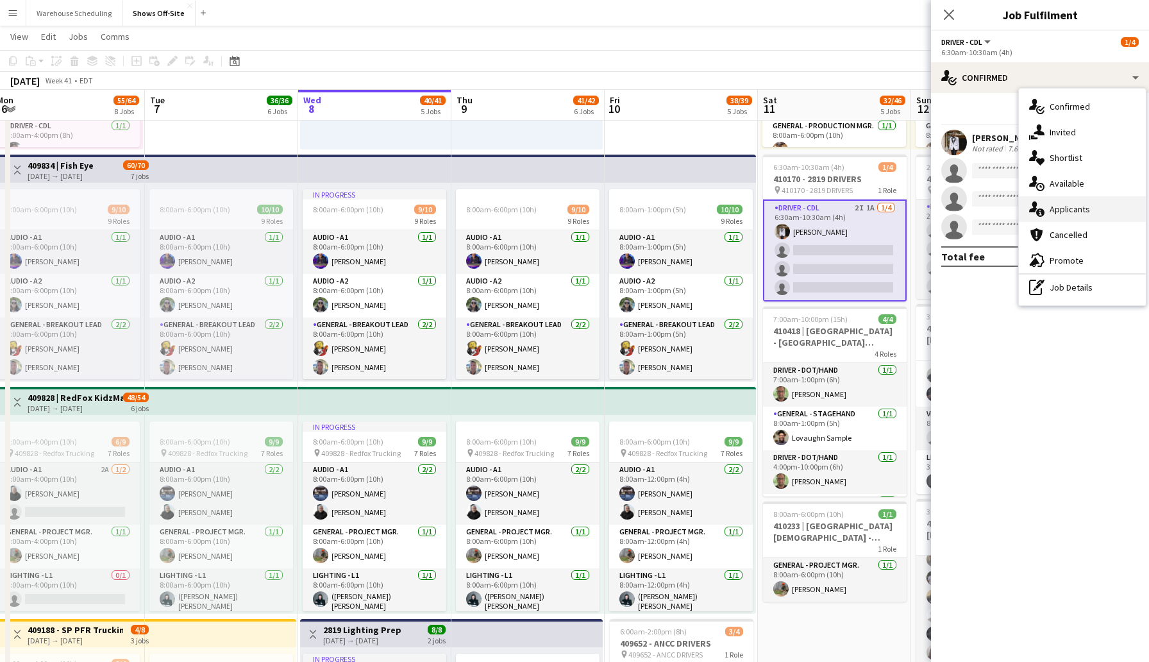
click at [1076, 207] on span "Applicants" at bounding box center [1070, 209] width 40 height 12
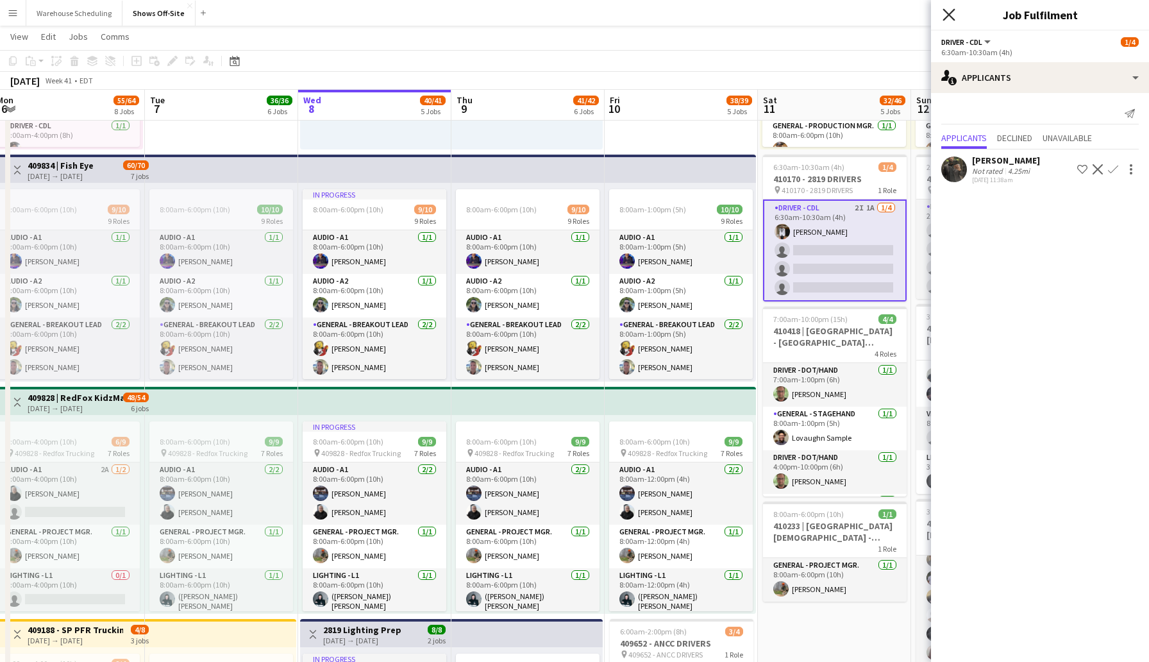
click at [951, 12] on icon at bounding box center [948, 14] width 12 height 12
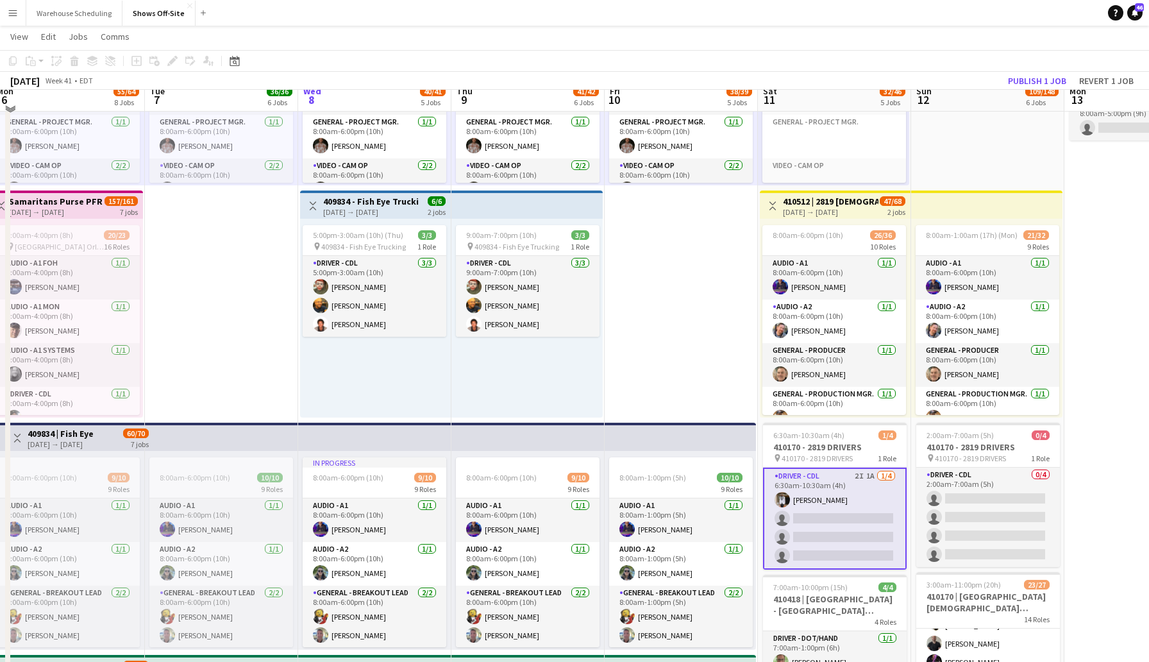
scroll to position [181, 0]
